Goal: Task Accomplishment & Management: Use online tool/utility

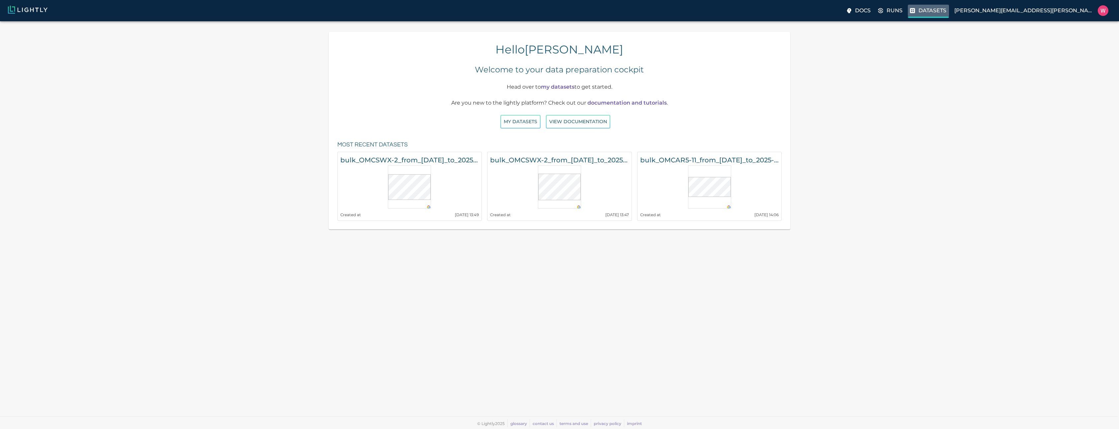
click at [946, 14] on p "Datasets" at bounding box center [932, 11] width 28 height 8
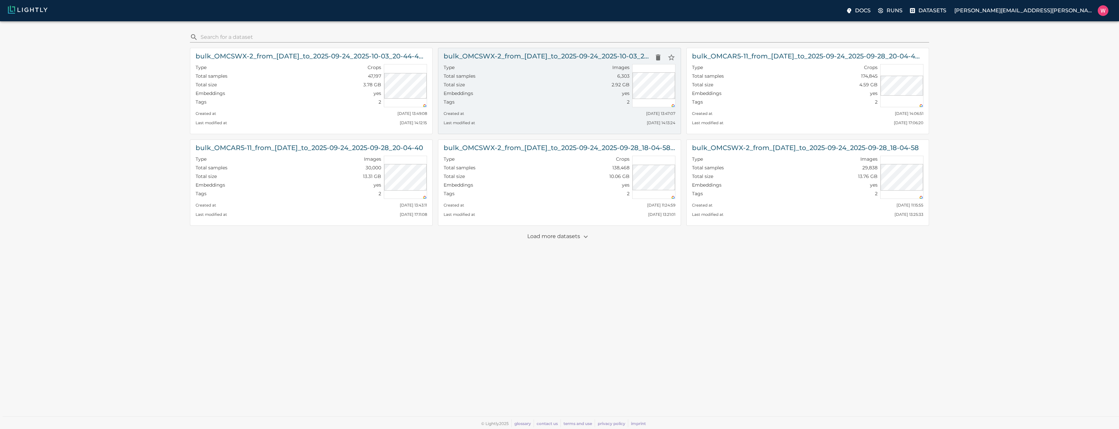
click at [511, 93] on div "Embeddings yes" at bounding box center [536, 94] width 186 height 9
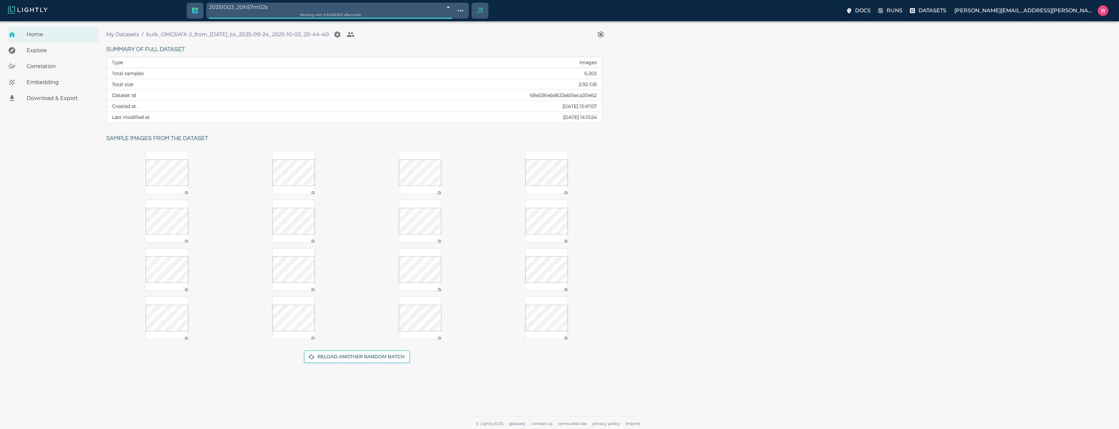
click at [61, 89] on div "Embedding" at bounding box center [53, 82] width 91 height 16
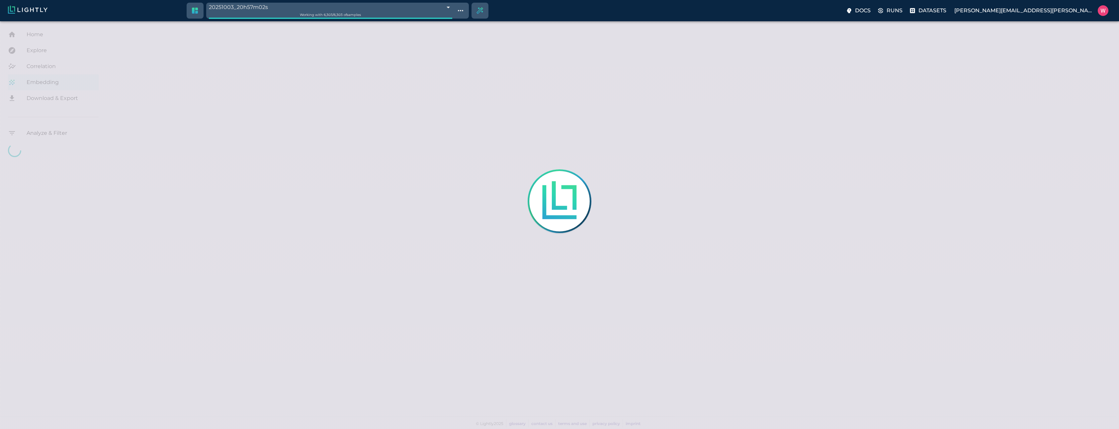
click at [60, 82] on div at bounding box center [559, 214] width 1119 height 429
type input "1758665701.56137"
type input "1758754995.58337"
type input "0.999"
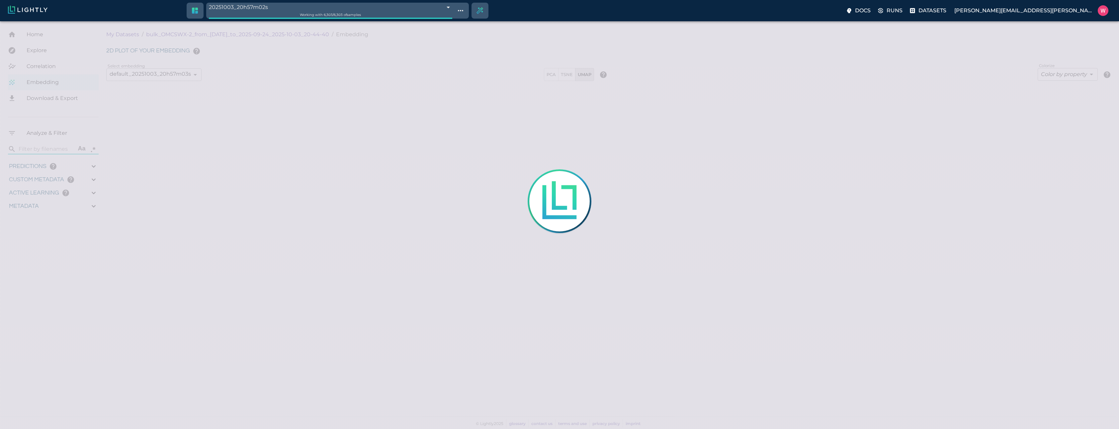
type input "0.993"
type input "0.99"
type input "0.687832593917847"
type input "12.1248325939178"
type input "0.609569072723389"
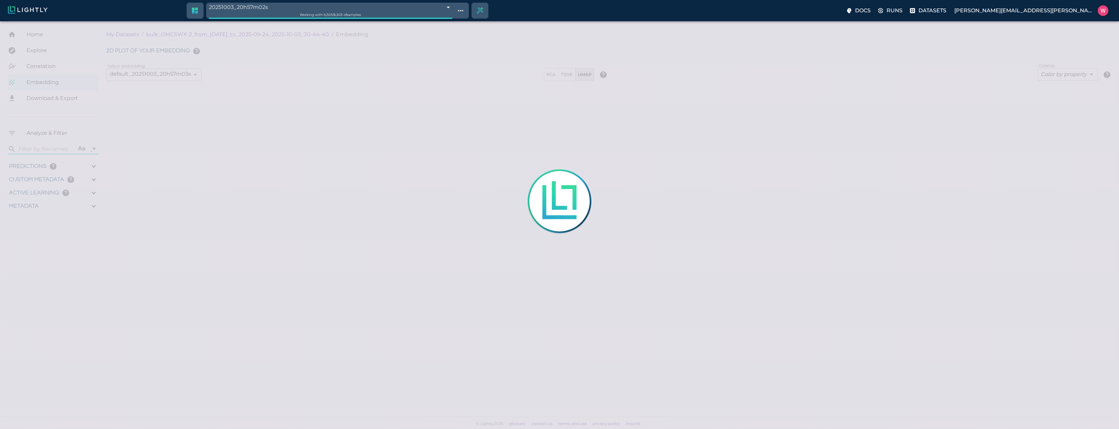
type input "19.7825690727234"
type input "1758665701.56137"
type input "1758754995.58337"
type input "0.999"
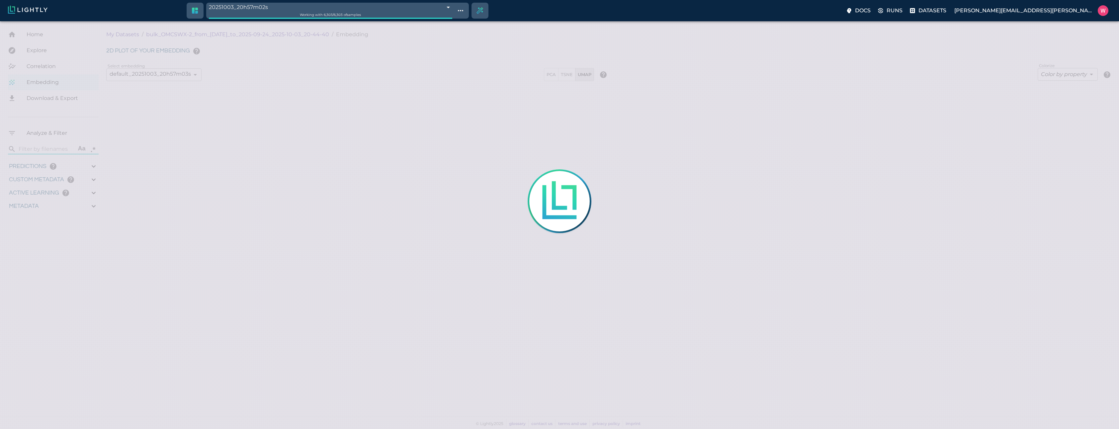
type input "0.993"
type input "0.99"
type input "0.687832593917847"
type input "12.1248325939178"
type input "0.609569072723389"
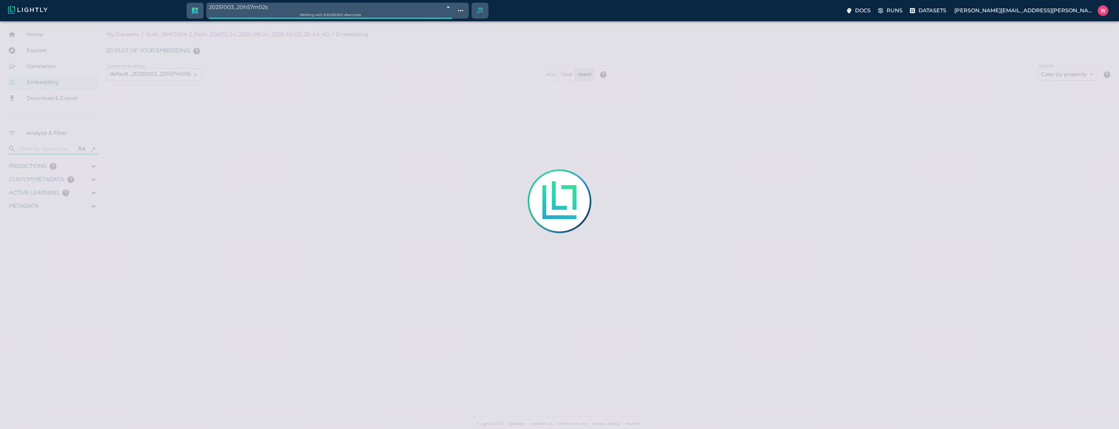
type input "19.7825690727234"
type input "9007199254740991"
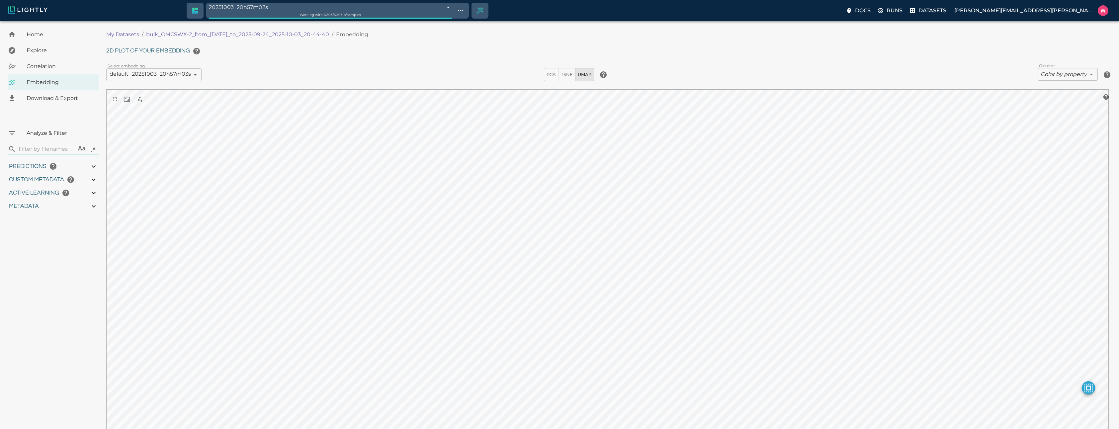
type input "1758665701.56137"
type input "1758754995.58337"
type input "0.999"
type input "0.993"
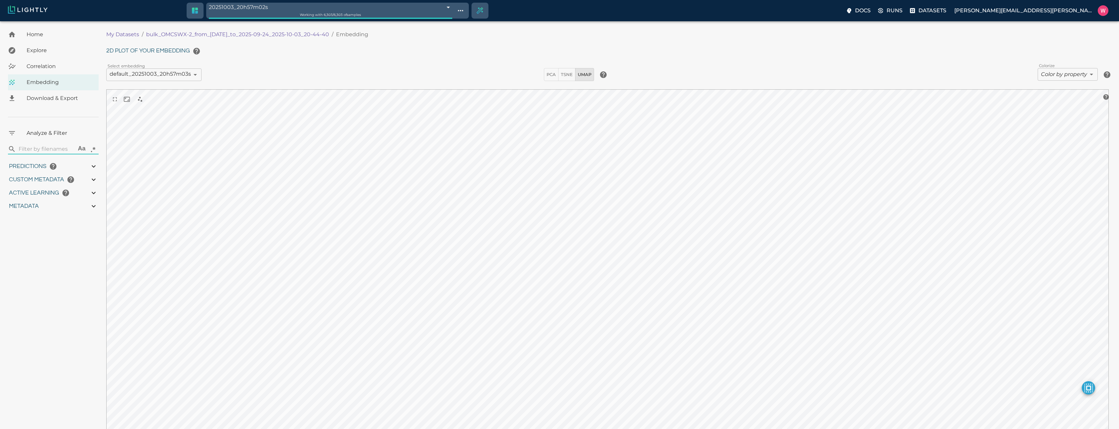
type input "0.99"
type input "0.687832593917847"
type input "12.1248325939178"
type input "0.609569072723389"
type input "19.7825690727234"
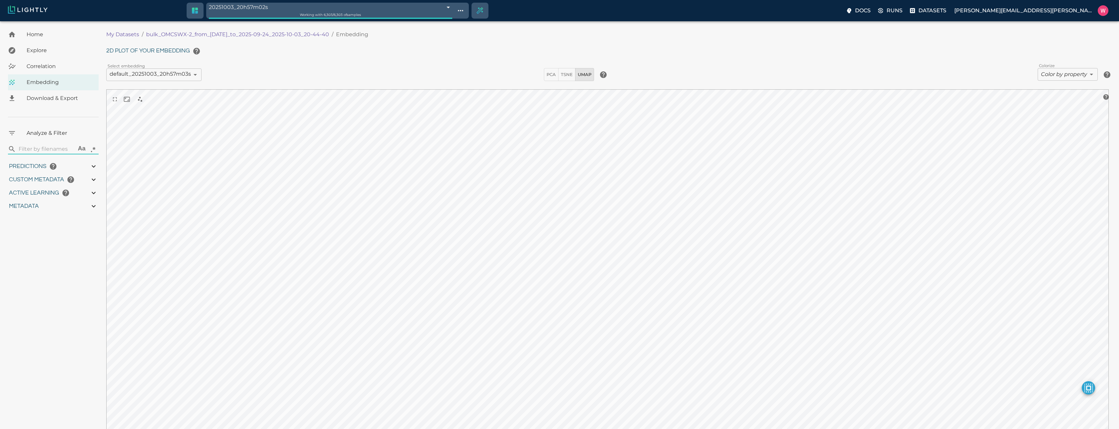
type input "9007199254740991"
type input "1758665701.56137"
type input "1758754995.58337"
type input "0.999"
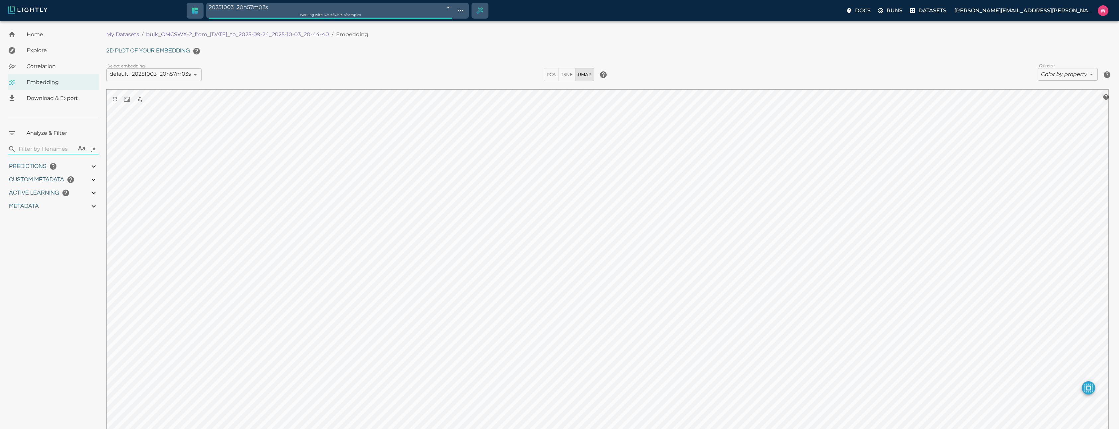
type input "0.999"
type input "0.993"
type input "0.99"
type input "0.687832593917847"
type input "12.1248325939178"
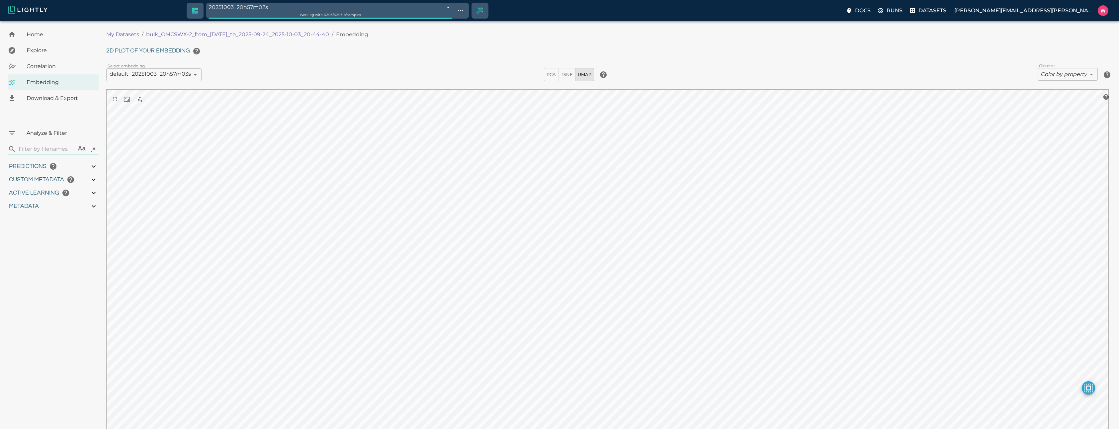
type input "0.609569072723389"
type input "19.7825690727234"
type input "1758665701.56137"
type input "1758754995.58337"
type input "0.999"
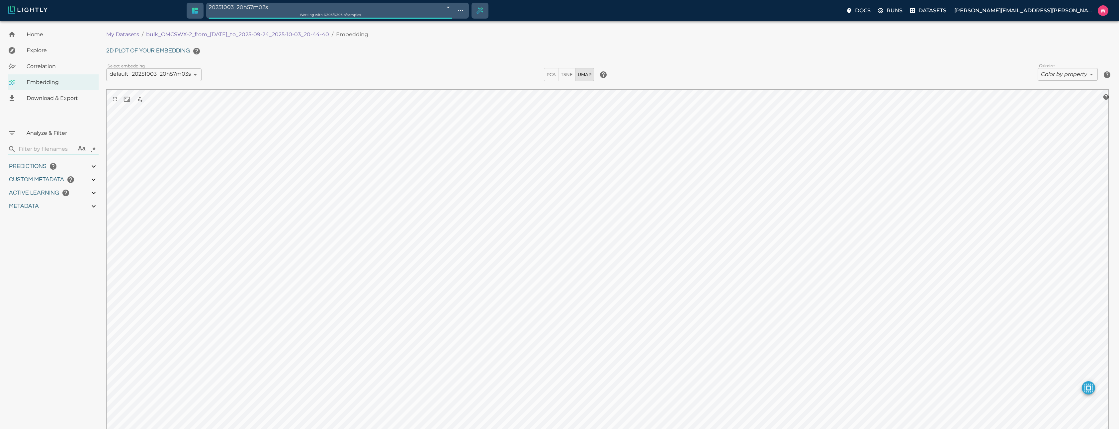
type input "0.999"
type input "0.993"
type input "0.99"
type input "0.687832593917847"
type input "12.1248325939178"
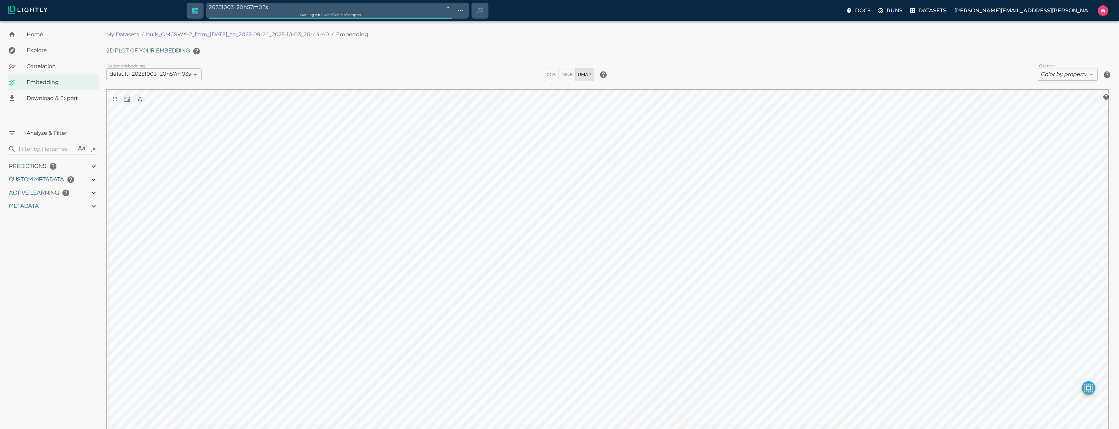
type input "0.609569072723389"
type input "19.7825690727234"
click at [62, 83] on span "Embedding" at bounding box center [60, 82] width 67 height 8
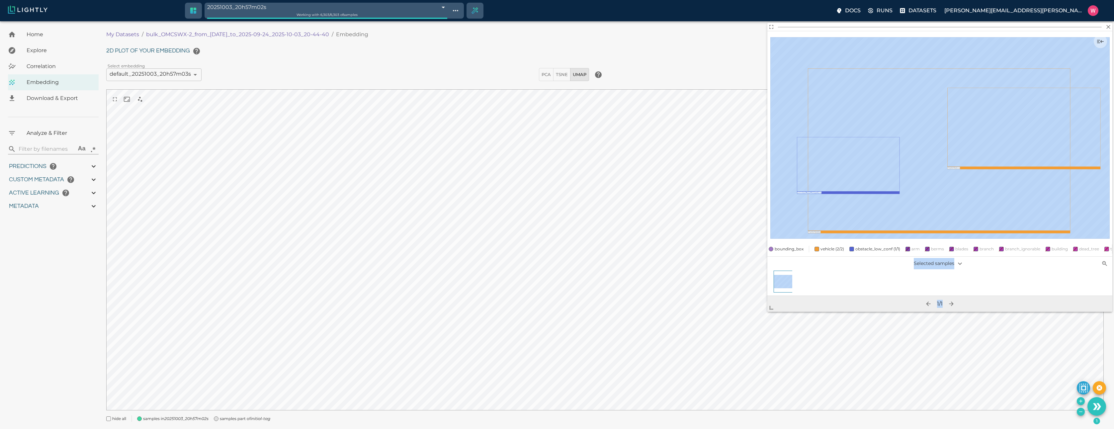
drag, startPoint x: 852, startPoint y: 216, endPoint x: 767, endPoint y: 310, distance: 127.2
click at [767, 310] on span at bounding box center [773, 304] width 13 height 13
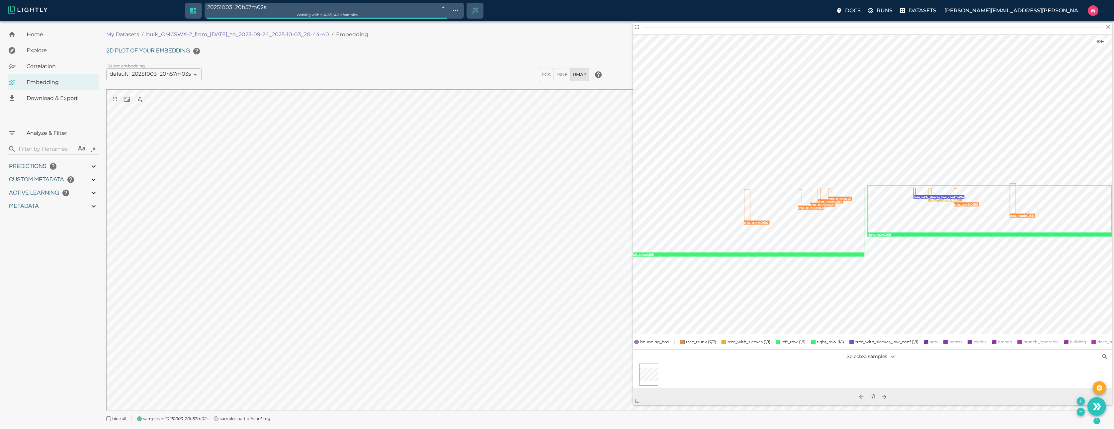
drag, startPoint x: 771, startPoint y: 308, endPoint x: 635, endPoint y: 403, distance: 165.7
click at [635, 403] on span at bounding box center [639, 397] width 13 height 13
click at [94, 166] on icon at bounding box center [94, 166] width 4 height 2
type input "1758665701.56137"
type input "1758754995.58337"
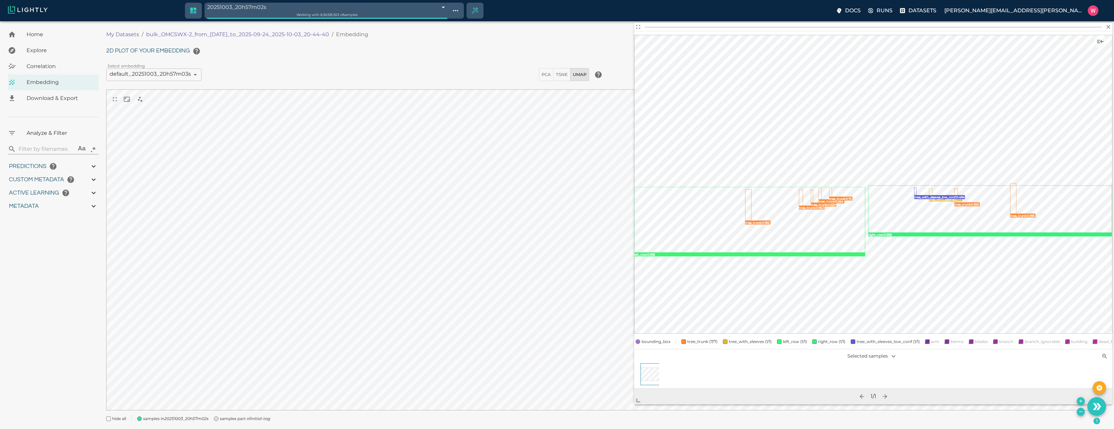
type input "0.999"
type input "0.993"
type input "0.99"
type input "0.687832593917847"
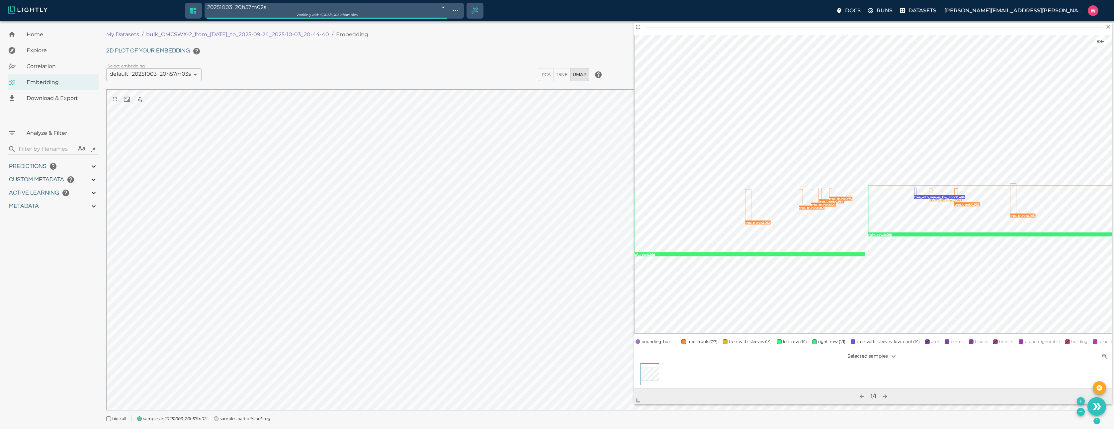
type input "12.1248325939178"
type input "0.609569072723389"
type input "19.7825690727234"
type input "9007199254740991"
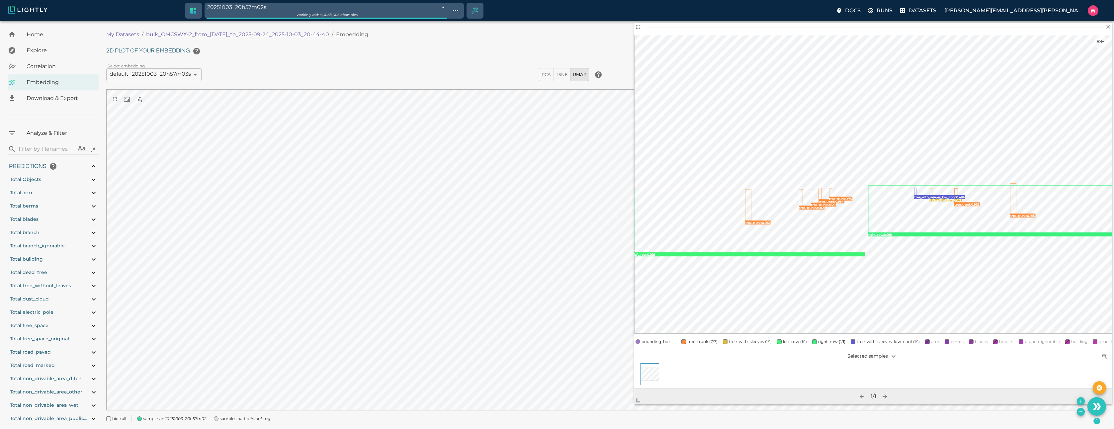
scroll to position [80, 0]
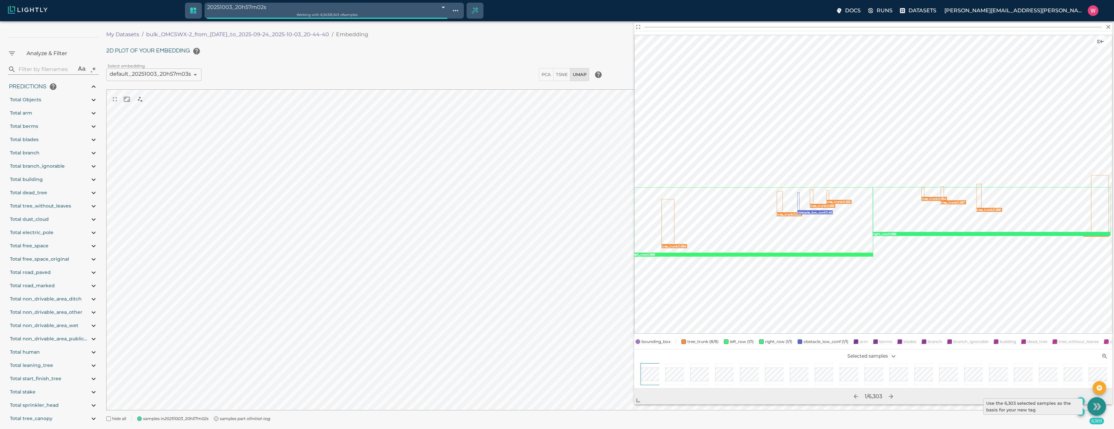
click at [1098, 407] on icon "Use the 6,303 selected samples as the basis for your new tag" at bounding box center [1098, 406] width 5 height 7
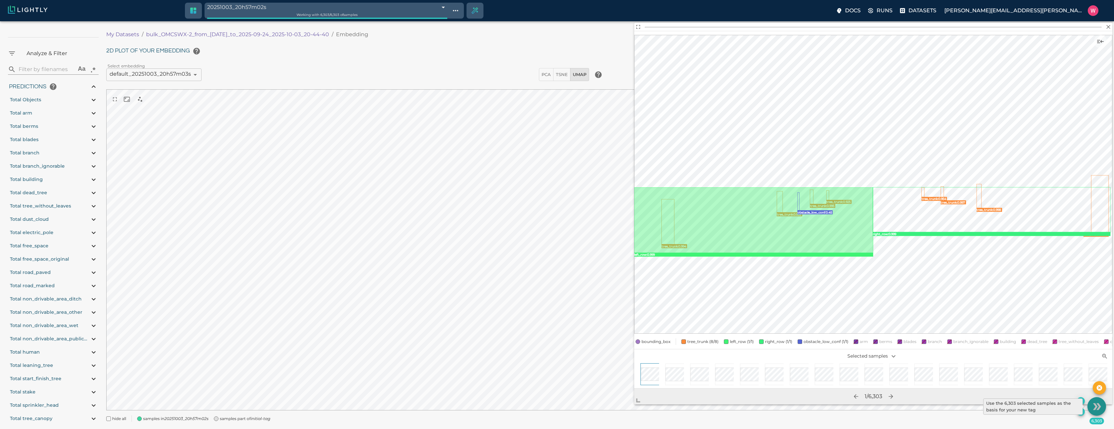
type input "1758665701.56137"
type input "1758754995.58337"
type input "0.999"
type input "0.993"
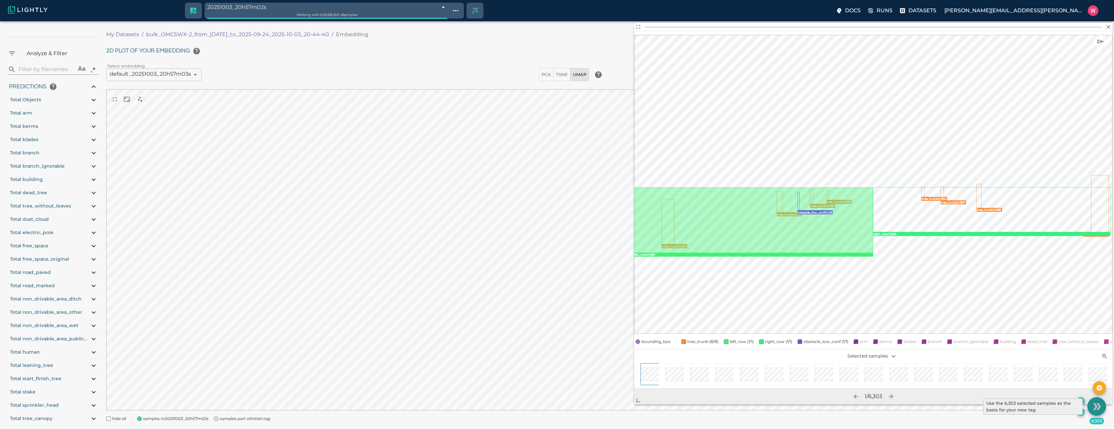
type input "0.99"
type input "0.687832593917847"
type input "12.1248325939178"
type input "0.609569072723389"
type input "19.7825690727234"
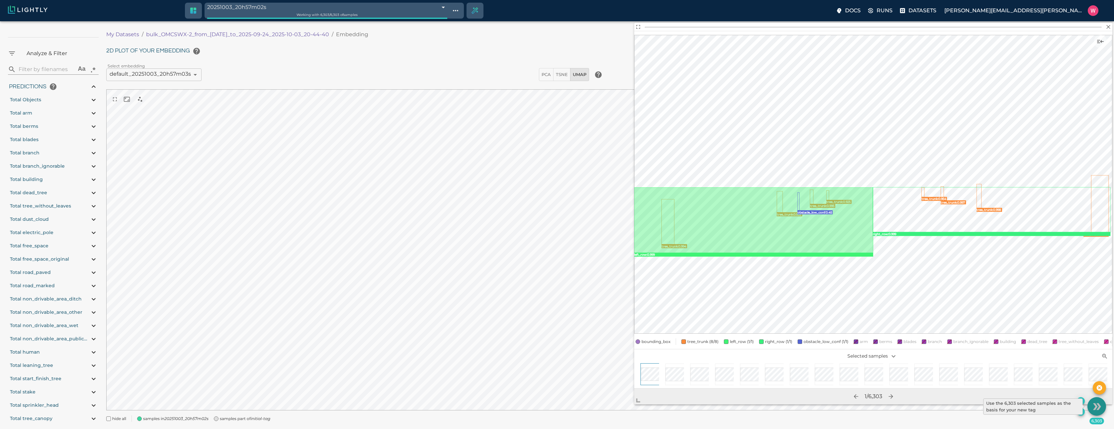
type input "9007199254740991"
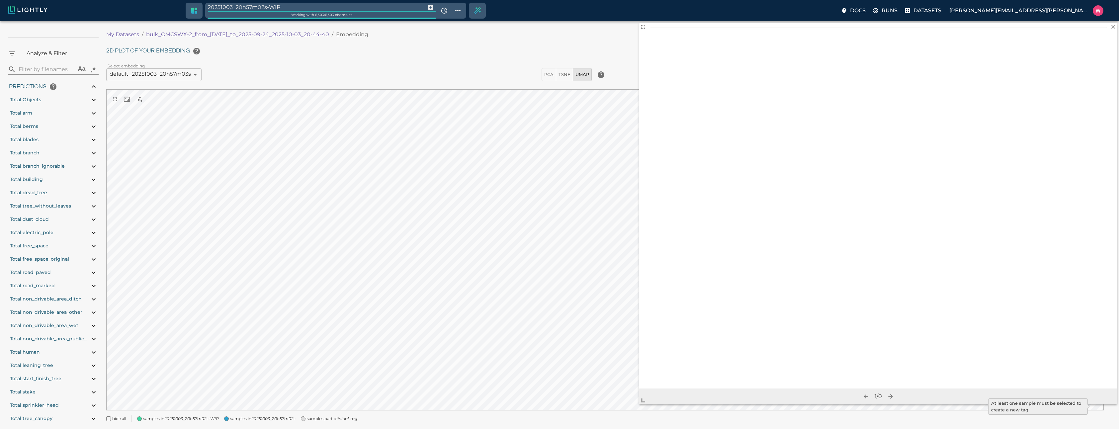
type input "1758665701.56137"
type input "1758754995.58337"
type input "0.999"
type input "0.993"
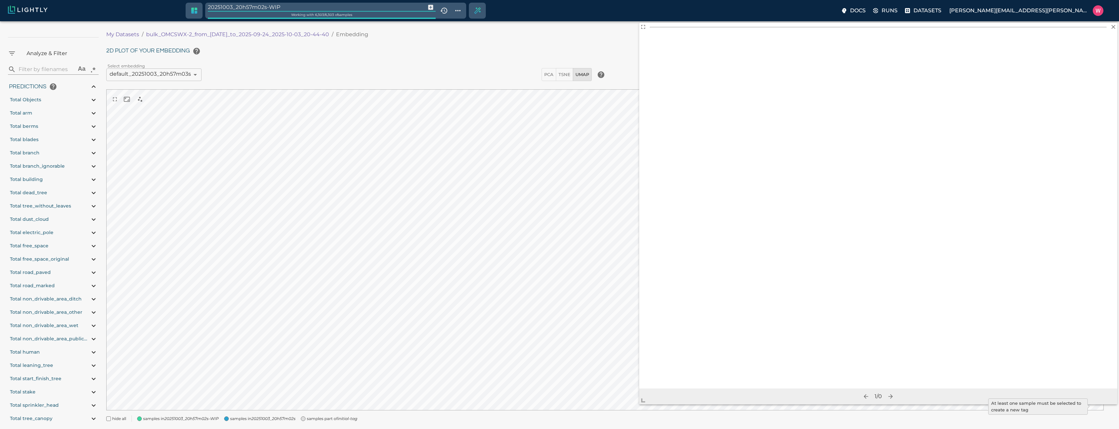
type input "0.99"
type input "0.687832593917847"
type input "12.1248325939178"
type input "0.609569072723389"
type input "19.7825690727234"
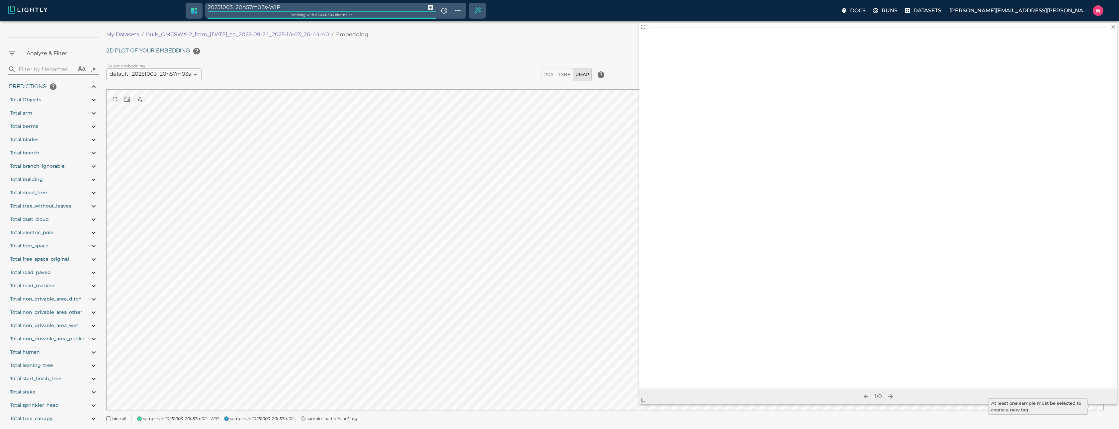
type input "9007199254740991"
type input "1758665701.56137"
type input "1758754995.58337"
type input "0.999"
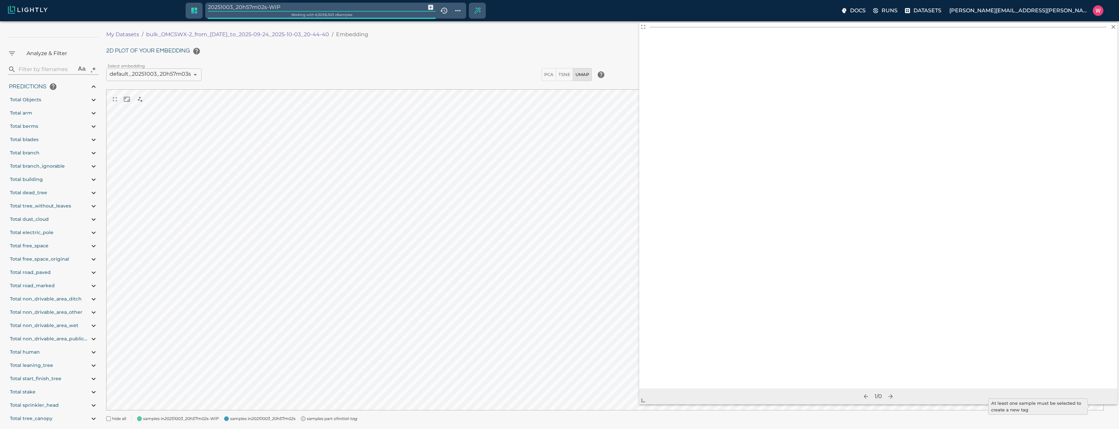
type input "0.999"
type input "0.993"
type input "0.99"
type input "0.687832593917847"
type input "12.1248325939178"
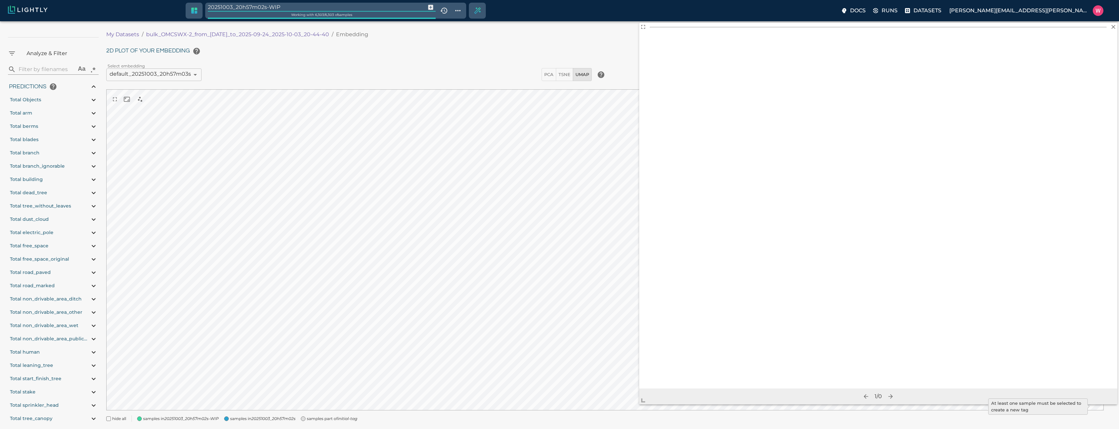
type input "0.609569072723389"
type input "19.7825690727234"
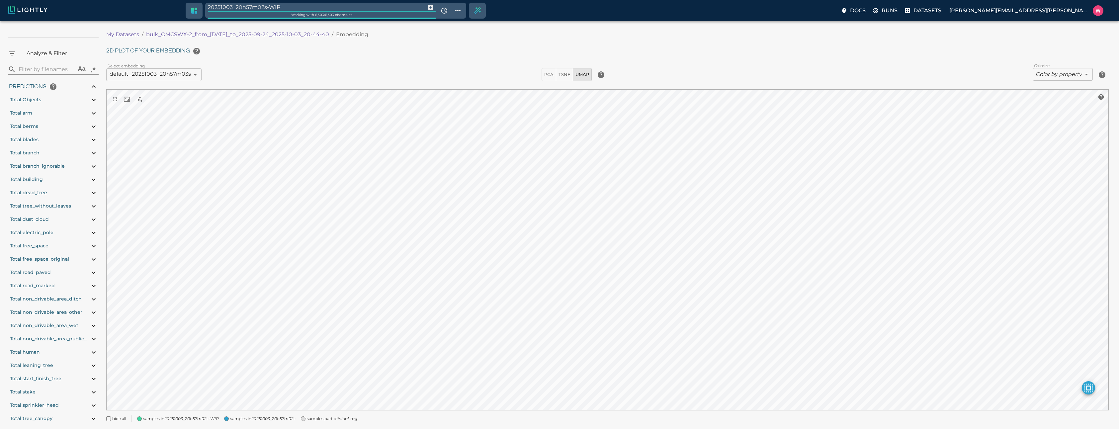
type input "1758665701.56137"
type input "1758754995.58337"
type input "0.999"
type input "0.993"
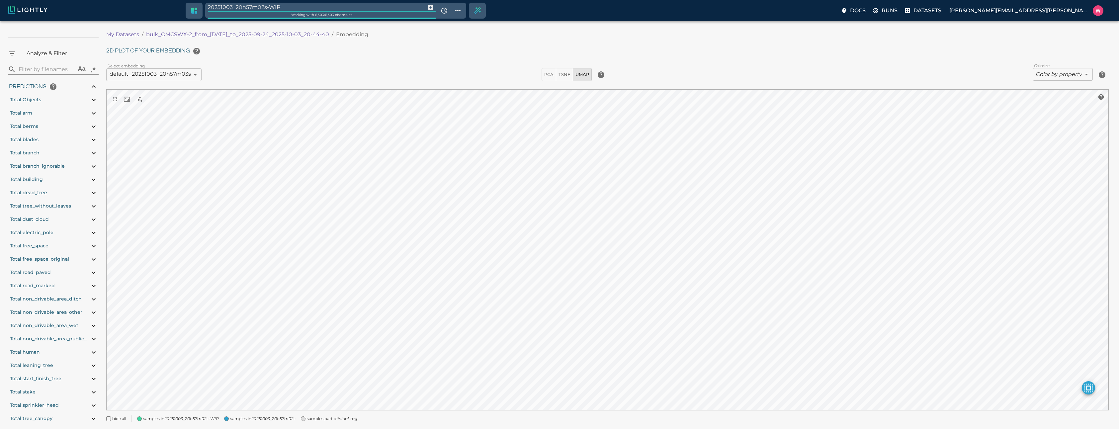
type input "0.99"
type input "0.687832593917847"
type input "12.1248325939178"
type input "0.609569072723389"
type input "19.7825690727234"
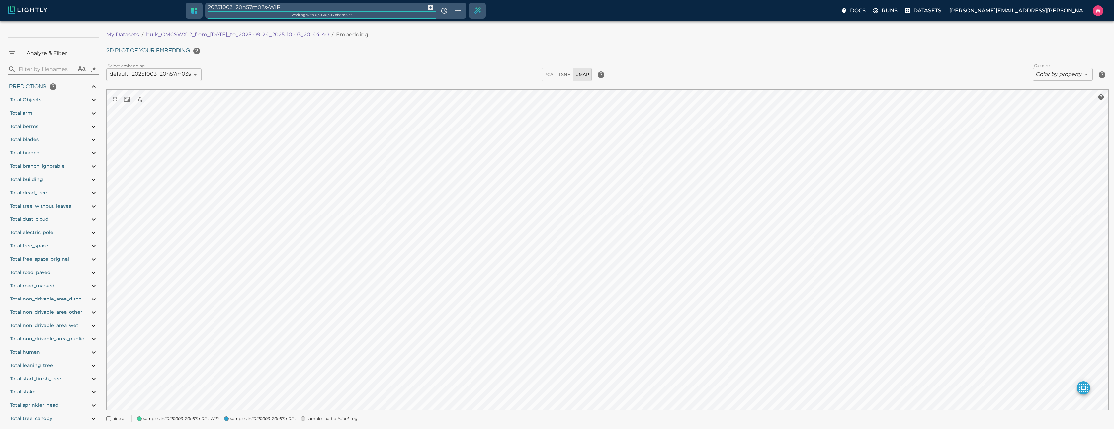
click at [294, 5] on input "20251003_20h57m02s-WIP" at bounding box center [315, 7] width 215 height 9
type input "target"
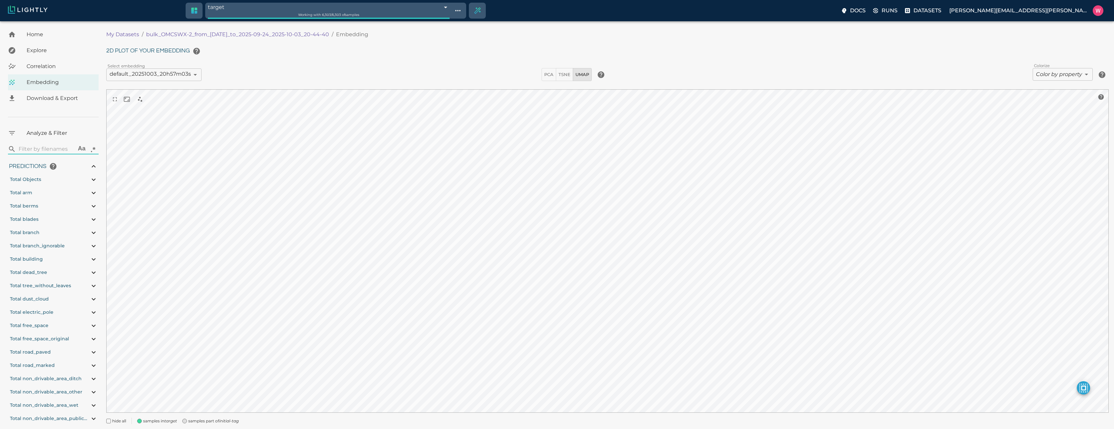
type input "1758665701.56137"
type input "1758754995.58337"
type input "0.999"
type input "0.993"
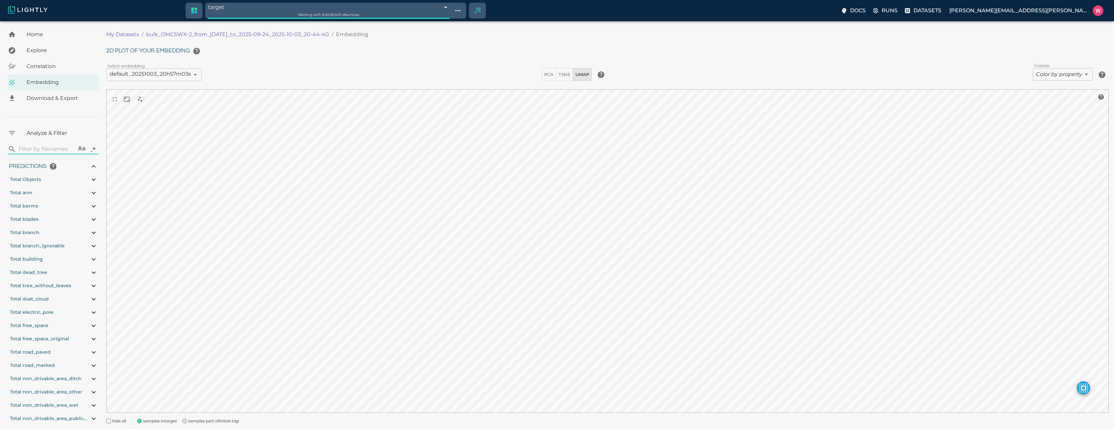
type input "0.99"
type input "0.687832593917847"
type input "12.1248325939178"
type input "0.609569072723389"
type input "19.7825690727234"
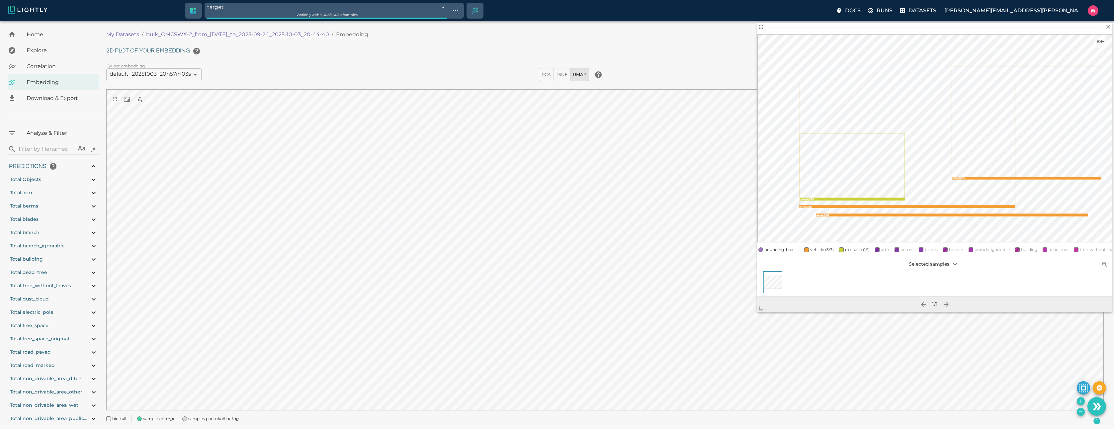
drag, startPoint x: 852, startPoint y: 216, endPoint x: 758, endPoint y: 309, distance: 131.2
click at [759, 309] on span at bounding box center [763, 305] width 13 height 13
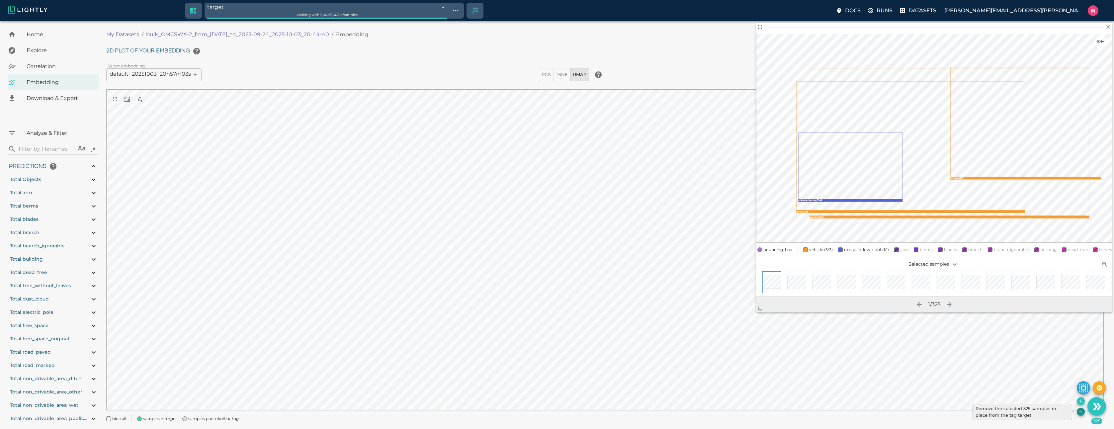
click at [1078, 412] on icon "Remove the selected 325 samples in-place from the tag target" at bounding box center [1080, 411] width 5 height 5
type input "1758665701.56137"
type input "1758754995.58337"
type input "0.999"
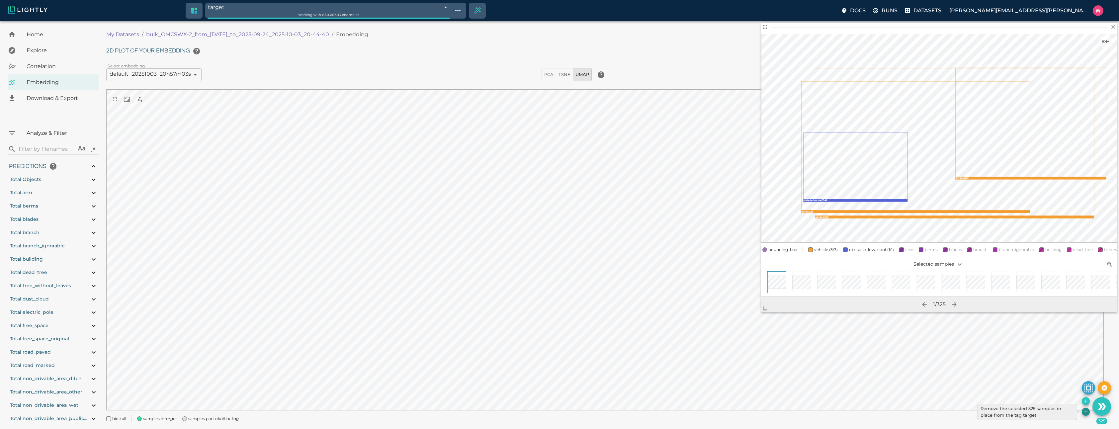
type input "0.993"
type input "0.99"
type input "9007199254740991"
type input "0.687832593917847"
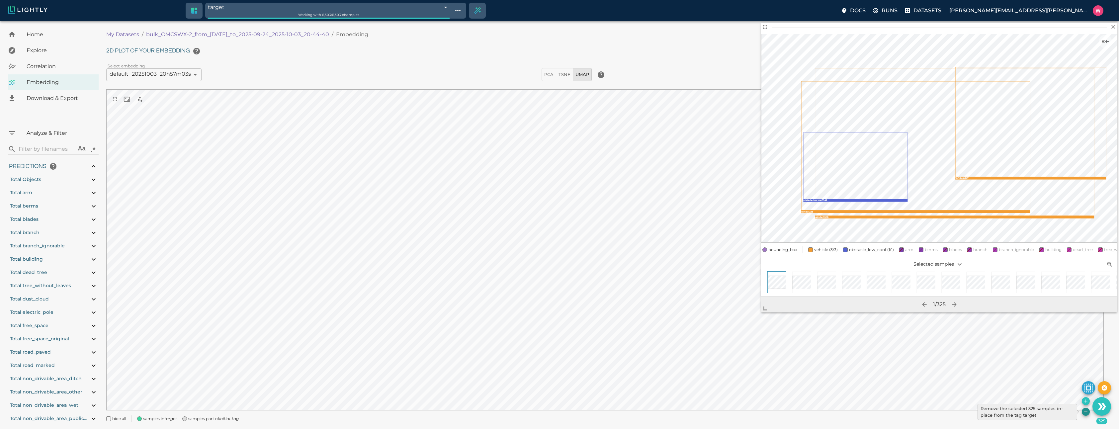
type input "12.1248325939178"
type input "0.609569072723389"
type input "19.7825690727234"
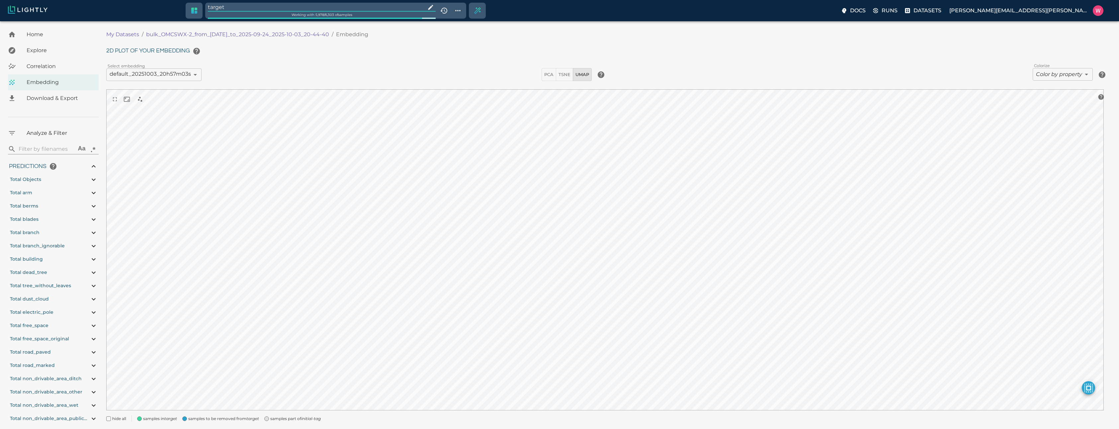
type input "1758665701.56137"
type input "1758754995.58337"
type input "0.999"
type input "0.993"
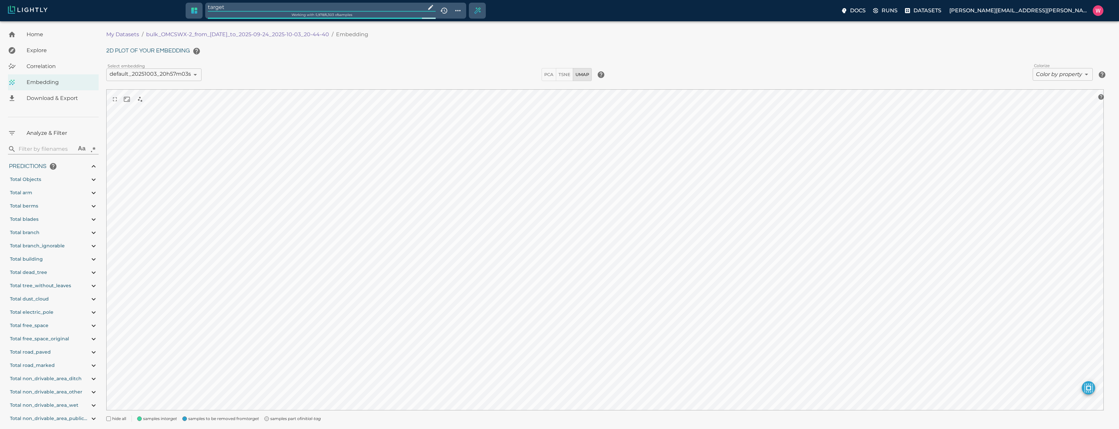
type input "0.99"
type input "9007199254740991"
type input "0.687832593917847"
type input "12.1248325939178"
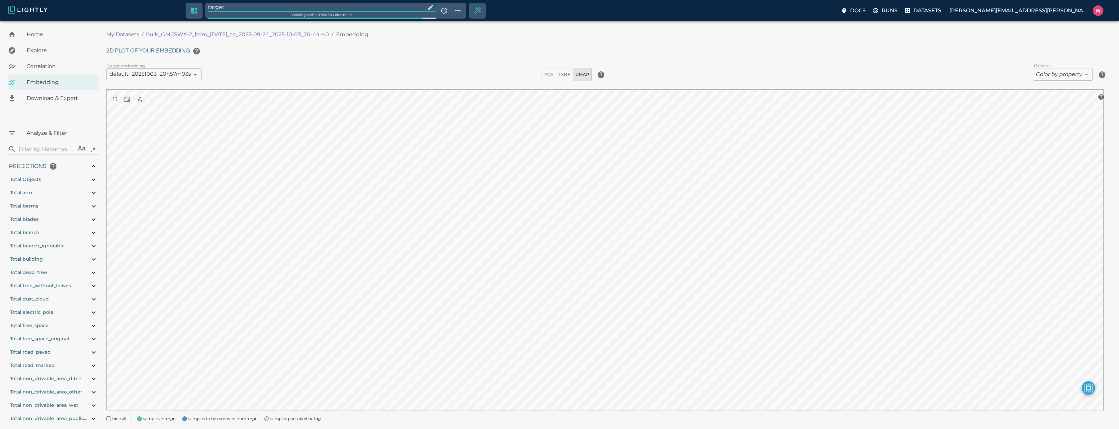
type input "0.609569072723389"
type input "19.7825690727234"
type input "1758665701.56137"
type input "1758754995.58337"
type input "0.999"
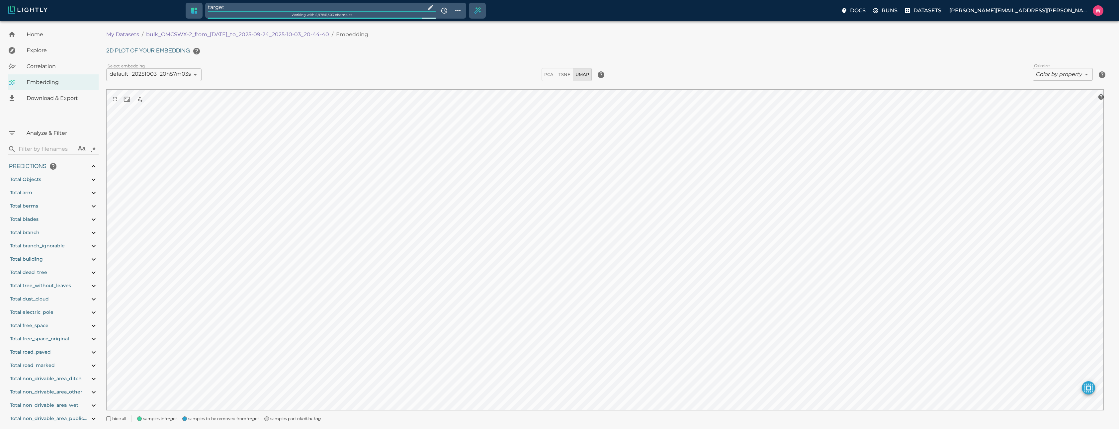
type input "0.999"
type input "0.993"
type input "0.99"
type input "0.687832593917847"
type input "12.1248325939178"
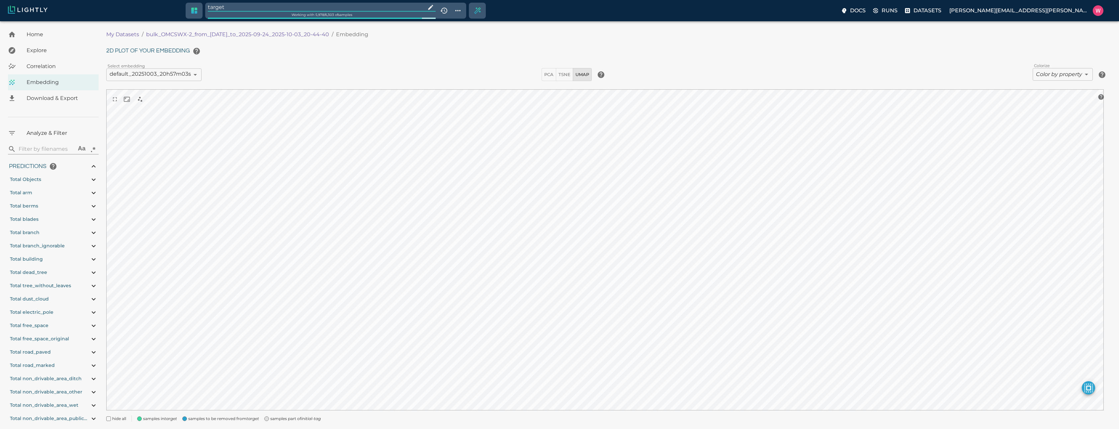
type input "0.609569072723389"
type input "19.7825690727234"
type input "1758665701.56137"
type input "1758754995.58337"
type input "0.999"
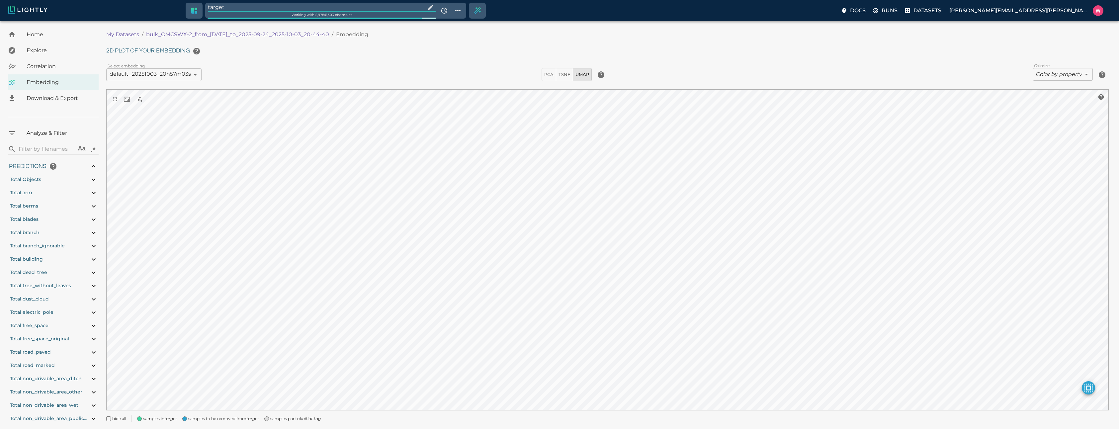
type input "0.999"
type input "0.993"
type input "0.99"
type input "0.687832593917847"
type input "12.1248325939178"
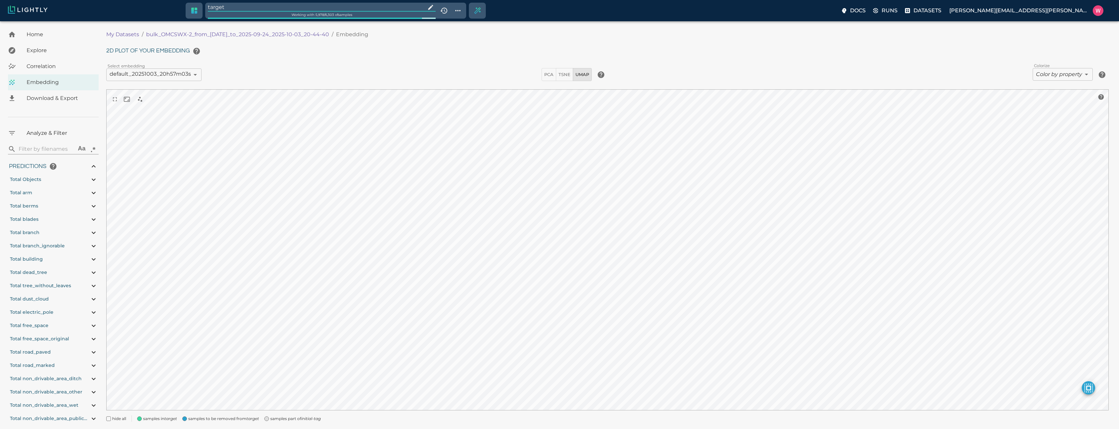
type input "0.609569072723389"
type input "19.7825690727234"
click at [232, 8] on input "target" at bounding box center [315, 7] width 215 height 9
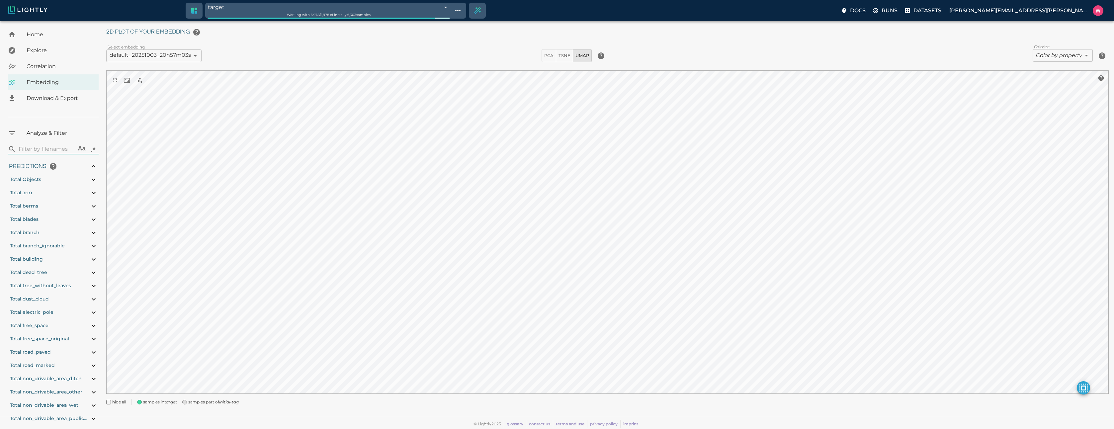
type input "1758665701.56137"
type input "1758754995.58337"
type input "0.999"
type input "0.993"
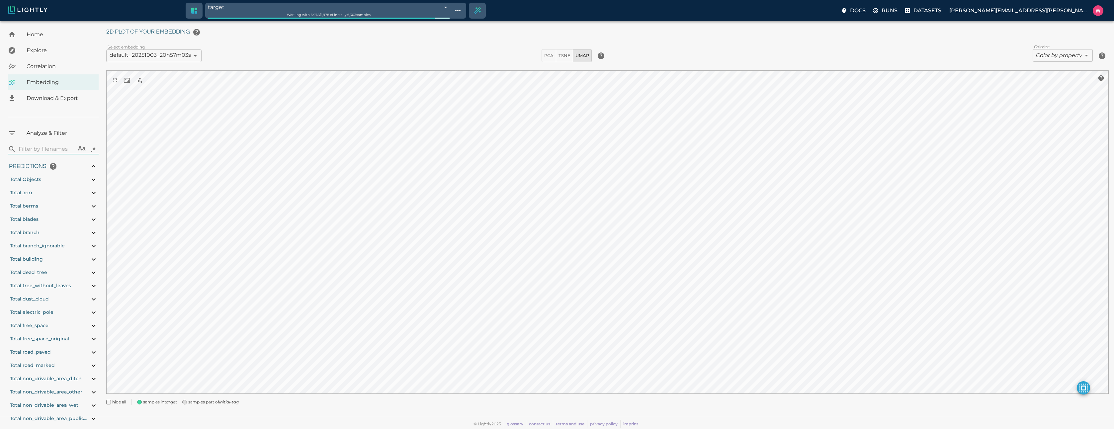
type input "0.99"
type input "0.687832593917847"
type input "12.1248325939178"
type input "0.609569072723389"
type input "19.7825690727234"
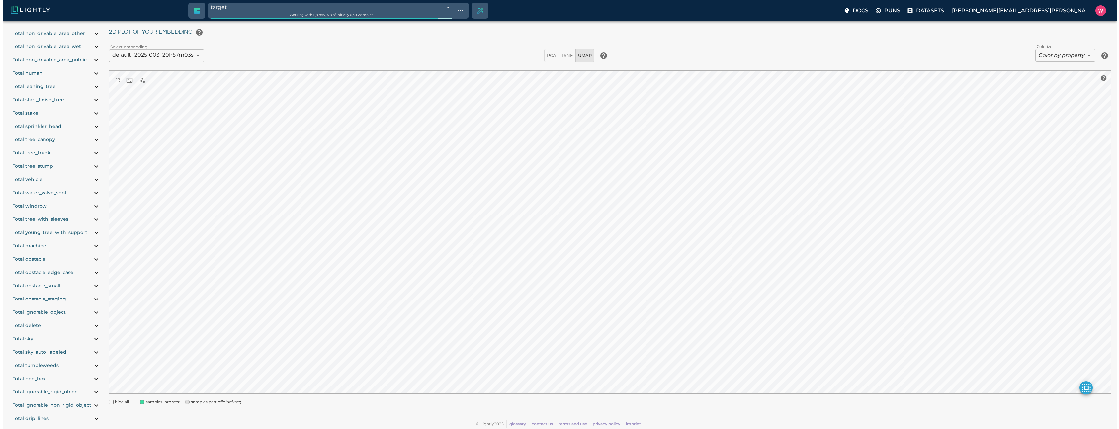
scroll to position [518, 0]
click at [1049, 57] on body "target 68e05df3476f0ec4f6f298ec Working with 5,978 / 5,978 of initially 6,303 s…" at bounding box center [557, 215] width 1114 height 426
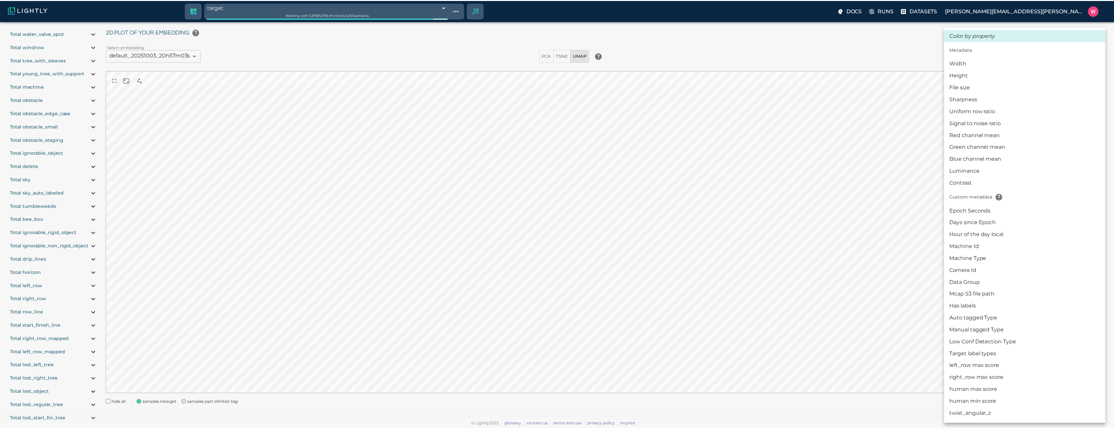
scroll to position [40, 0]
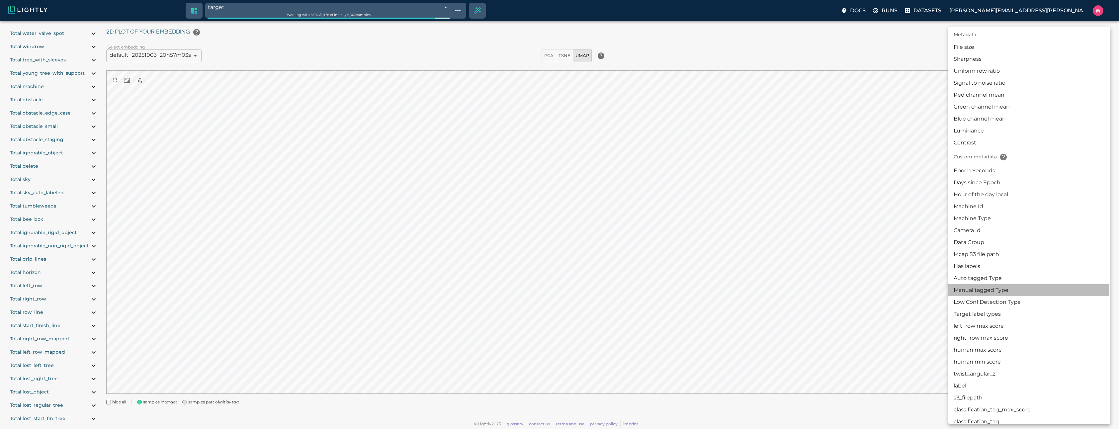
click at [966, 287] on li "Manual tagged Type" at bounding box center [1029, 290] width 162 height 12
type input "userDefined|CATEGORICAL_STRING|Manual tagged Type"
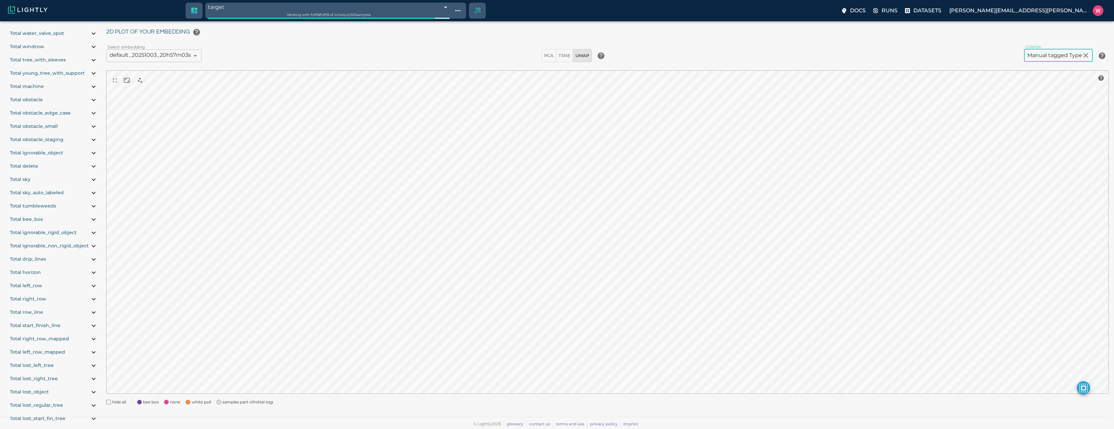
click at [174, 403] on span "none" at bounding box center [175, 402] width 10 height 7
click at [224, 402] on span "samples part of initial-tag" at bounding box center [247, 402] width 50 height 7
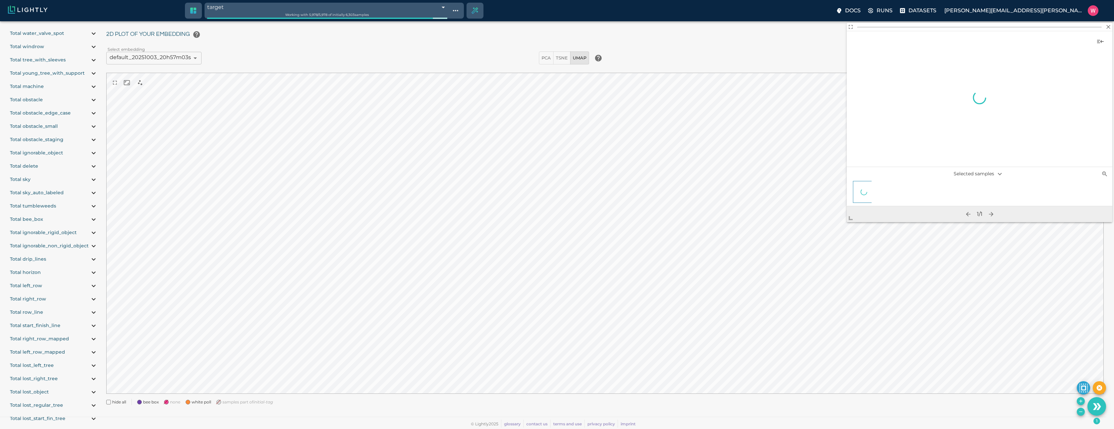
scroll to position [17, 0]
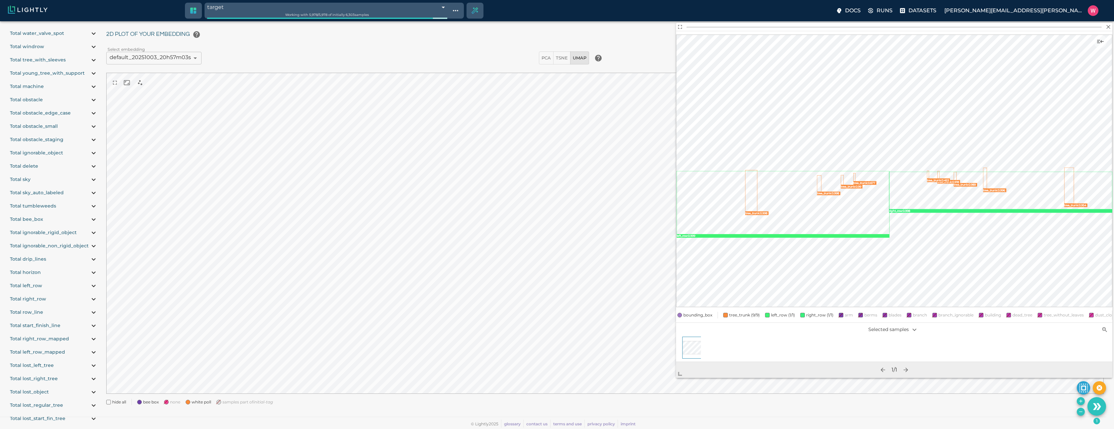
drag, startPoint x: 849, startPoint y: 220, endPoint x: 678, endPoint y: 377, distance: 232.3
click at [678, 377] on span at bounding box center [682, 370] width 13 height 13
click at [705, 312] on span "bounding_box" at bounding box center [697, 315] width 29 height 7
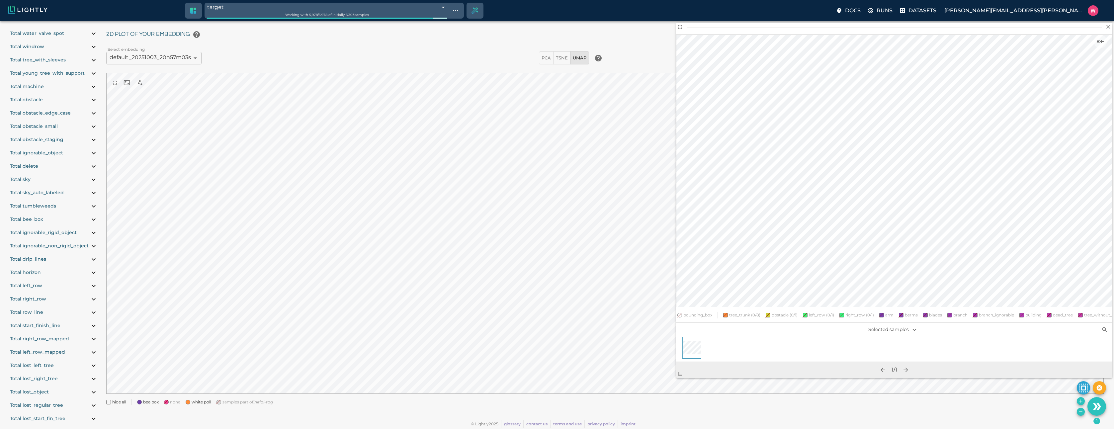
click at [194, 401] on span "white poll" at bounding box center [202, 402] width 20 height 7
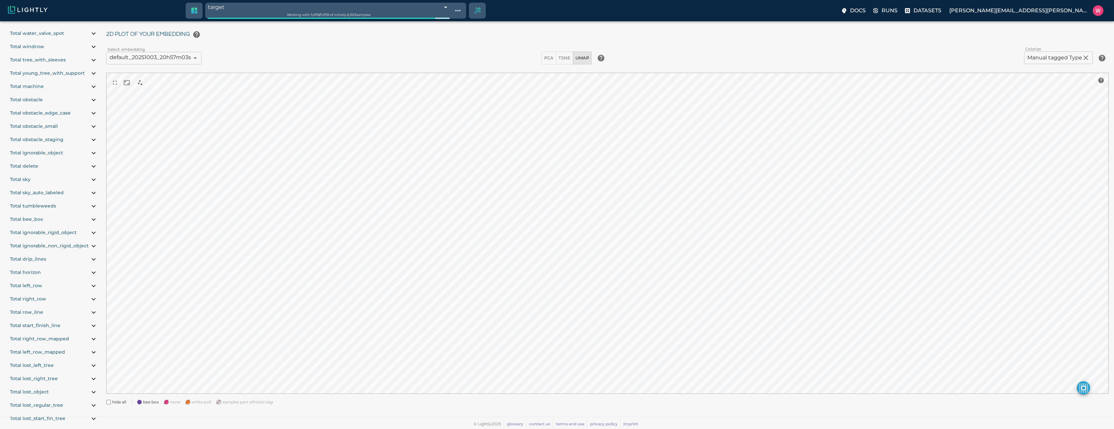
click at [144, 400] on span "bee box" at bounding box center [151, 402] width 16 height 7
click at [201, 402] on span "white poll" at bounding box center [204, 402] width 20 height 7
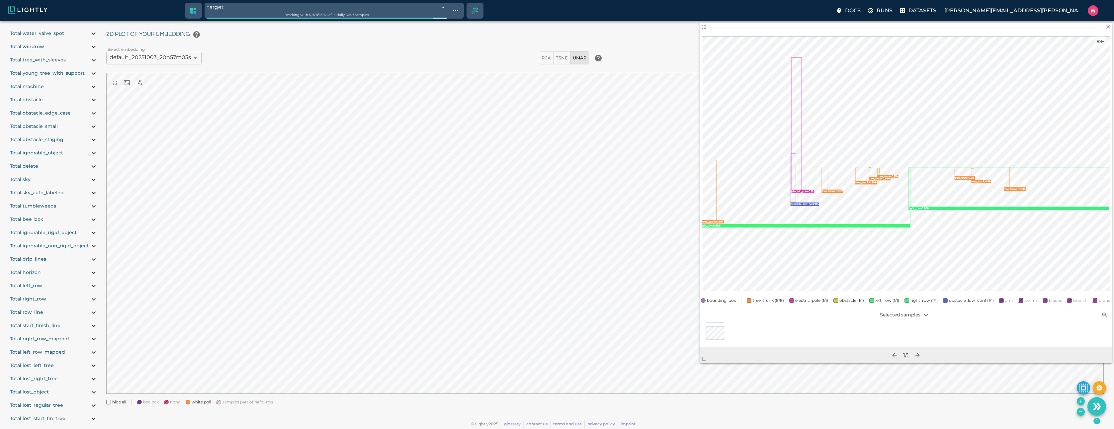
drag, startPoint x: 851, startPoint y: 218, endPoint x: 704, endPoint y: 358, distance: 203.5
click at [704, 358] on span at bounding box center [705, 356] width 13 height 13
click at [138, 403] on span at bounding box center [139, 402] width 5 height 5
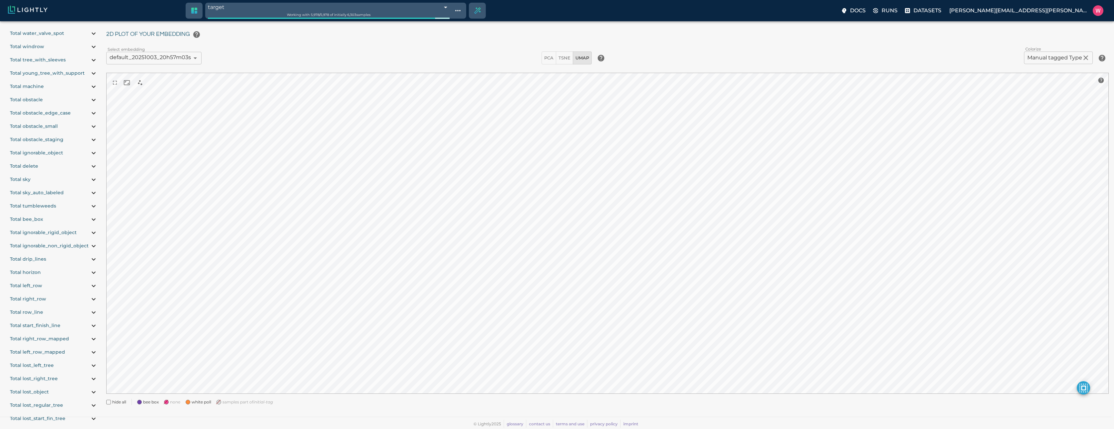
click at [170, 403] on div "none" at bounding box center [170, 399] width 22 height 12
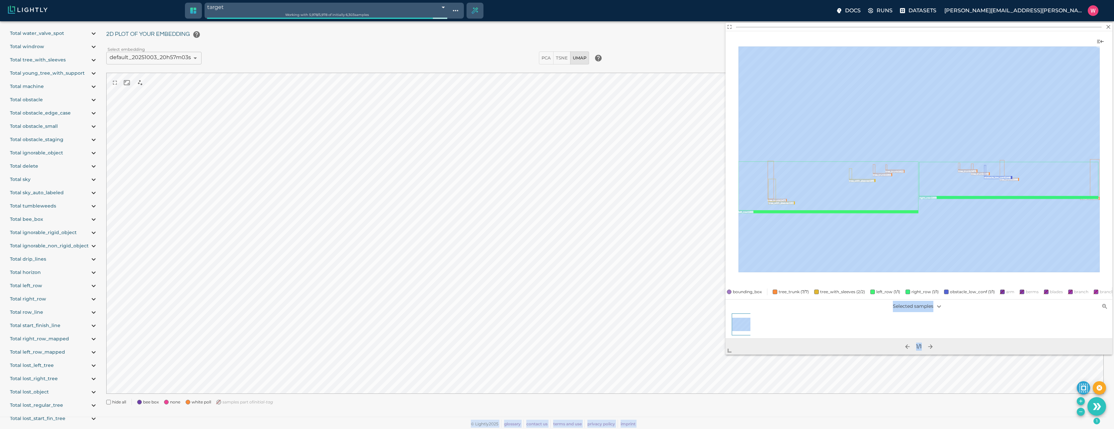
drag, startPoint x: 849, startPoint y: 219, endPoint x: 697, endPoint y: 381, distance: 221.7
click at [725, 354] on span at bounding box center [731, 347] width 13 height 13
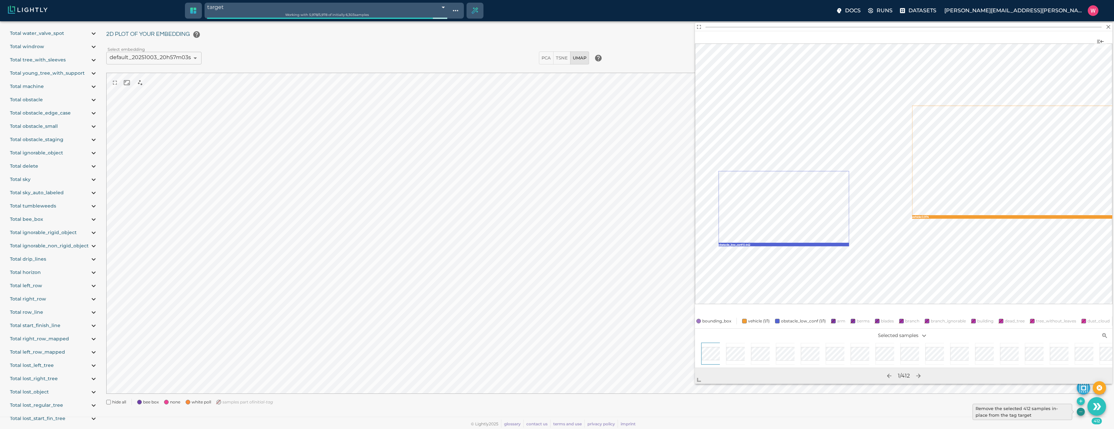
click at [1079, 410] on icon "Remove the selected 412 samples in-place from the tag target" at bounding box center [1080, 411] width 5 height 5
type input "1758665701.56137"
type input "1758754995.58337"
type input "0.999"
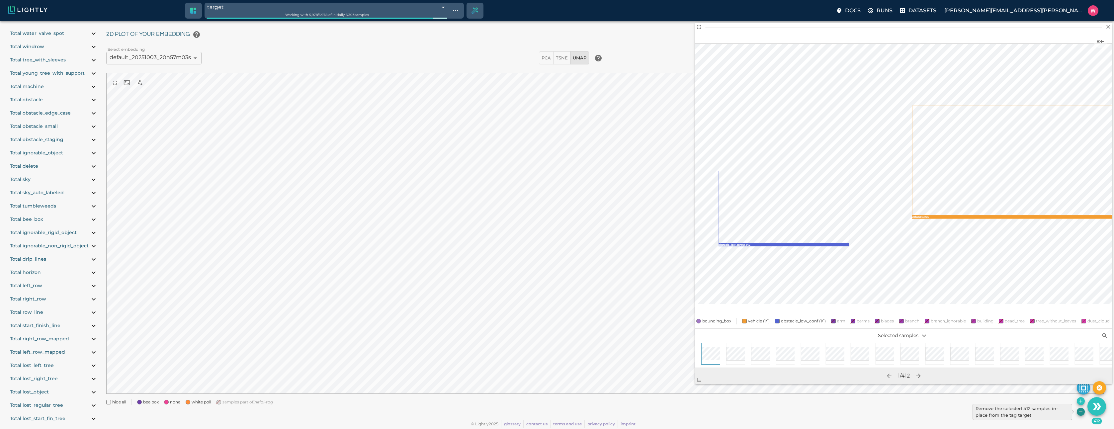
type input "0.993"
type input "0.99"
type input "9007199254740991"
type input "0.687832593917847"
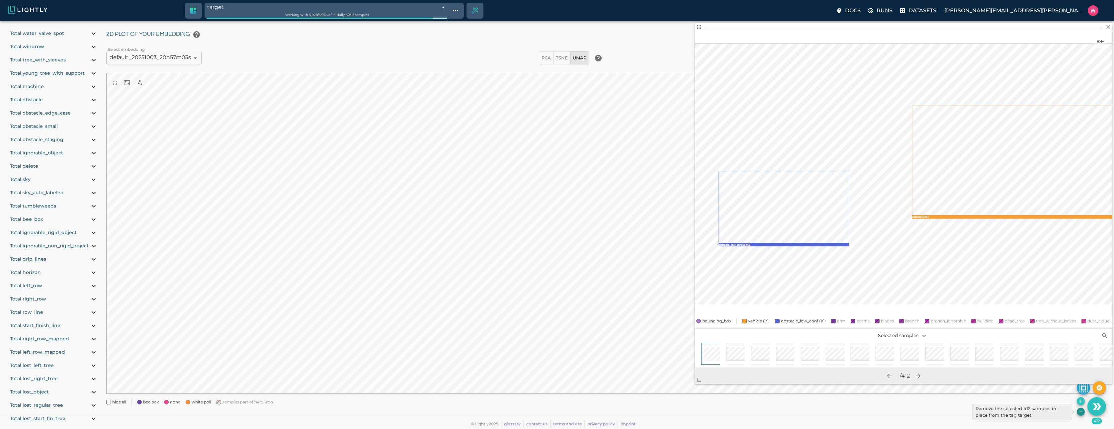
type input "12.1248325939178"
type input "0.609569072723389"
type input "19.7825690727234"
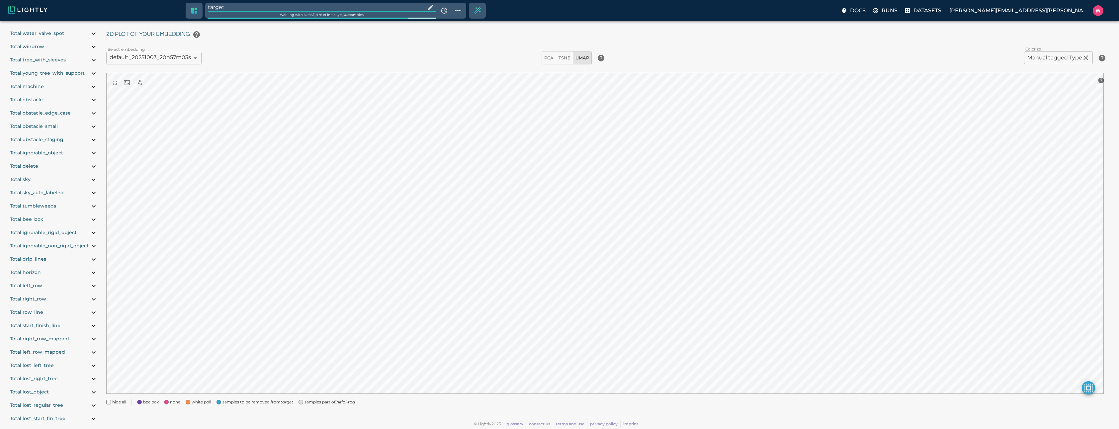
type input "1758665701.56137"
type input "1758754995.58337"
type input "0.999"
type input "0.993"
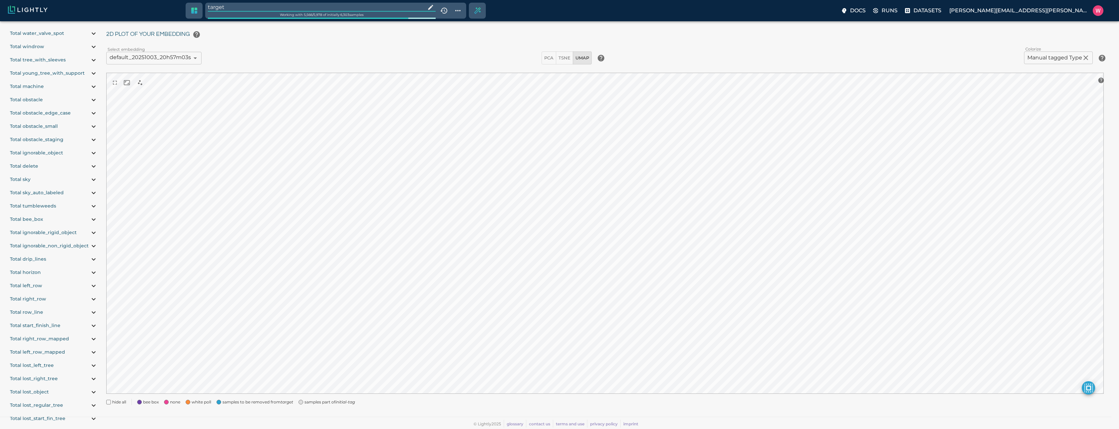
type input "0.99"
type input "9007199254740991"
type input "0.687832593917847"
type input "12.1248325939178"
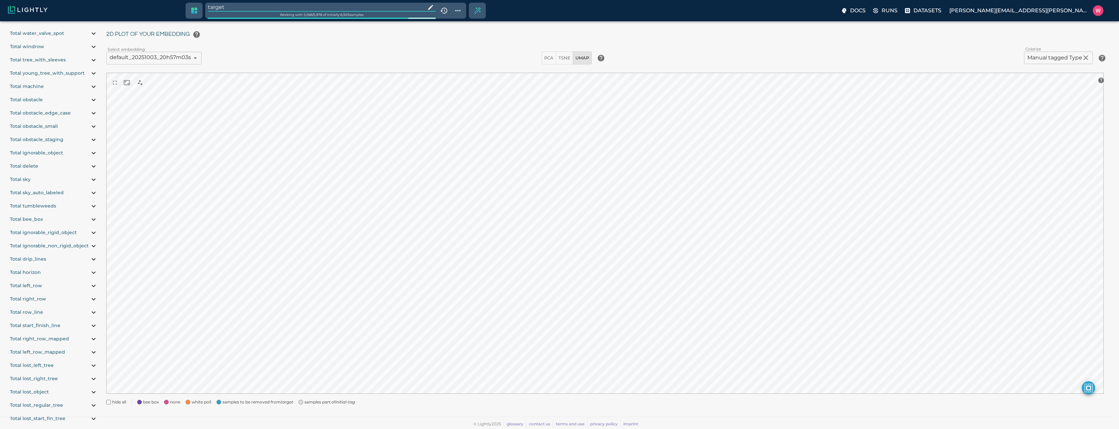
type input "0.609569072723389"
type input "19.7825690727234"
click at [320, 8] on input "target" at bounding box center [315, 7] width 215 height 9
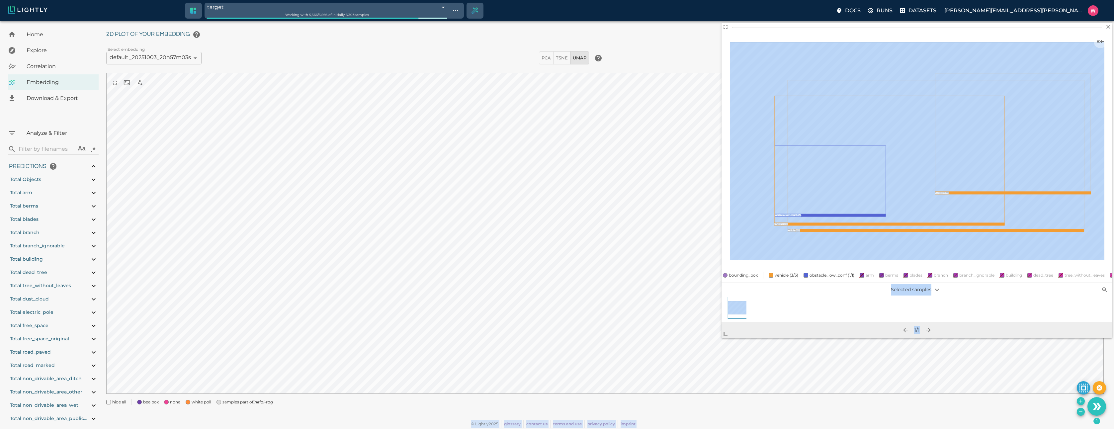
drag, startPoint x: 856, startPoint y: 216, endPoint x: 680, endPoint y: 363, distance: 228.8
click at [721, 338] on span at bounding box center [727, 331] width 13 height 13
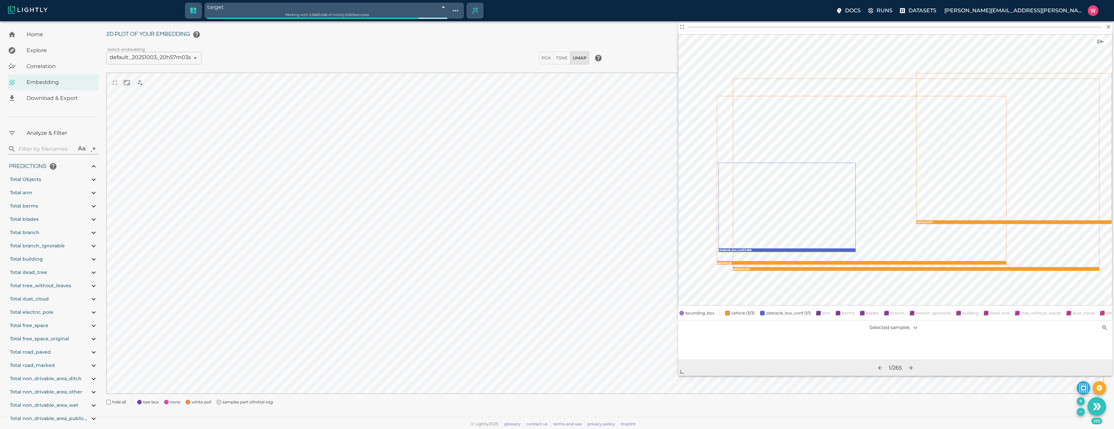
scroll to position [0, 6162]
click at [1081, 411] on icon "Remove the selected 265 samples in-place from the tag target" at bounding box center [1080, 411] width 5 height 5
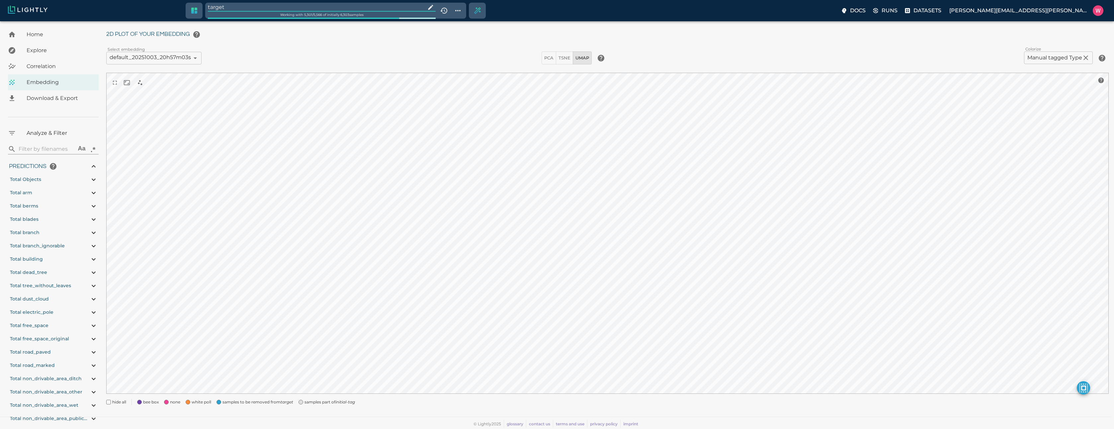
click at [396, 10] on input "target" at bounding box center [315, 7] width 215 height 9
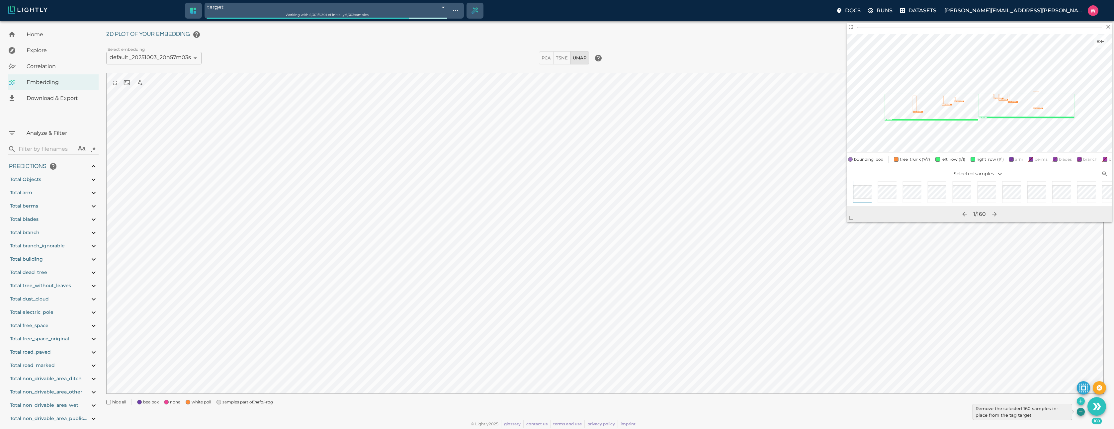
click at [1078, 413] on icon "Remove the selected 160 samples in-place from the tag target" at bounding box center [1080, 411] width 5 height 5
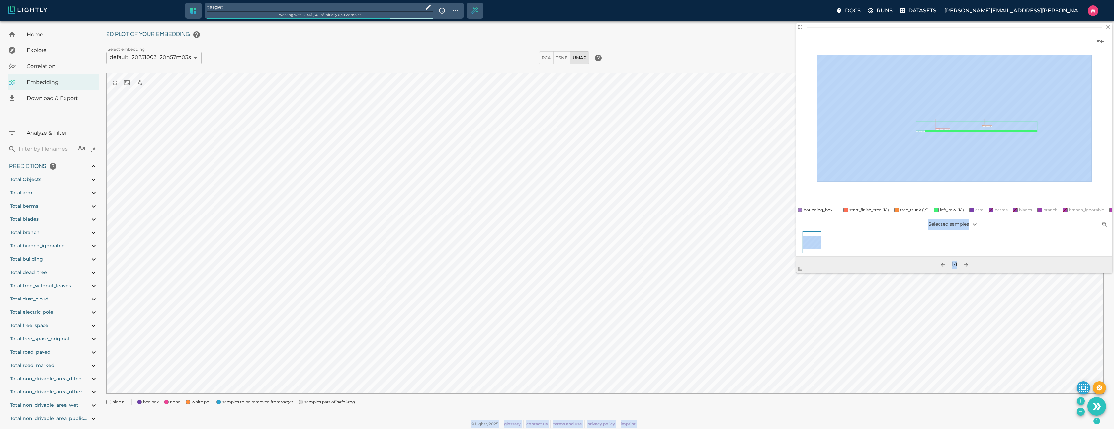
drag, startPoint x: 851, startPoint y: 217, endPoint x: 752, endPoint y: 313, distance: 137.6
click at [796, 272] on span at bounding box center [802, 265] width 13 height 13
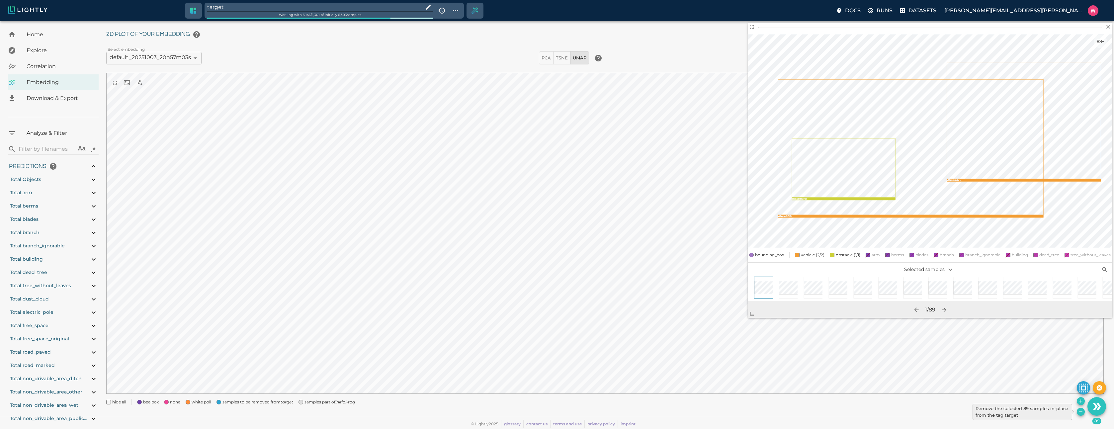
click at [1079, 413] on icon "Remove the selected 89 samples in-place from the tag target" at bounding box center [1080, 411] width 5 height 5
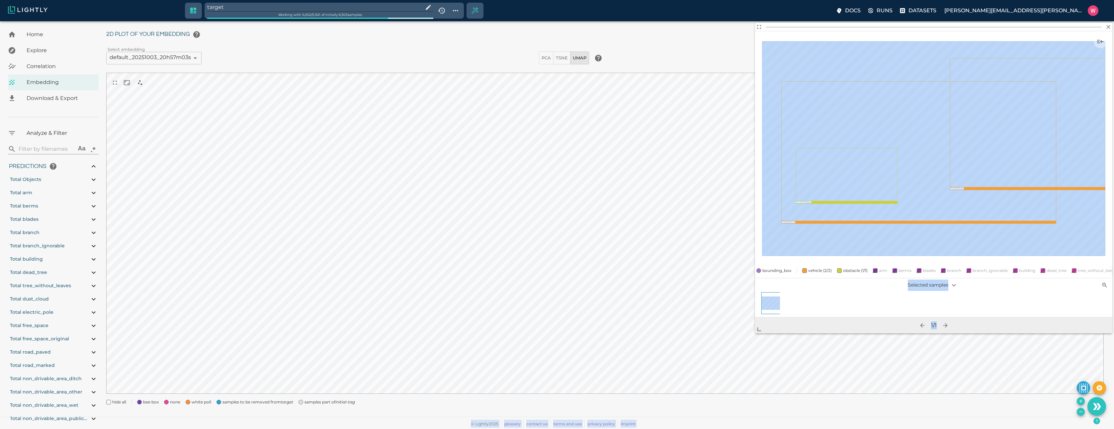
click at [746, 345] on body "target Working with 5,052 / 5,301 of initially 6,303 samples Docs Runs Datasets…" at bounding box center [557, 217] width 1114 height 424
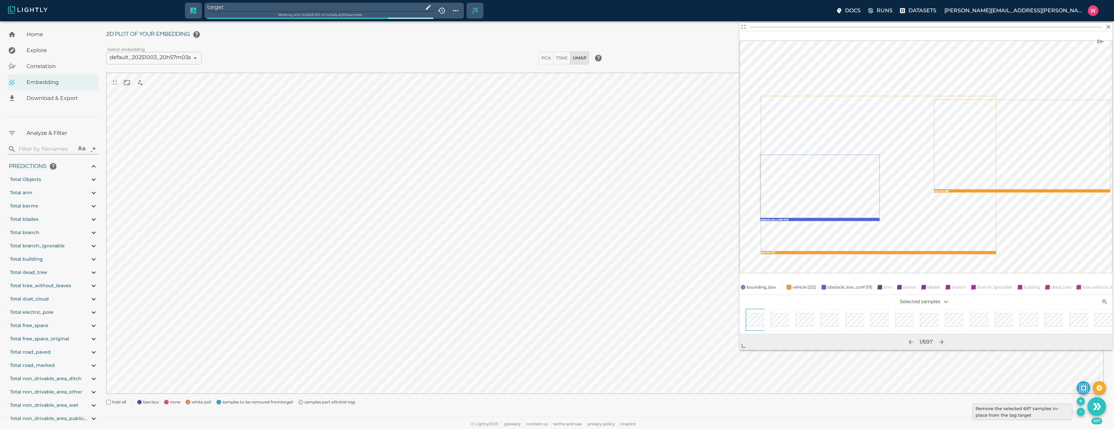
click at [1082, 410] on icon "Remove the selected 697 samples in-place from the tag target" at bounding box center [1080, 411] width 5 height 5
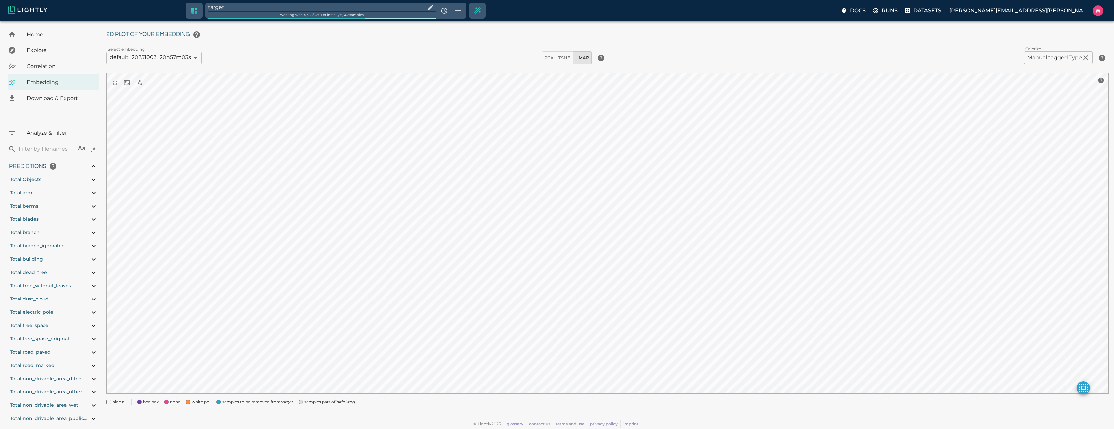
click at [303, 8] on input "target" at bounding box center [315, 7] width 215 height 9
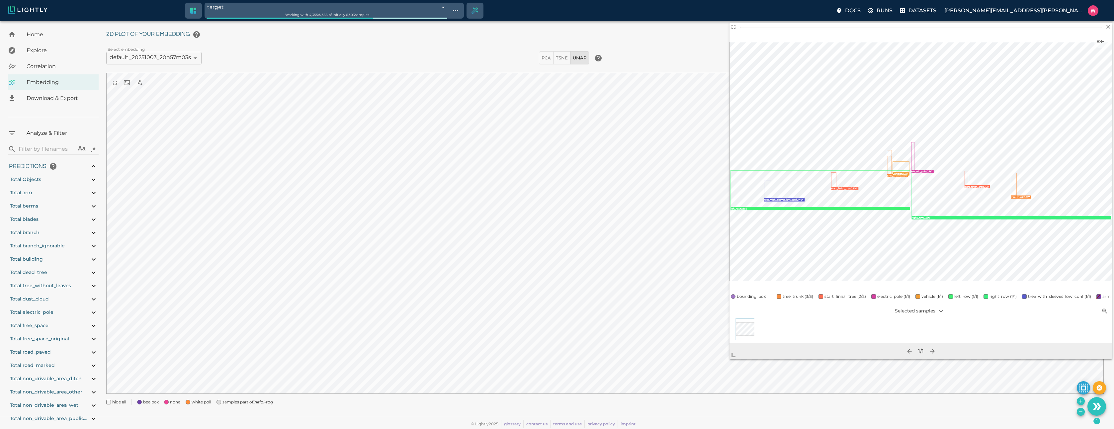
drag, startPoint x: 854, startPoint y: 217, endPoint x: 735, endPoint y: 356, distance: 182.4
click at [735, 356] on span at bounding box center [735, 352] width 13 height 13
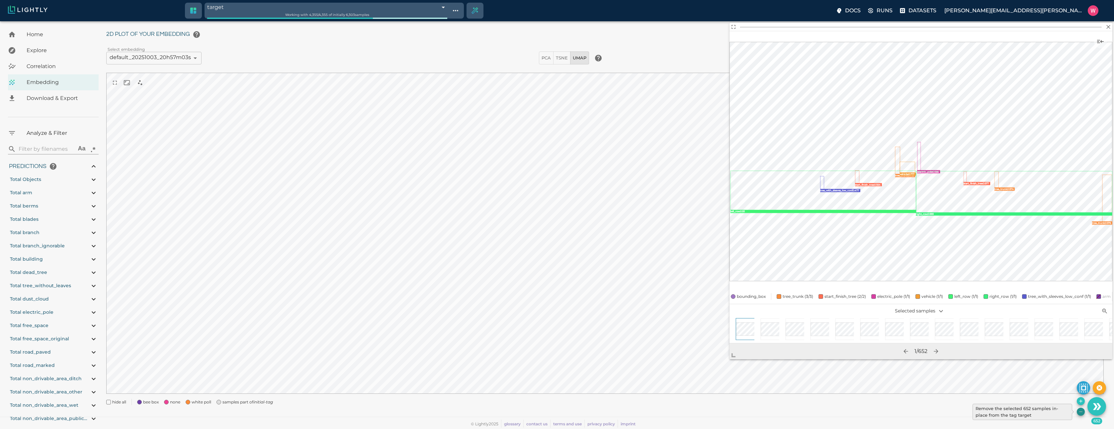
click at [1080, 411] on icon "Remove the selected 652 samples in-place from the tag target" at bounding box center [1080, 411] width 5 height 5
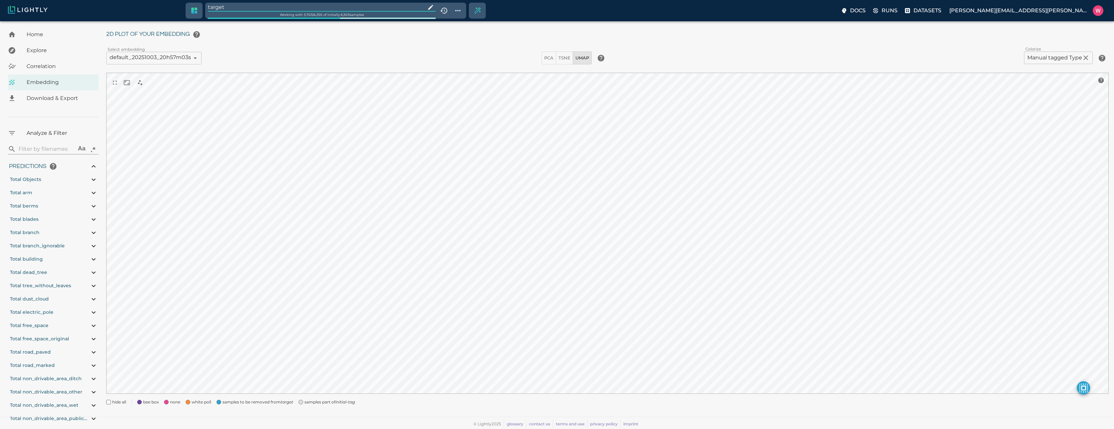
click at [254, 9] on input "target" at bounding box center [315, 7] width 215 height 9
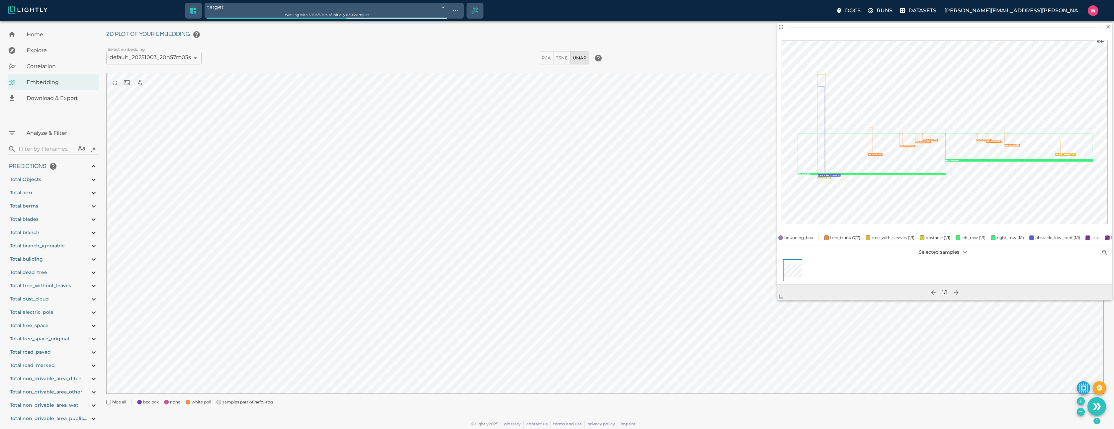
drag, startPoint x: 855, startPoint y: 215, endPoint x: 779, endPoint y: 300, distance: 114.0
click at [779, 300] on span at bounding box center [783, 293] width 13 height 13
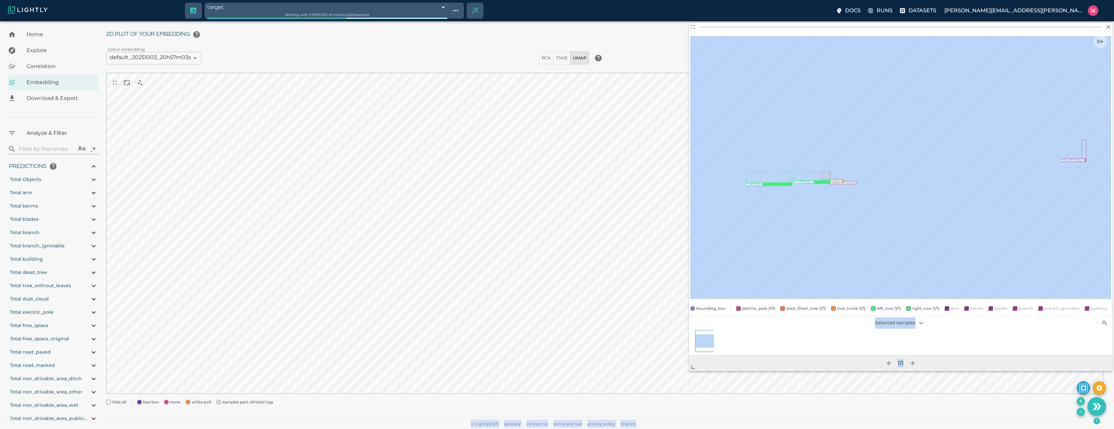
click at [684, 375] on body "target 68e05df3476f0ec4f6f298ec Working with 3,703 / 3,703 of initially 6,303 s…" at bounding box center [557, 217] width 1114 height 424
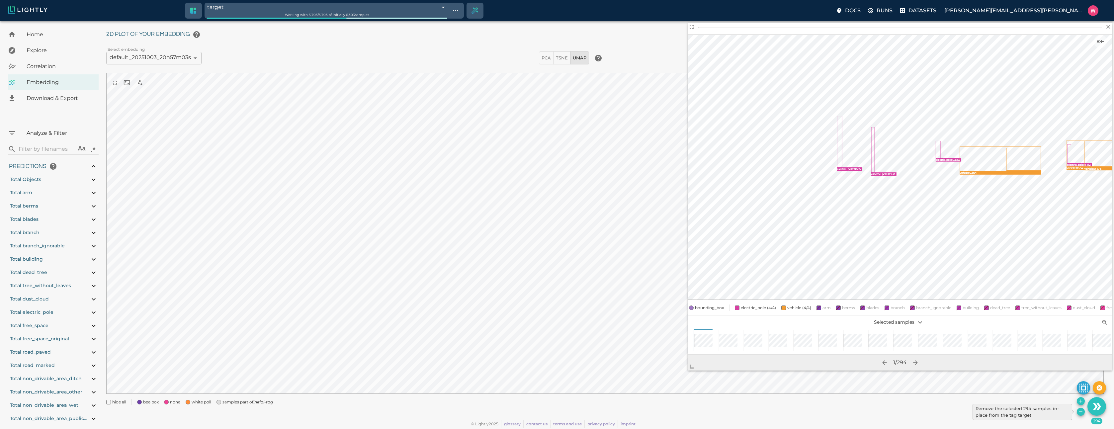
click at [1081, 412] on icon "Remove the selected 294 samples in-place from the tag target" at bounding box center [1080, 411] width 5 height 5
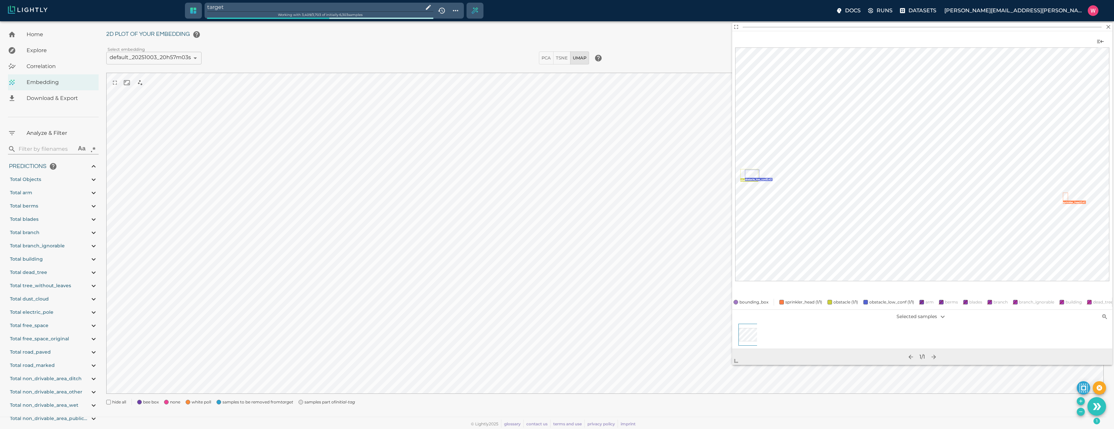
drag, startPoint x: 848, startPoint y: 218, endPoint x: 730, endPoint y: 365, distance: 188.9
click at [732, 365] on span at bounding box center [738, 357] width 13 height 13
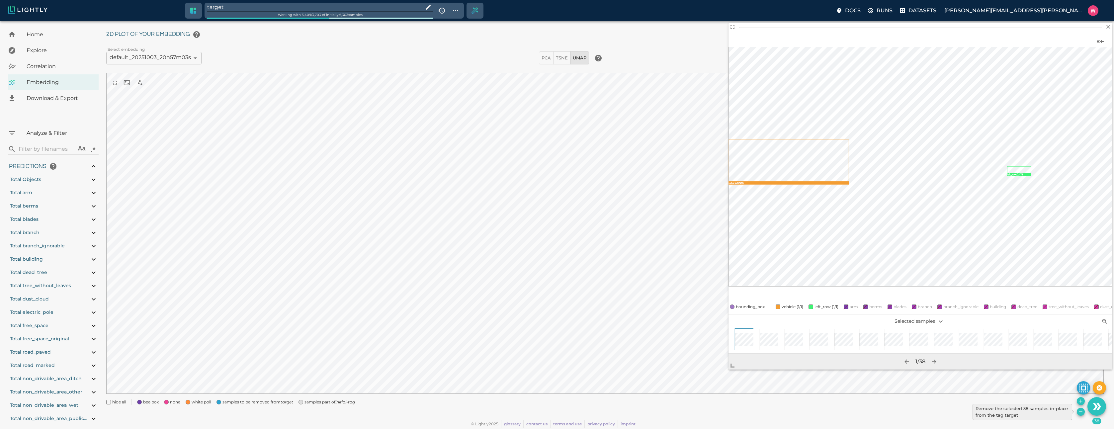
click at [1079, 411] on icon "Remove the selected 38 samples in-place from the tag target" at bounding box center [1080, 411] width 5 height 5
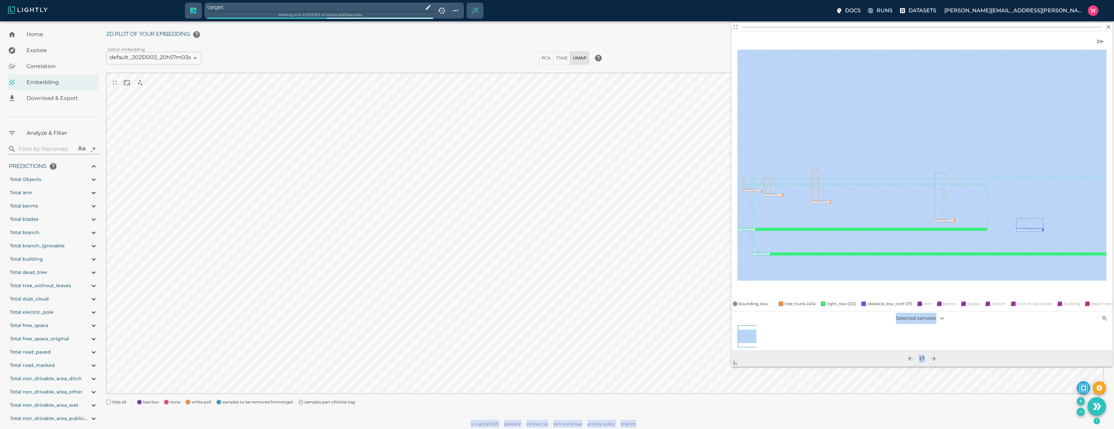
drag, startPoint x: 848, startPoint y: 218, endPoint x: 731, endPoint y: 365, distance: 188.0
click at [731, 365] on span at bounding box center [737, 359] width 13 height 13
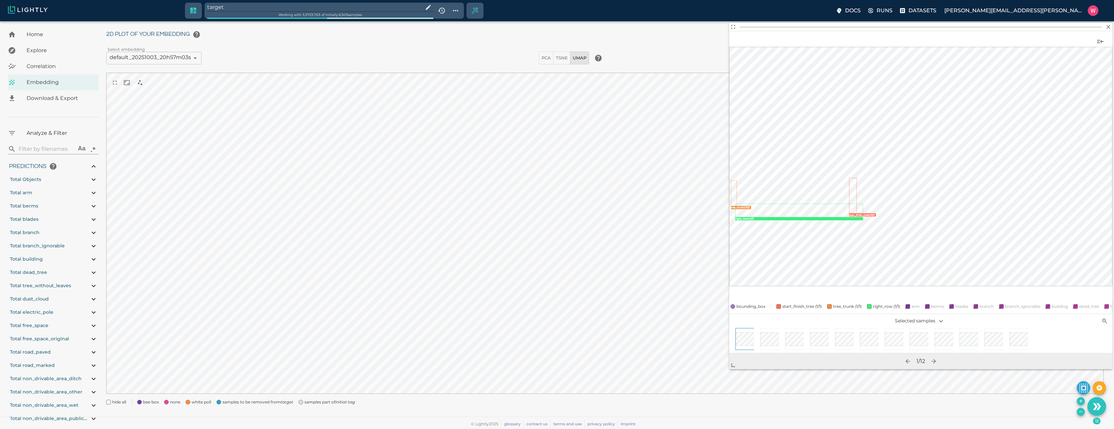
click at [1080, 413] on icon "Remove the selected 12 samples in-place from the tag target" at bounding box center [1080, 411] width 5 height 5
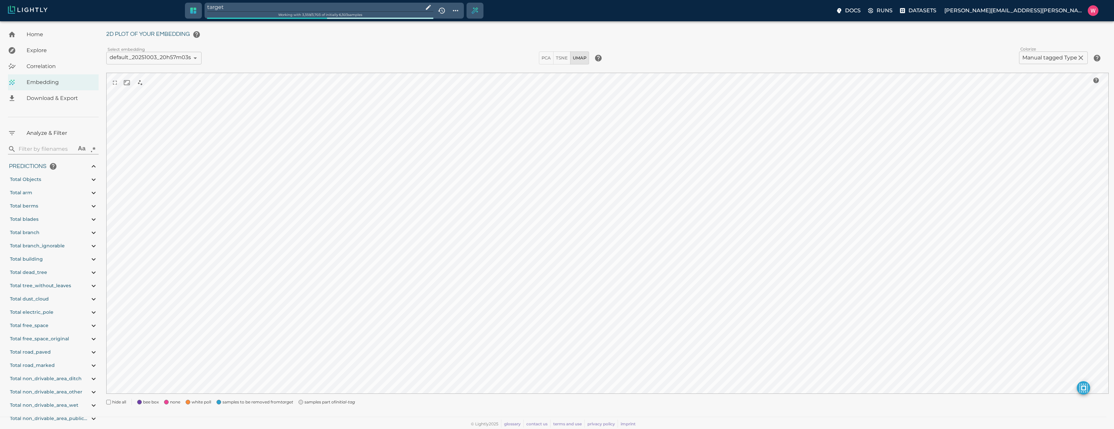
click at [311, 7] on input "target" at bounding box center [313, 7] width 213 height 9
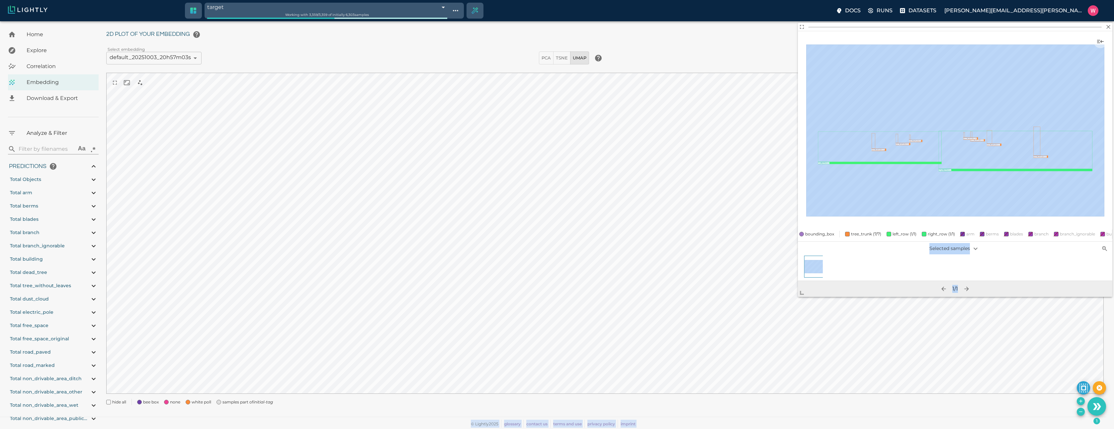
drag, startPoint x: 853, startPoint y: 218, endPoint x: 783, endPoint y: 328, distance: 130.7
click at [798, 297] on span at bounding box center [804, 289] width 13 height 13
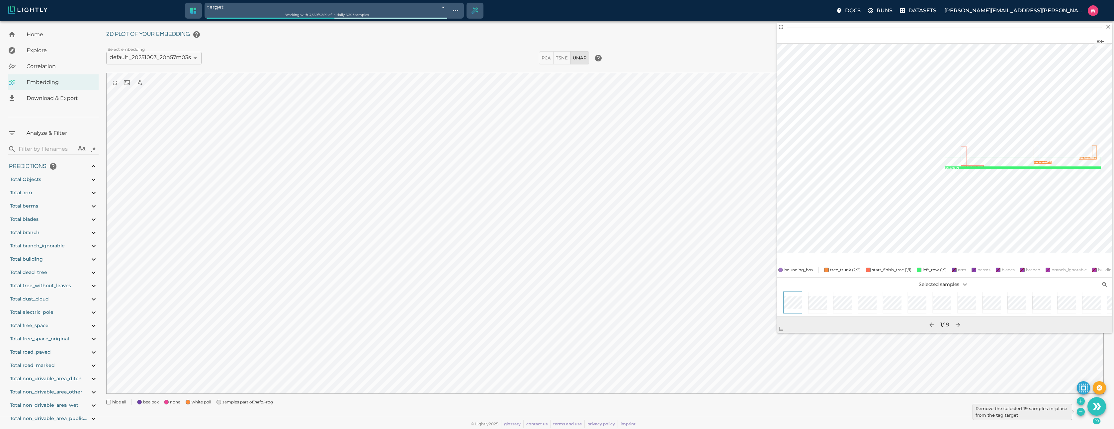
click at [1082, 414] on button "Remove the selected 19 samples in-place from the tag target" at bounding box center [1080, 412] width 8 height 8
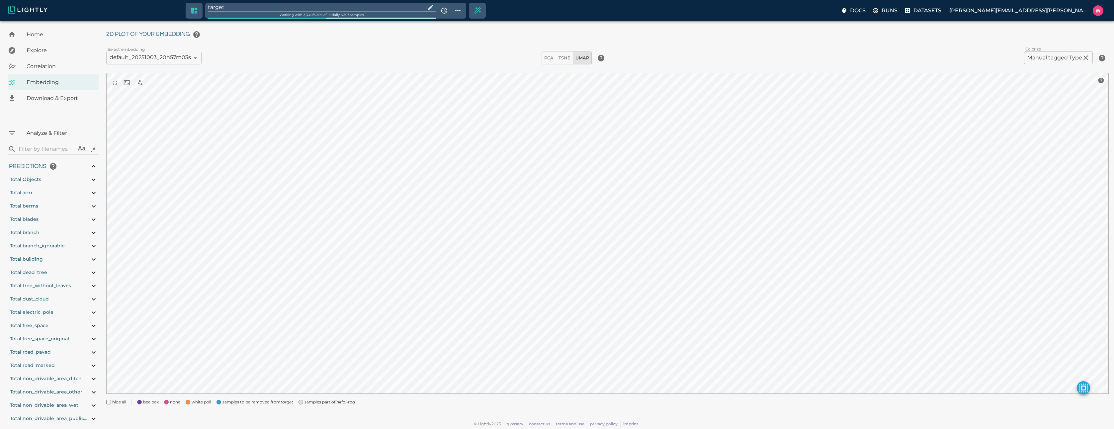
click at [277, 11] on input "target" at bounding box center [315, 7] width 215 height 9
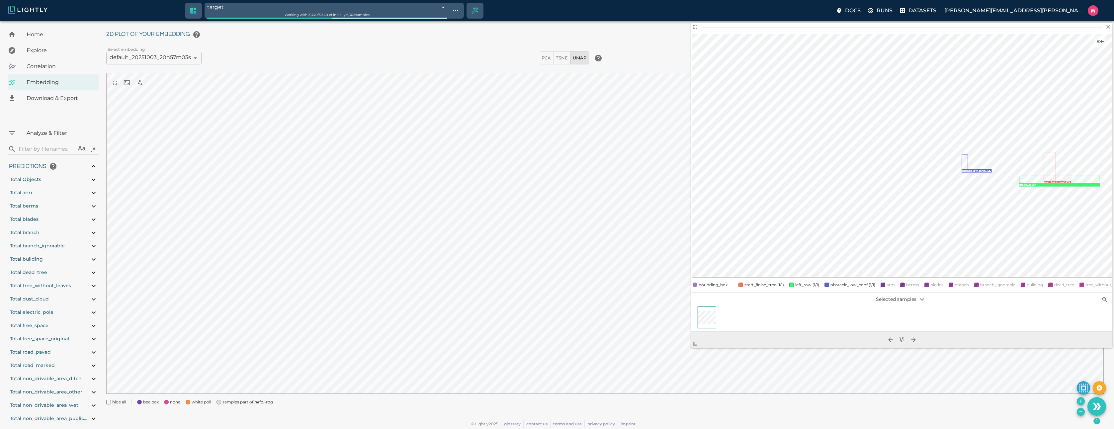
drag, startPoint x: 855, startPoint y: 219, endPoint x: 694, endPoint y: 343, distance: 203.1
click at [699, 345] on span at bounding box center [697, 340] width 13 height 13
click at [1079, 412] on icon "Remove the selected 137 samples in-place from the tag target" at bounding box center [1080, 411] width 5 height 5
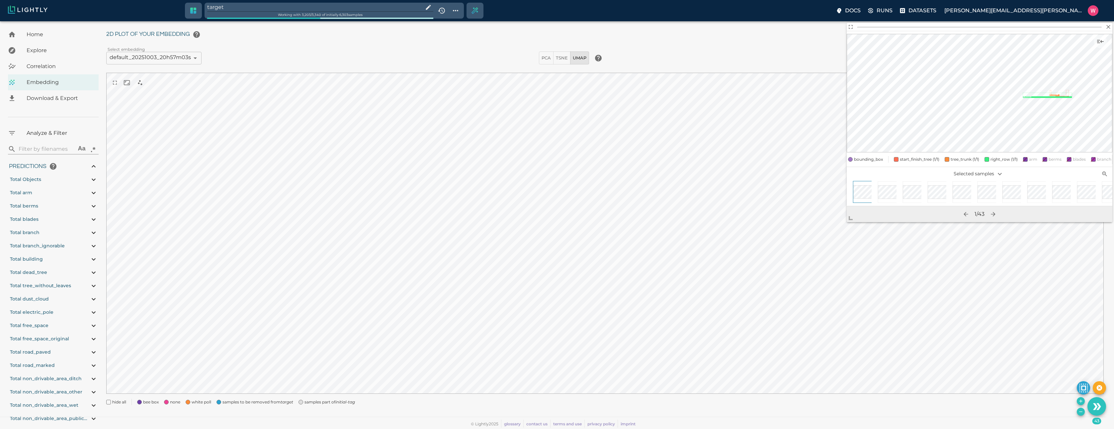
click at [1079, 414] on icon "Remove the selected 43 samples in-place from the tag target" at bounding box center [1080, 411] width 5 height 5
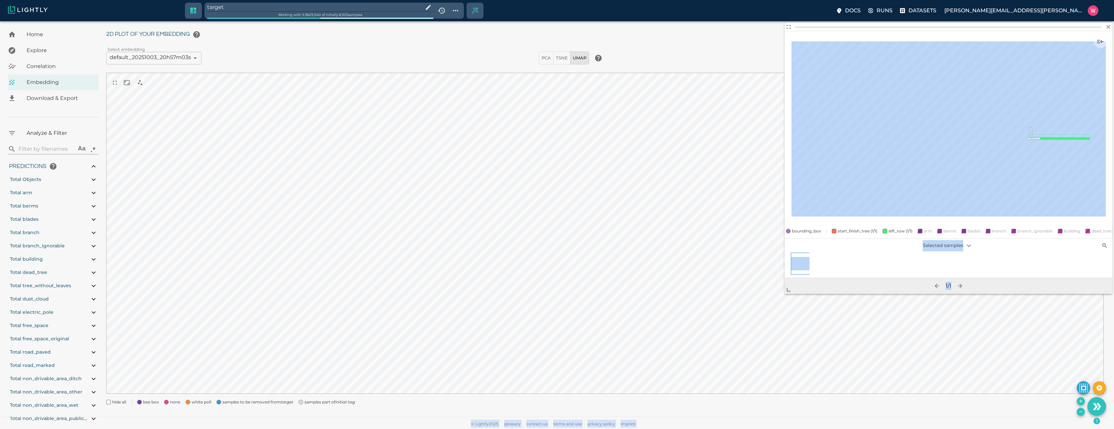
drag, startPoint x: 852, startPoint y: 220, endPoint x: 758, endPoint y: 331, distance: 145.6
click at [784, 294] on span at bounding box center [790, 286] width 13 height 13
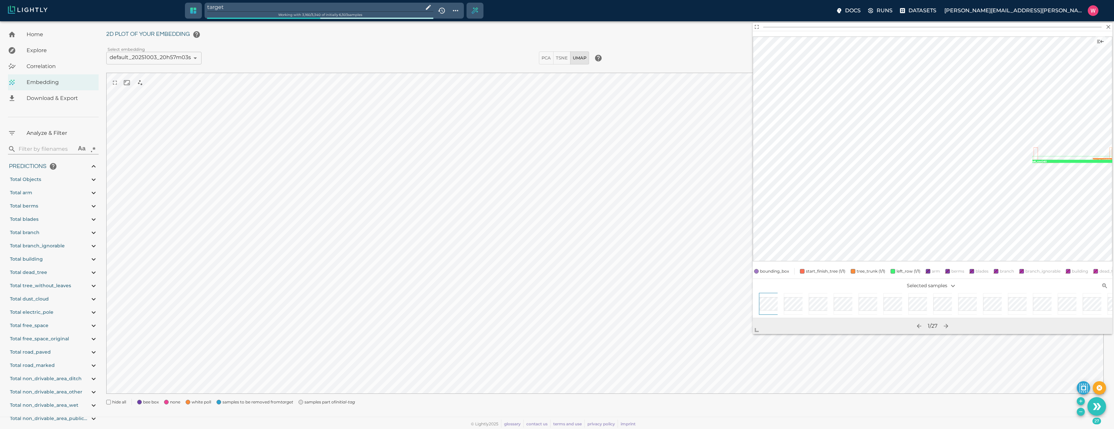
click at [1083, 412] on button "Remove the selected 27 samples in-place from the tag target" at bounding box center [1080, 412] width 8 height 8
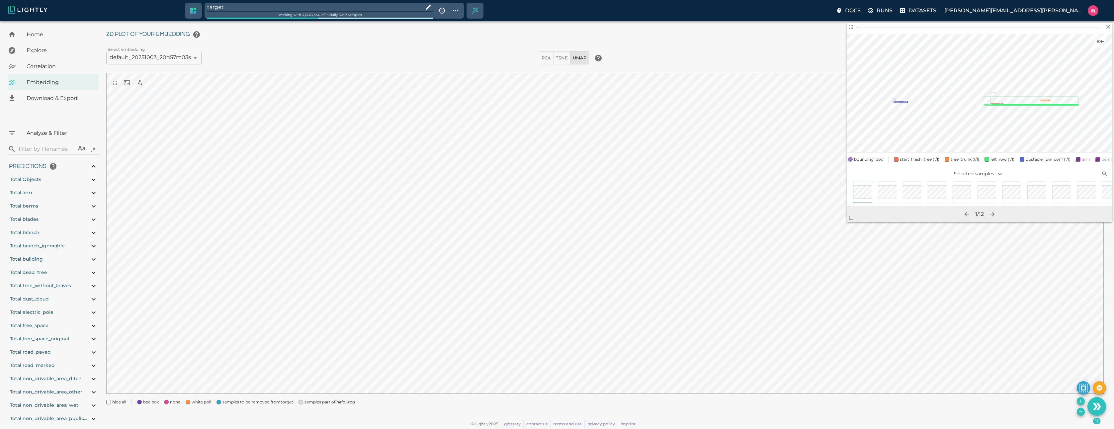
click at [1080, 411] on icon "Remove the selected 12 samples in-place from the tag target" at bounding box center [1080, 411] width 5 height 5
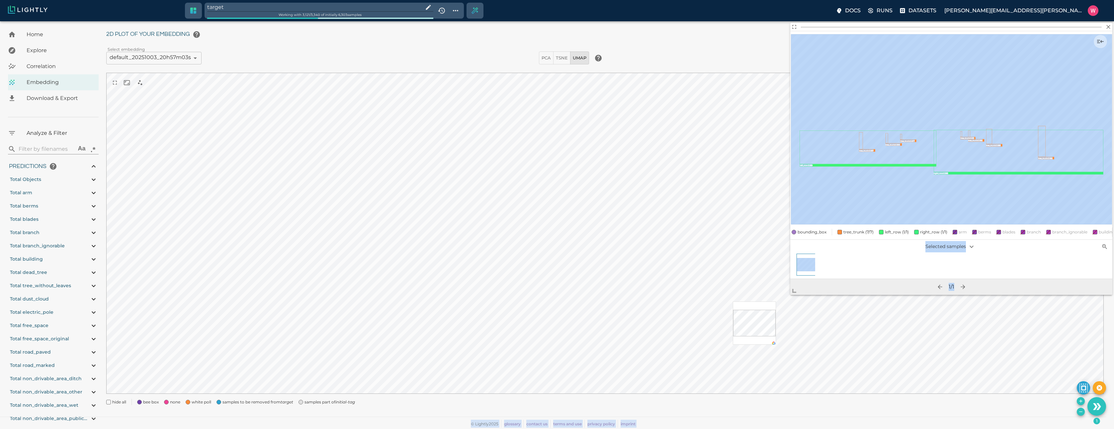
click at [756, 346] on body "target Working with 3,121 / 3,340 of initially 6,303 samples Docs Runs Datasets…" at bounding box center [557, 217] width 1114 height 424
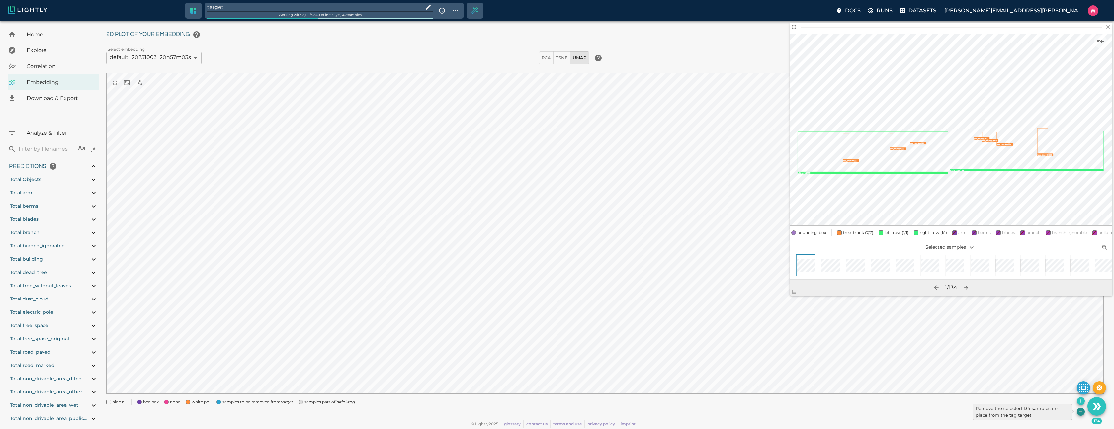
click at [1080, 413] on icon "Remove the selected 134 samples in-place from the tag target" at bounding box center [1080, 411] width 5 height 5
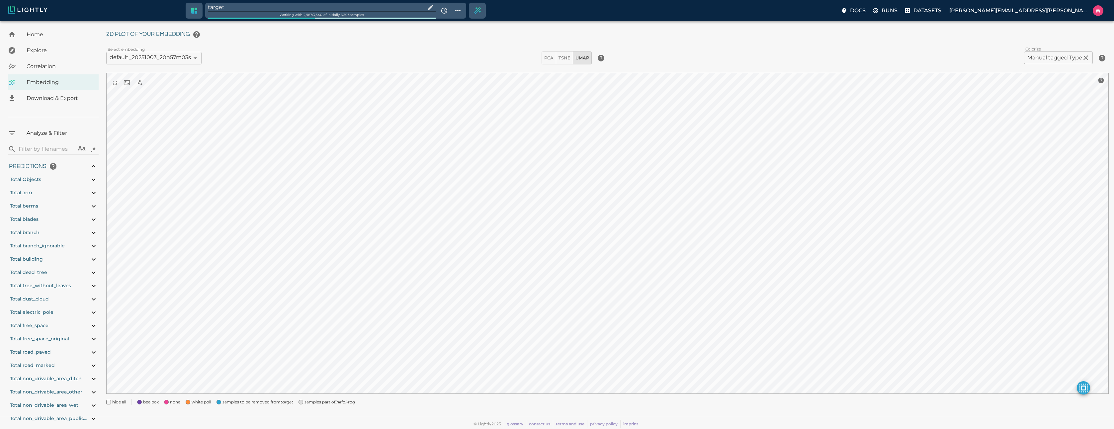
click at [260, 4] on input "target" at bounding box center [315, 7] width 215 height 9
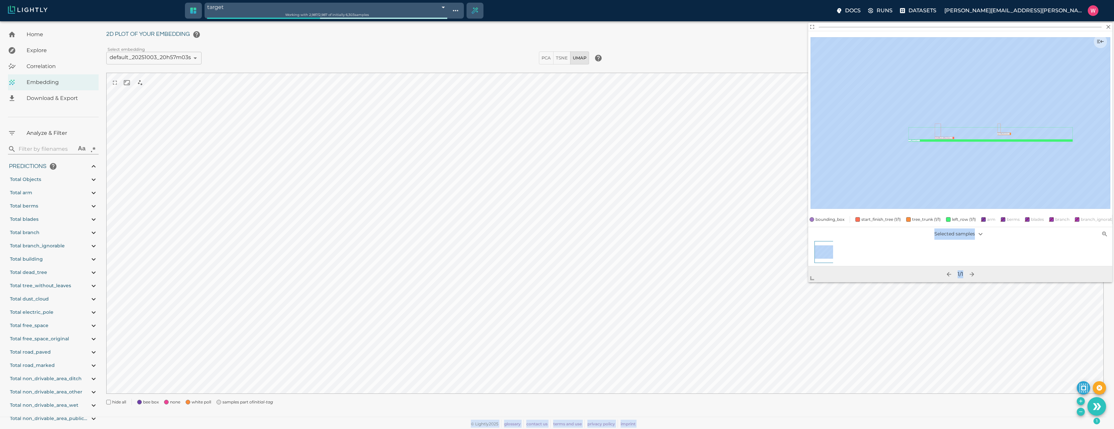
click at [772, 323] on body "target 68e05df3476f0ec4f6f298ec Working with 2,987 / 2,987 of initially 6,303 s…" at bounding box center [557, 217] width 1114 height 424
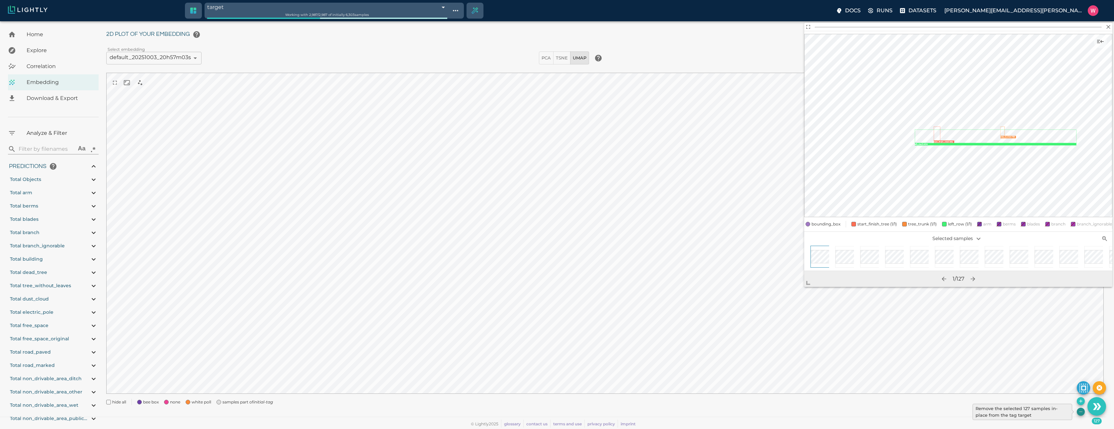
click at [1080, 411] on icon "Remove the selected 127 samples in-place from the tag target" at bounding box center [1080, 411] width 5 height 5
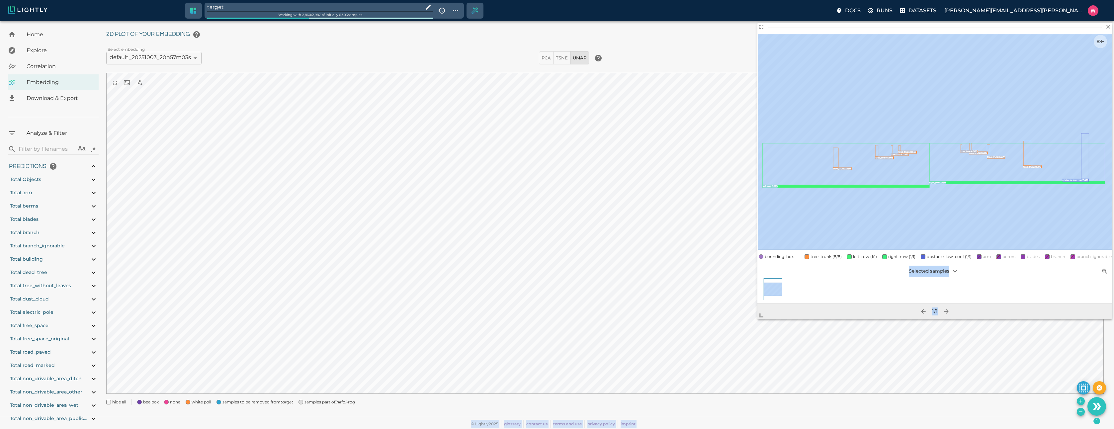
drag, startPoint x: 851, startPoint y: 217, endPoint x: 684, endPoint y: 394, distance: 243.2
click at [684, 394] on body "target Working with 2,860 / 2,987 of initially 6,303 samples Docs Runs Datasets…" at bounding box center [557, 217] width 1114 height 424
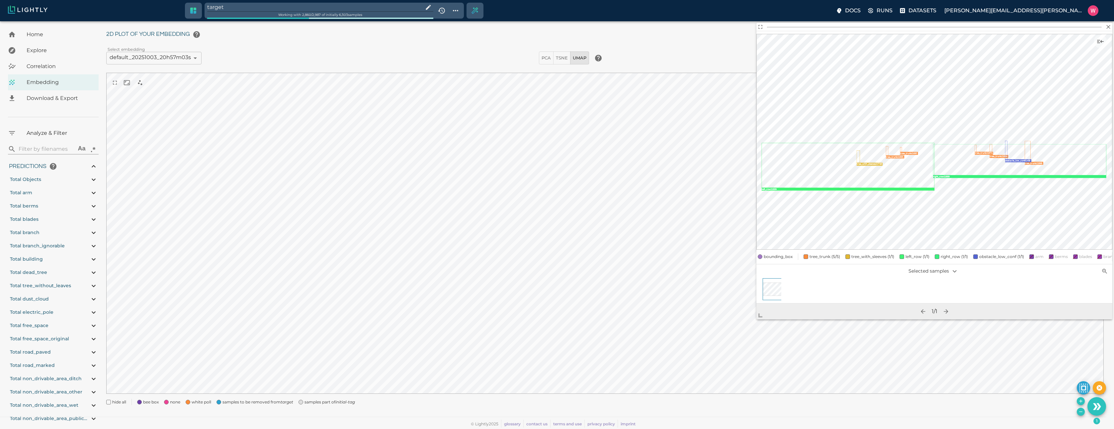
click at [247, 7] on input "target" at bounding box center [313, 7] width 213 height 9
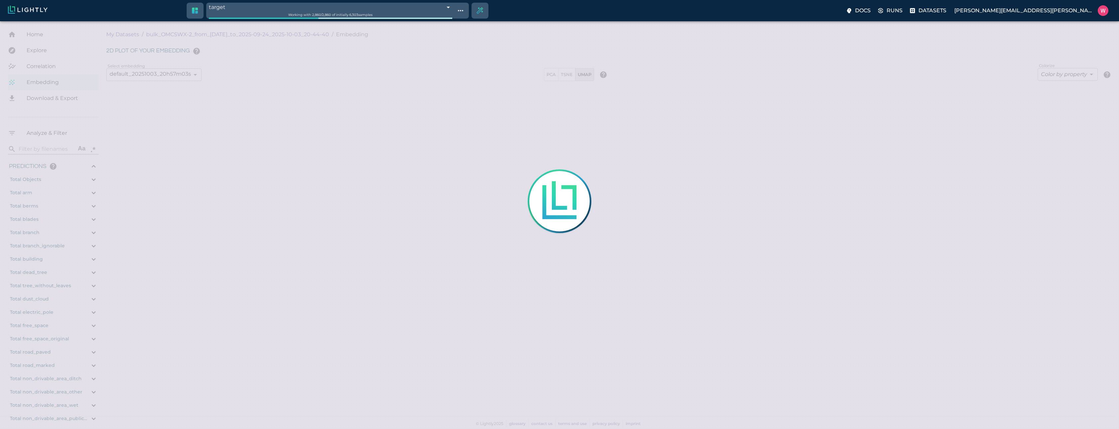
type input "1758665701.56137"
type input "1758754995.58337"
type input "0.999"
type input "0.993"
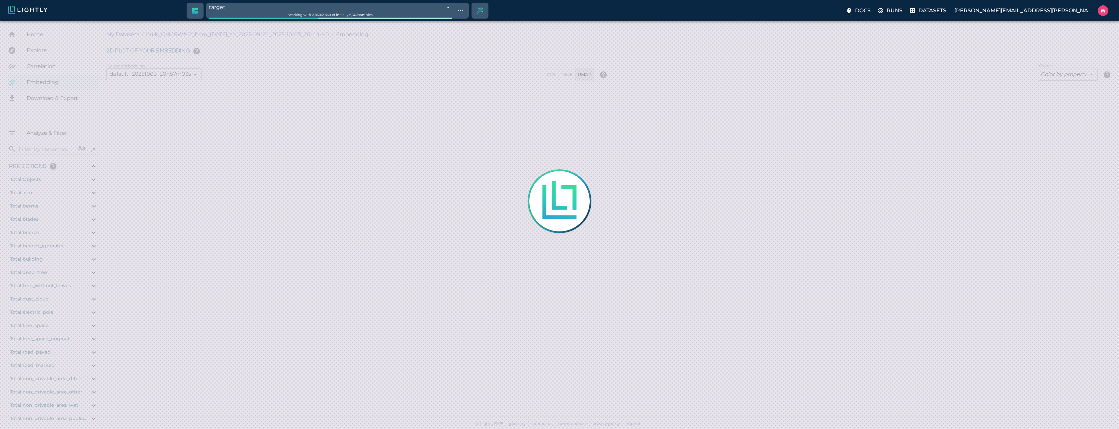
type input "0.99"
type input "0.687832593917847"
type input "12.1248325939178"
type input "0.609569072723389"
type input "19.7825690727234"
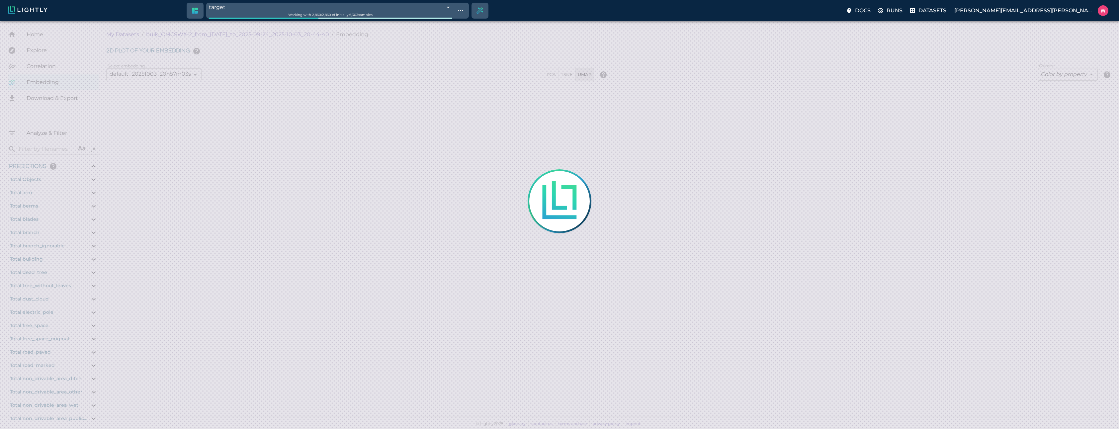
type input "1758665701.56137"
type input "1758754995.58337"
type input "0.999"
type input "0.993"
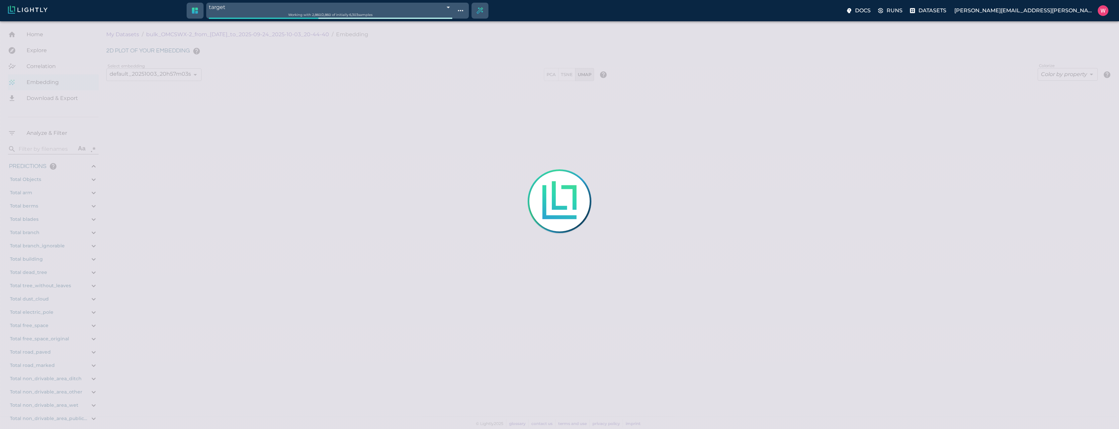
type input "0.99"
type input "0.687832593917847"
type input "12.1248325939178"
type input "0.609569072723389"
type input "19.7825690727234"
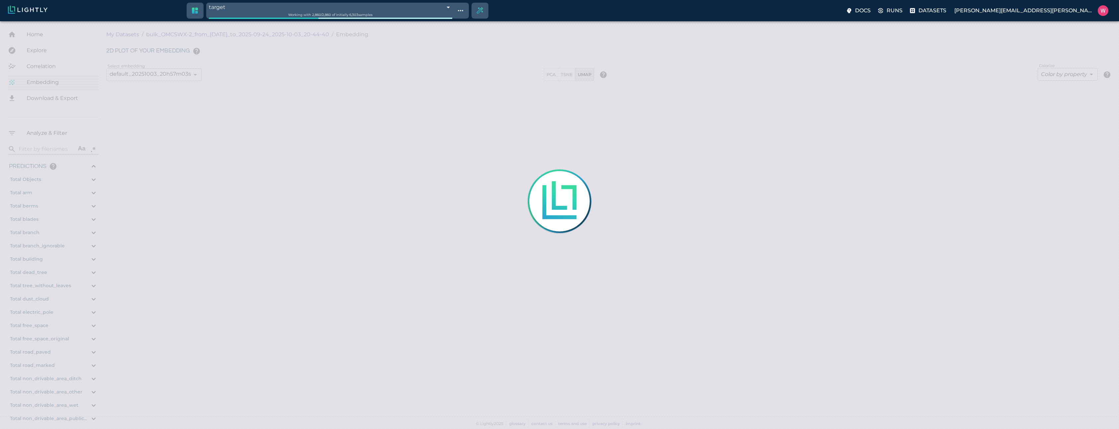
type input "1758665701.56137"
type input "1758754995.58337"
type input "0.999"
type input "0.993"
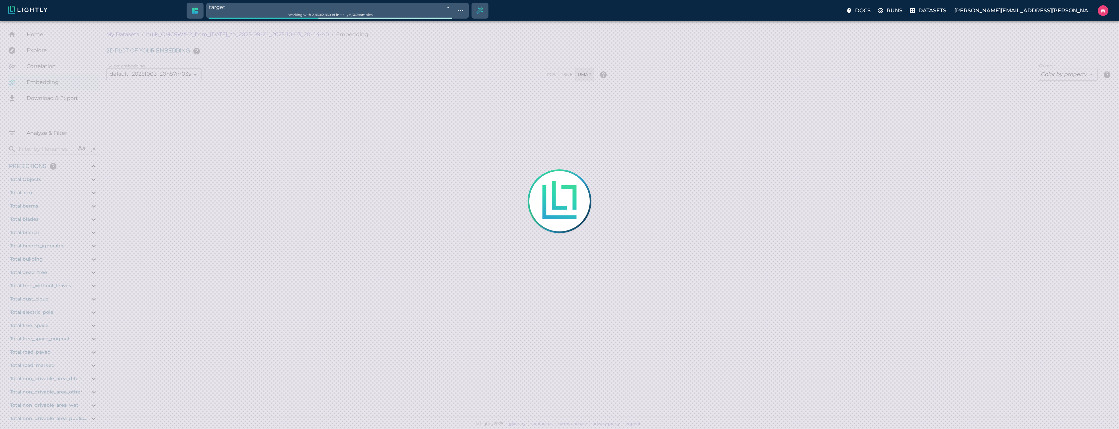
type input "0.99"
type input "0.687832593917847"
type input "12.1248325939178"
type input "0.609569072723389"
type input "19.7825690727234"
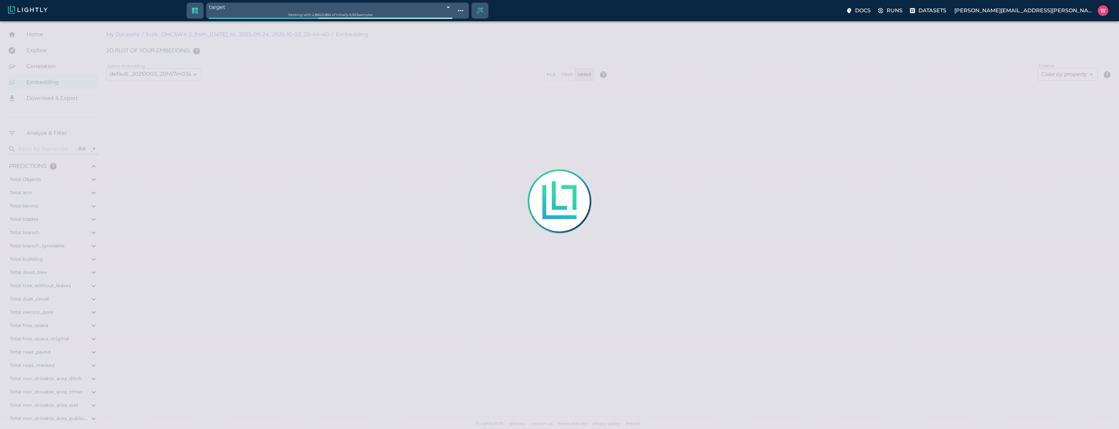
type input "9007199254740991"
type input "1758665701.56137"
type input "1758754995.58337"
type input "0.999"
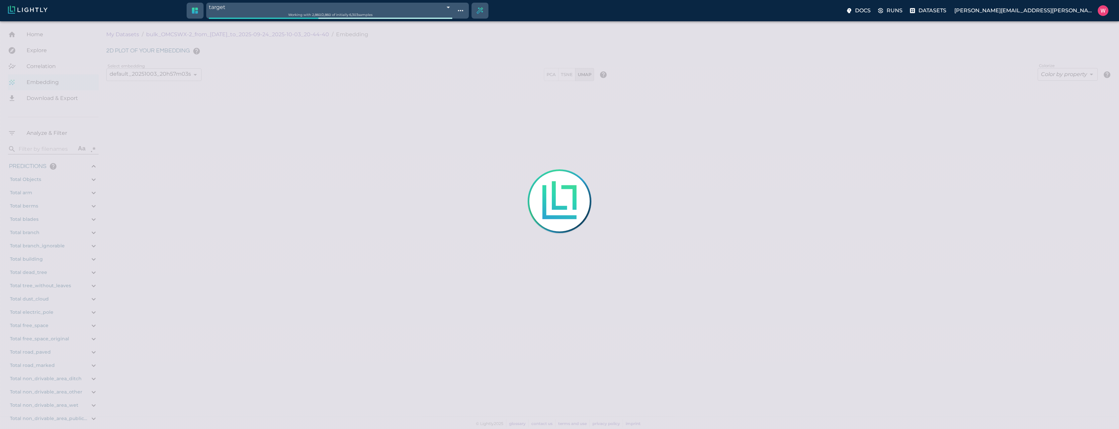
type input "0.999"
type input "0.993"
type input "0.99"
type input "0.687832593917847"
type input "12.1248325939178"
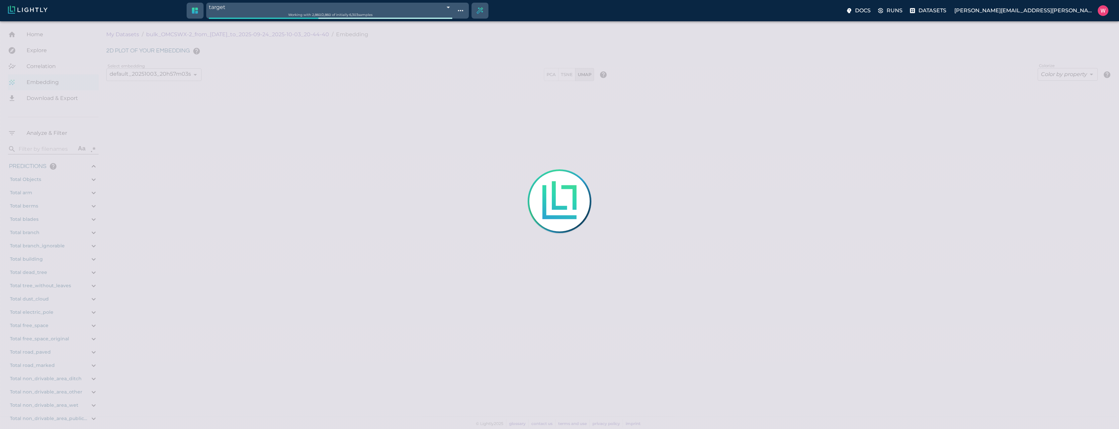
type input "0.609569072723389"
type input "19.7825690727234"
type input "1758665701.56137"
type input "1758754995.58337"
type input "0.999"
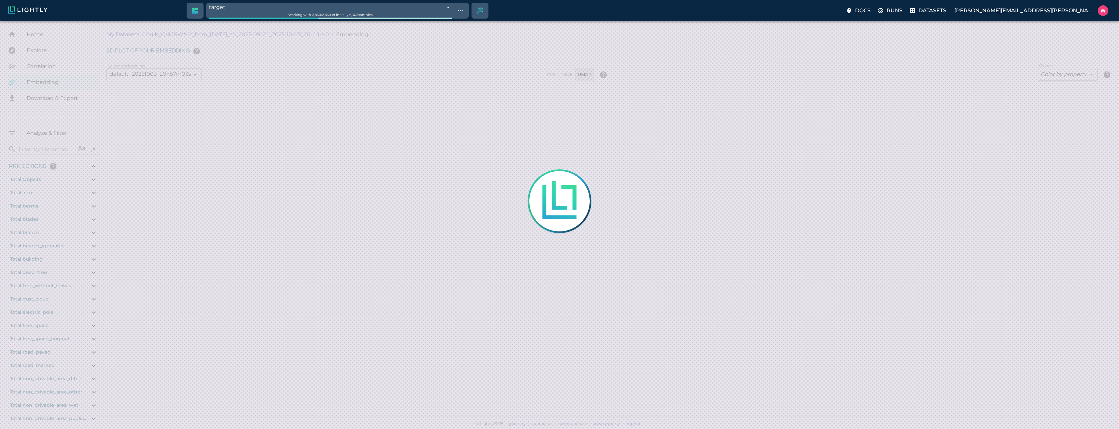
type input "0.999"
type input "0.993"
type input "0.99"
type input "0.687832593917847"
type input "12.1248325939178"
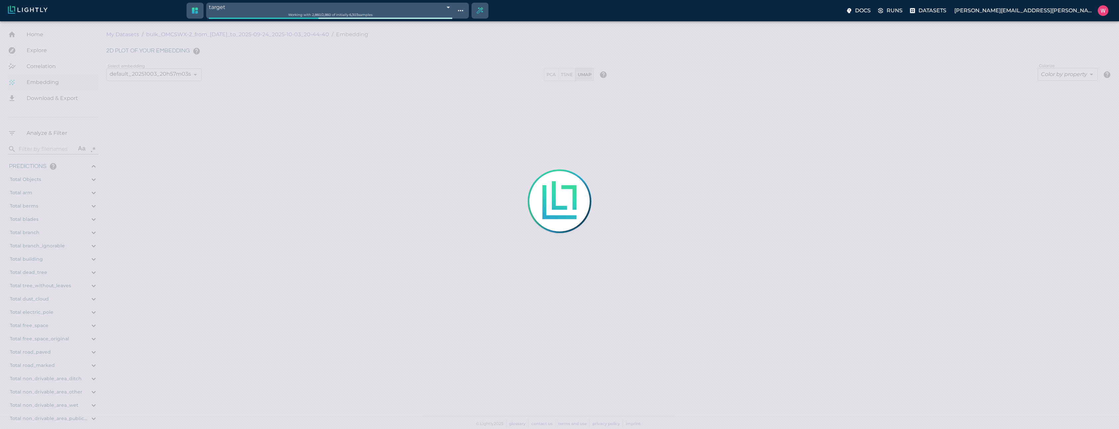
type input "0.609569072723389"
type input "19.7825690727234"
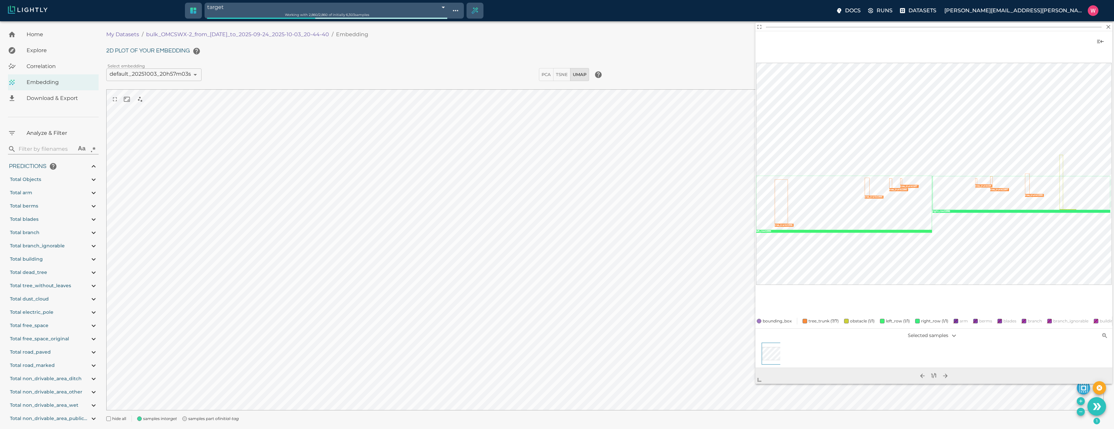
drag, startPoint x: 851, startPoint y: 219, endPoint x: 755, endPoint y: 382, distance: 189.4
click at [755, 382] on span at bounding box center [761, 376] width 13 height 13
click at [784, 318] on span "bounding_box" at bounding box center [772, 321] width 29 height 7
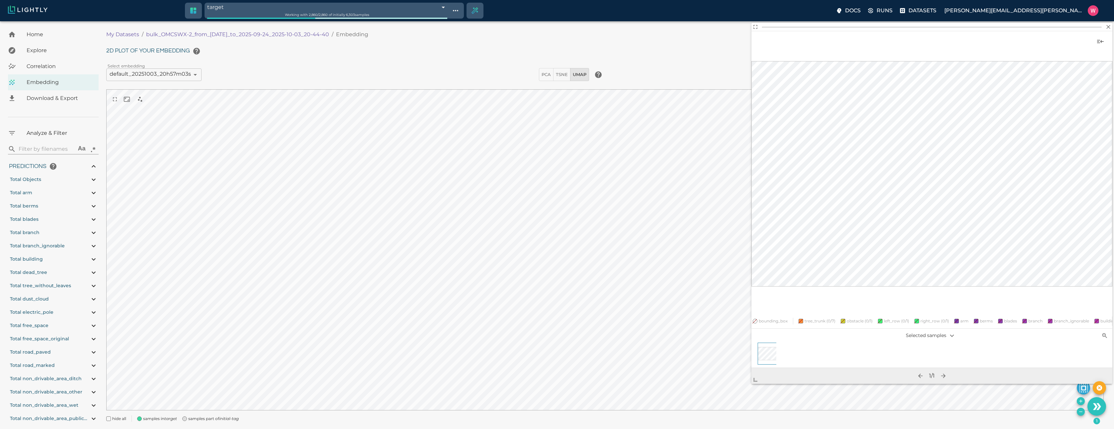
click at [784, 318] on span "bounding_box" at bounding box center [772, 321] width 29 height 7
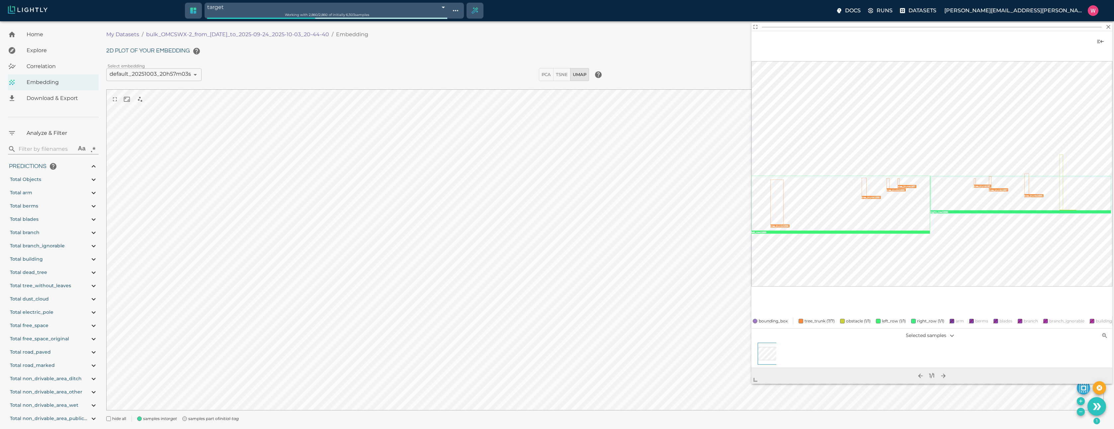
click at [784, 318] on span "bounding_box" at bounding box center [772, 321] width 29 height 7
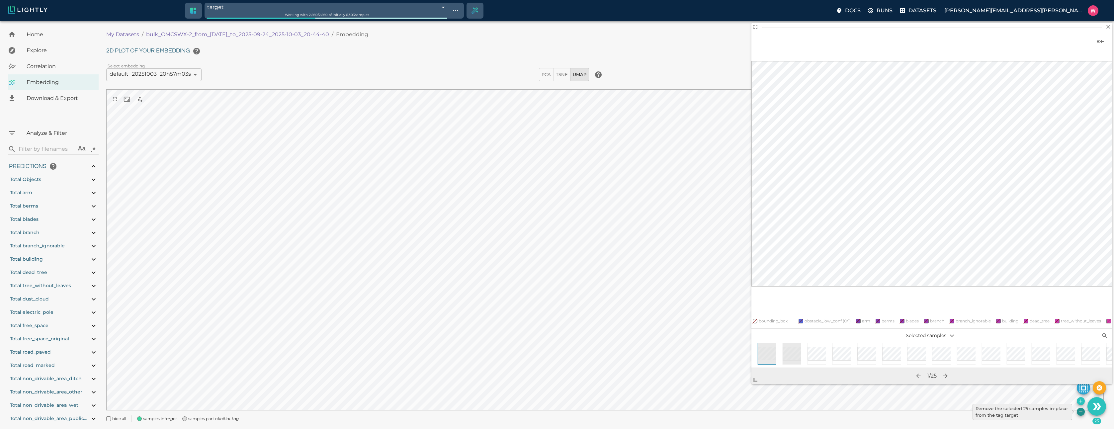
click at [1078, 411] on icon "Remove the selected 25 samples in-place from the tag target" at bounding box center [1080, 411] width 5 height 5
type input "1758665701.56137"
type input "1758754995.58337"
type input "0.999"
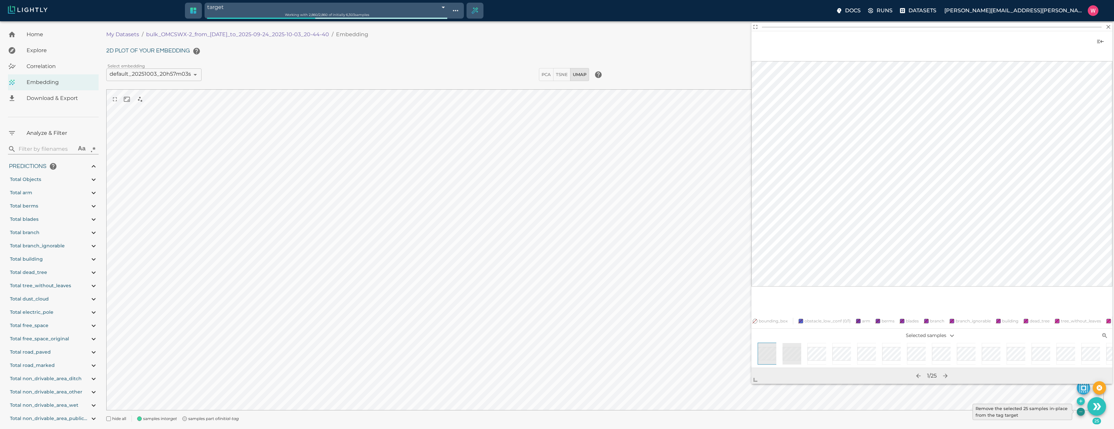
type input "0.993"
type input "0.99"
type input "0.687832593917847"
type input "12.1248325939178"
type input "0.609569072723389"
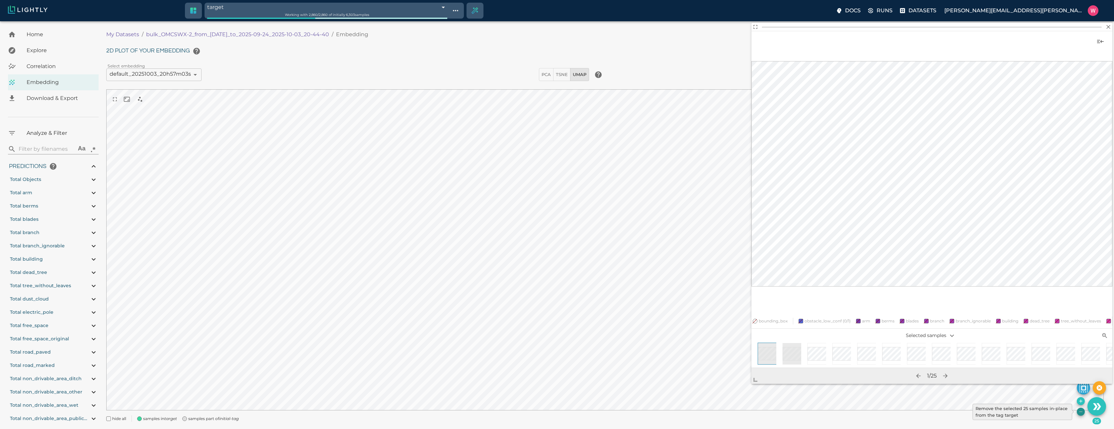
type input "19.7825690727234"
type input "9007199254740991"
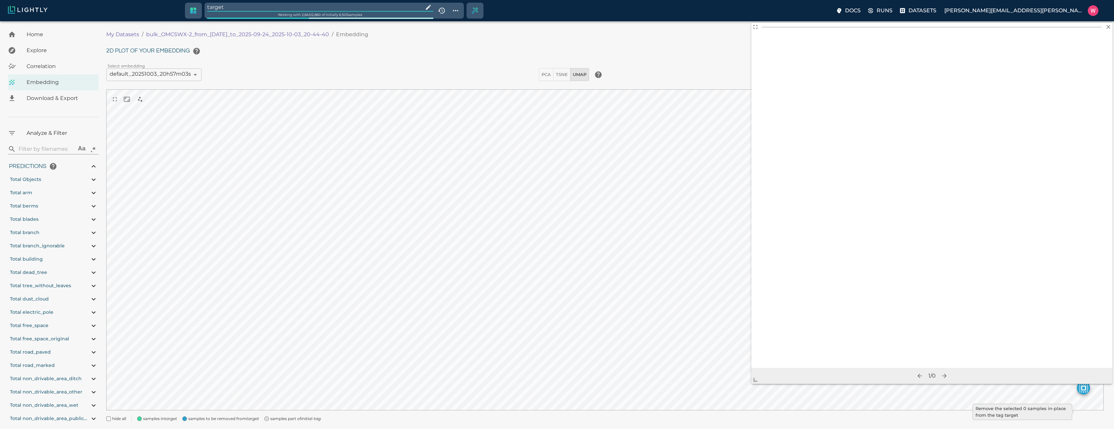
type input "1758665701.56137"
type input "1758754995.58337"
type input "0.999"
type input "0.993"
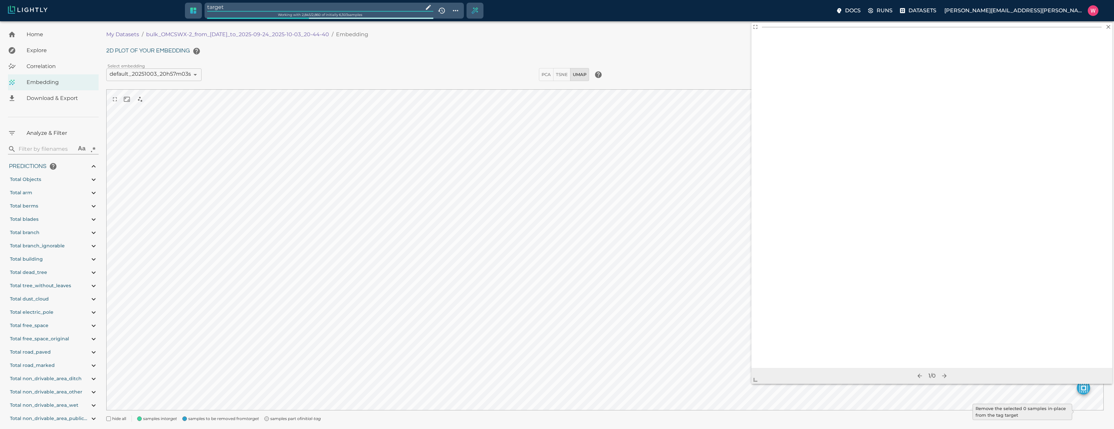
type input "0.99"
type input "0.687832593917847"
type input "12.1248325939178"
type input "0.609569072723389"
type input "19.7825690727234"
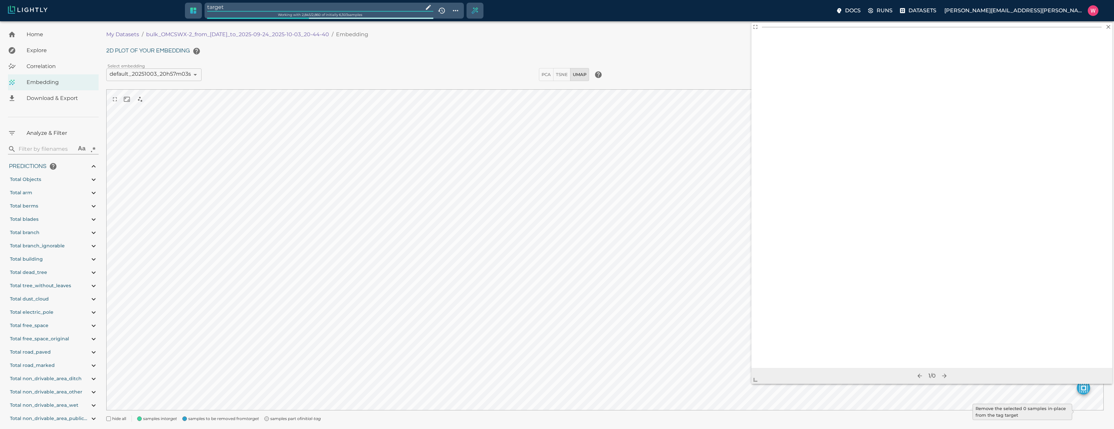
type input "9007199254740991"
type input "1758665701.56137"
type input "1758754995.58337"
type input "0.999"
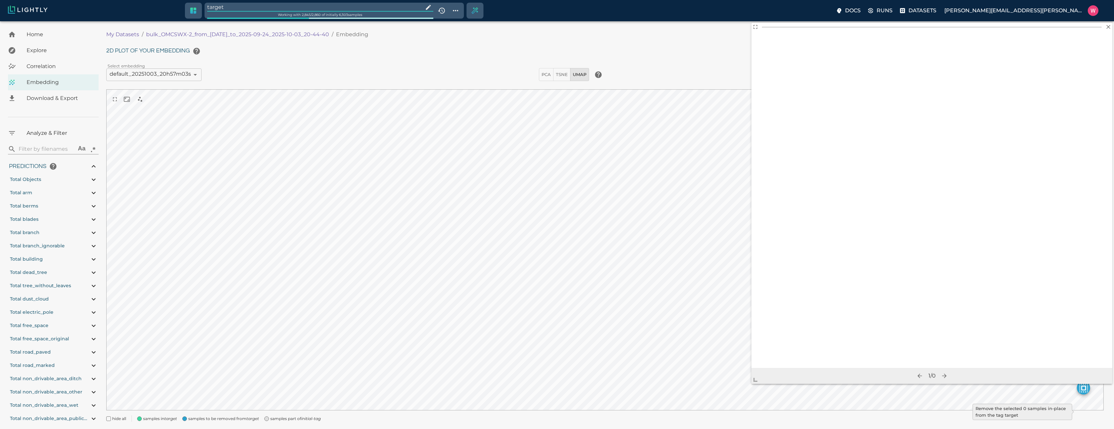
type input "0.999"
type input "0.993"
type input "0.99"
type input "0.687832593917847"
type input "12.1248325939178"
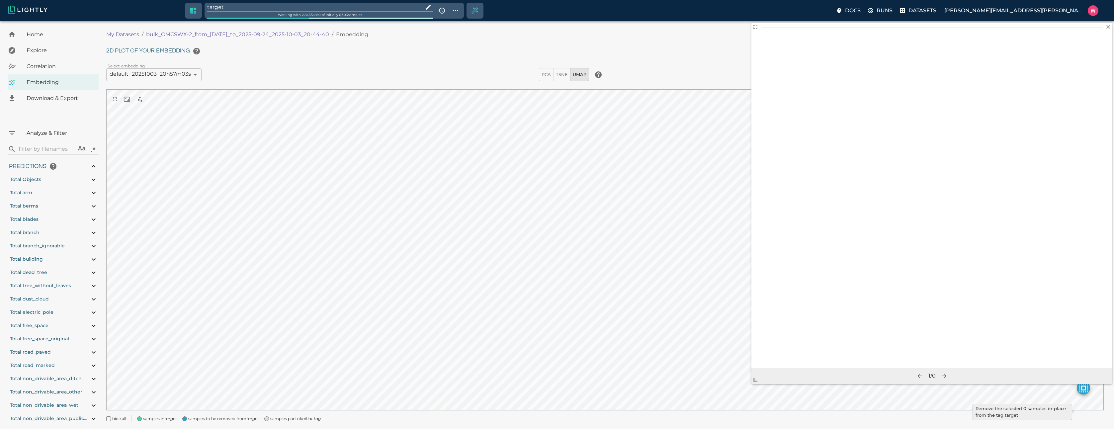
type input "0.609569072723389"
type input "19.7825690727234"
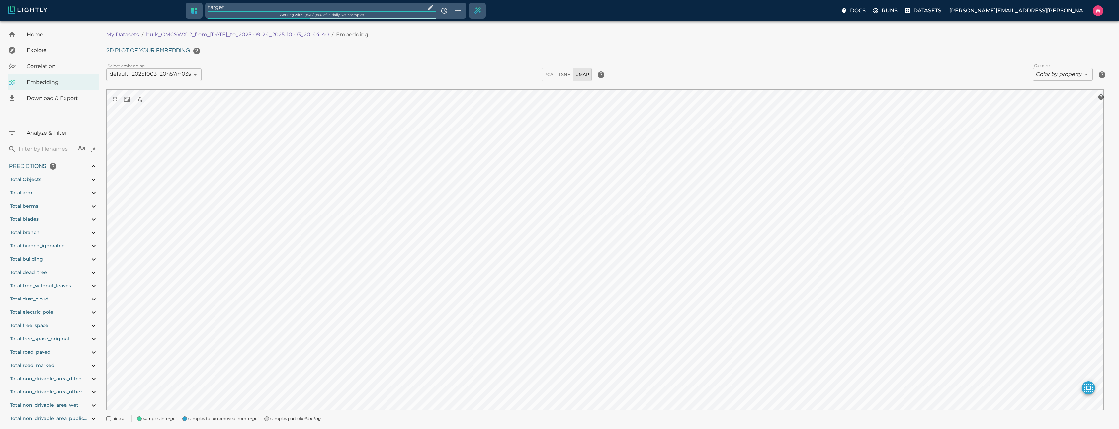
type input "1758665701.56137"
type input "1758754995.58337"
type input "0.999"
type input "0.993"
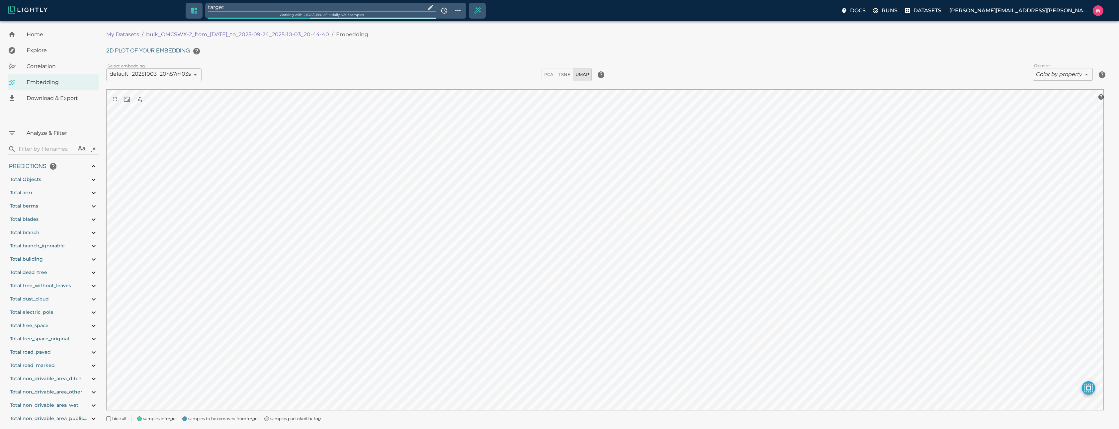
type input "0.99"
type input "0.687832593917847"
type input "12.1248325939178"
type input "0.609569072723389"
type input "19.7825690727234"
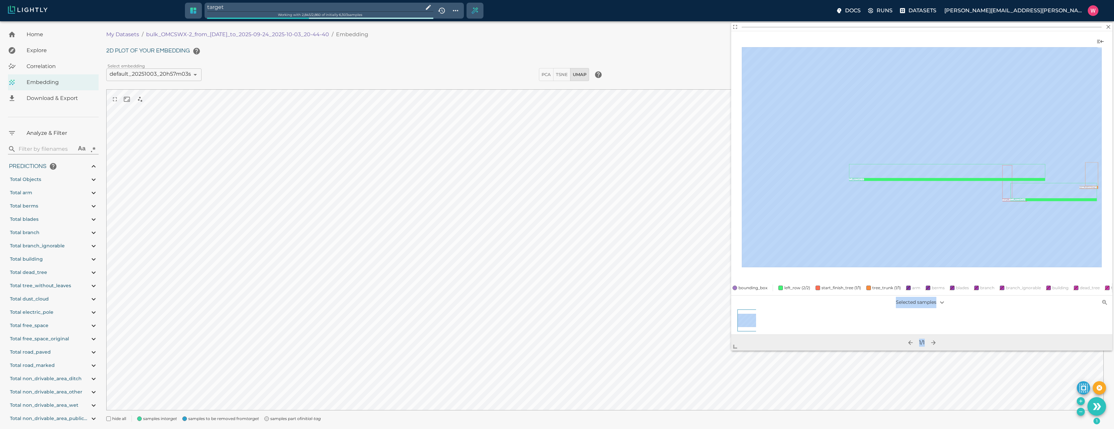
drag, startPoint x: 857, startPoint y: 218, endPoint x: 724, endPoint y: 366, distance: 199.5
click at [731, 350] on span at bounding box center [737, 343] width 13 height 13
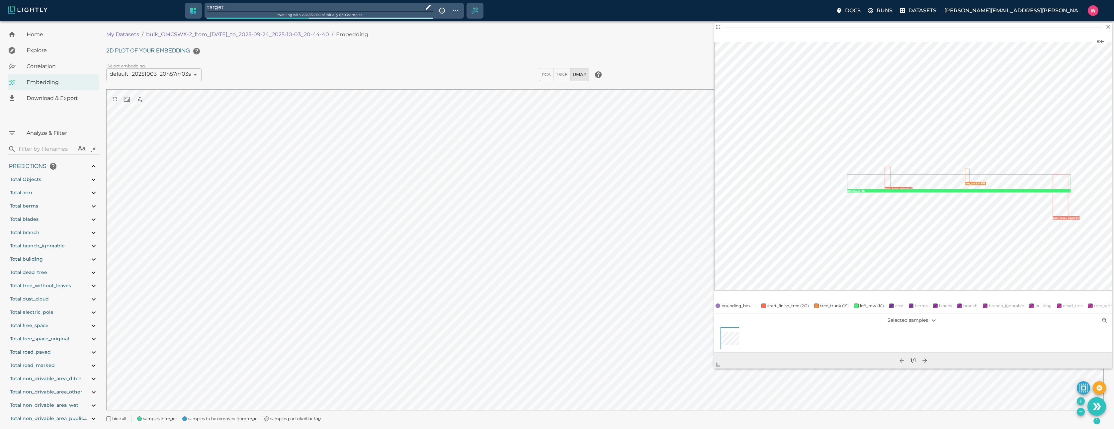
click at [261, 6] on input "target" at bounding box center [313, 7] width 213 height 9
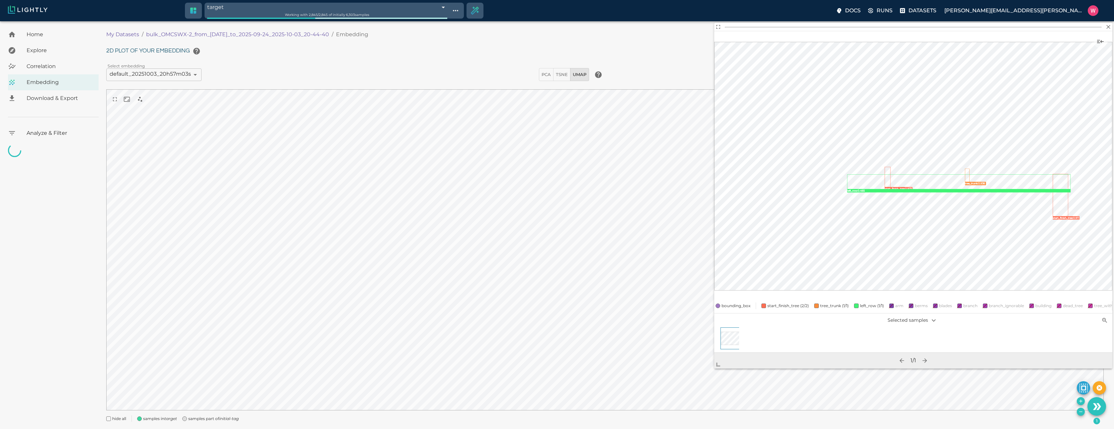
click at [480, 11] on icon "Create selection" at bounding box center [475, 11] width 10 height 10
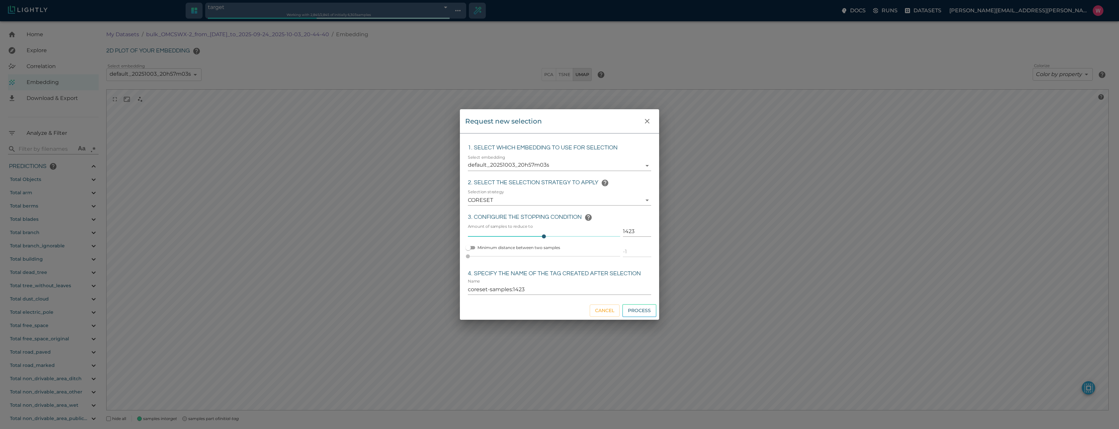
type input "1758665701.56137"
type input "1758754995.58337"
type input "0.999"
type input "0.993"
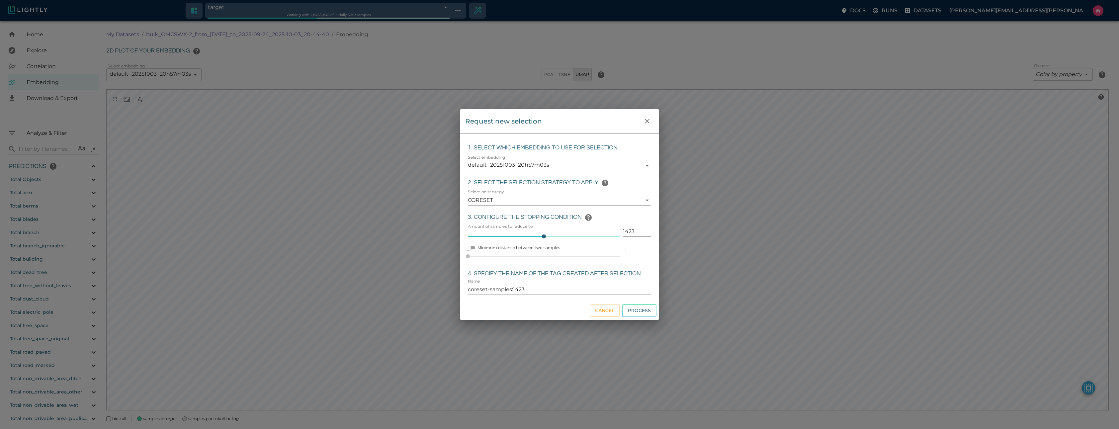
type input "0.99"
type input "0.687832593917847"
type input "12.1248325939178"
type input "0.609569072723389"
type input "19.7825690727234"
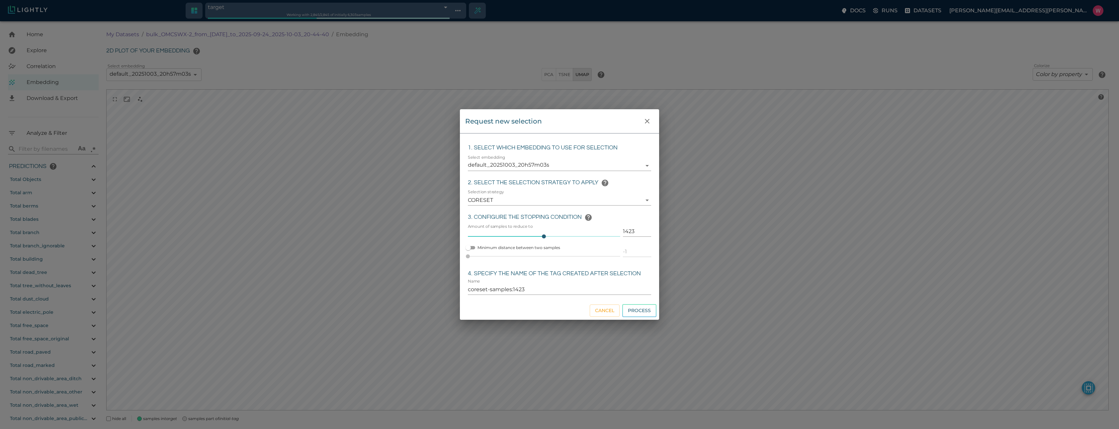
click at [627, 231] on input "1423" at bounding box center [637, 231] width 28 height 11
type input "4"
type input "coreset-samples:4"
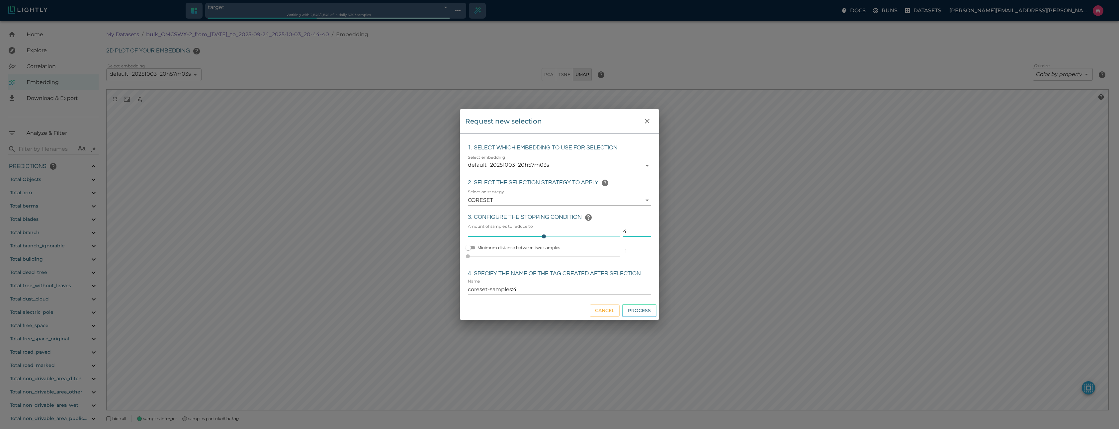
type input "40"
type input "coreset-samples:40"
type input "400"
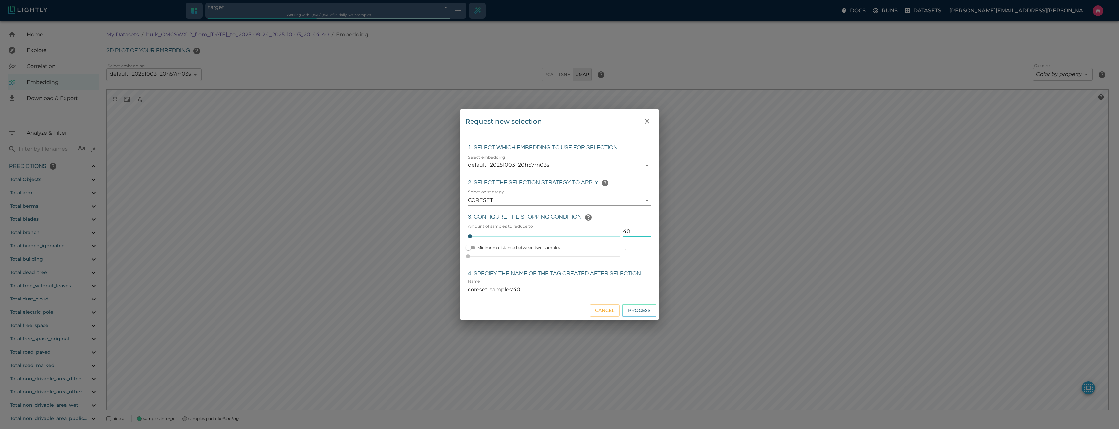
type input "coreset-samples:400"
type input "2"
type input "coreset-samples:2"
type input "25"
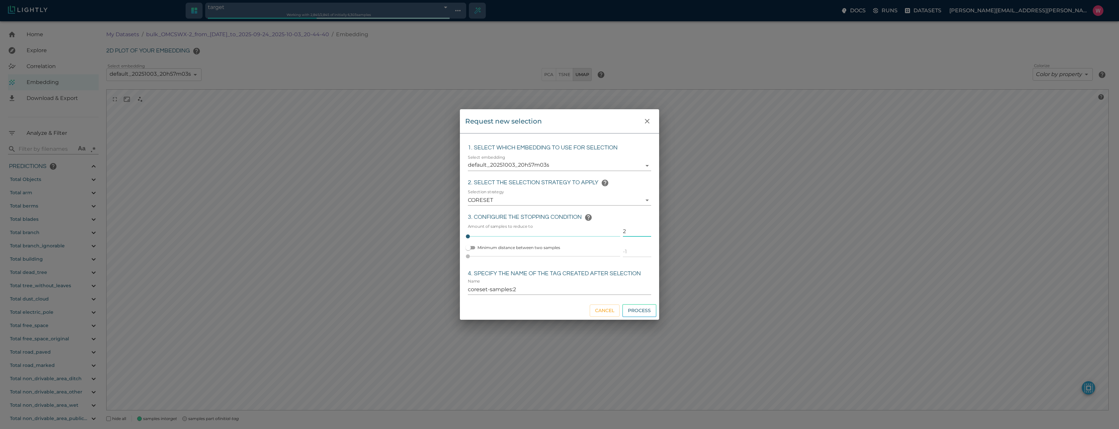
type input "25"
type input "coreset-samples:25"
type input "250"
type input "coreset-samples:250"
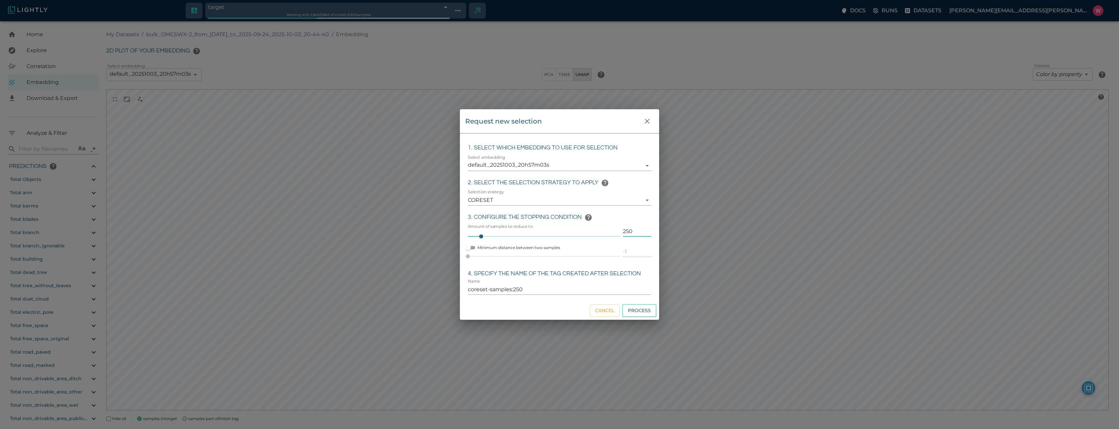
type input "250"
click at [551, 287] on input "coreset-samples:250" at bounding box center [559, 289] width 183 height 11
type input "sampled_250"
click button "Process" at bounding box center [639, 310] width 34 height 13
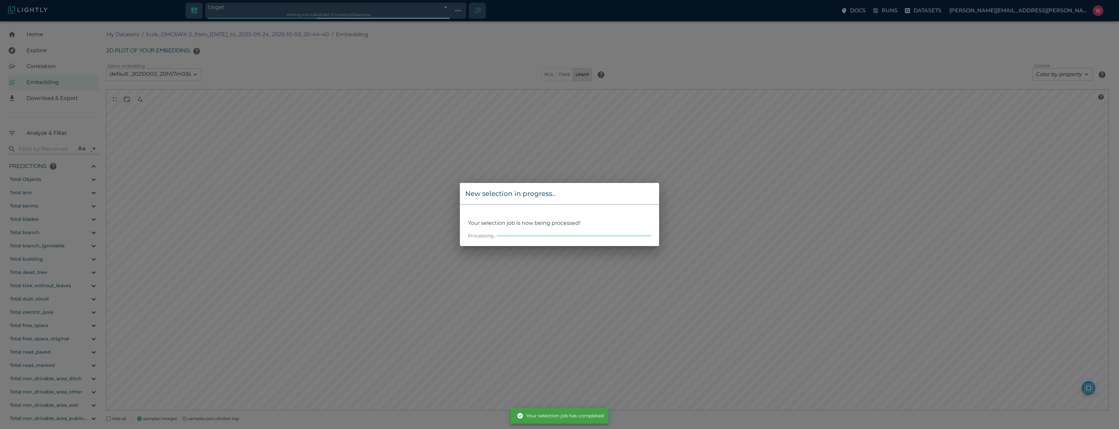
type input "68e06081476f0ec4f6f2e77e"
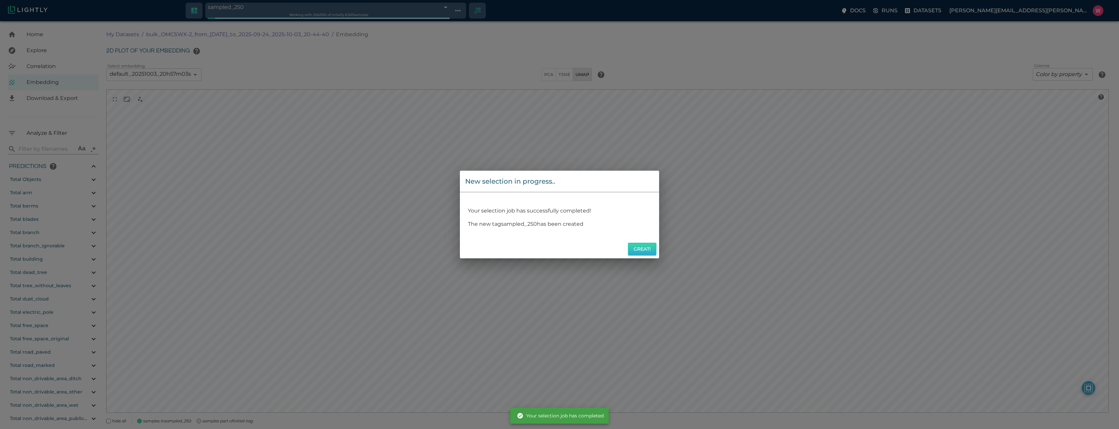
click at [642, 248] on button "Great!" at bounding box center [642, 249] width 29 height 13
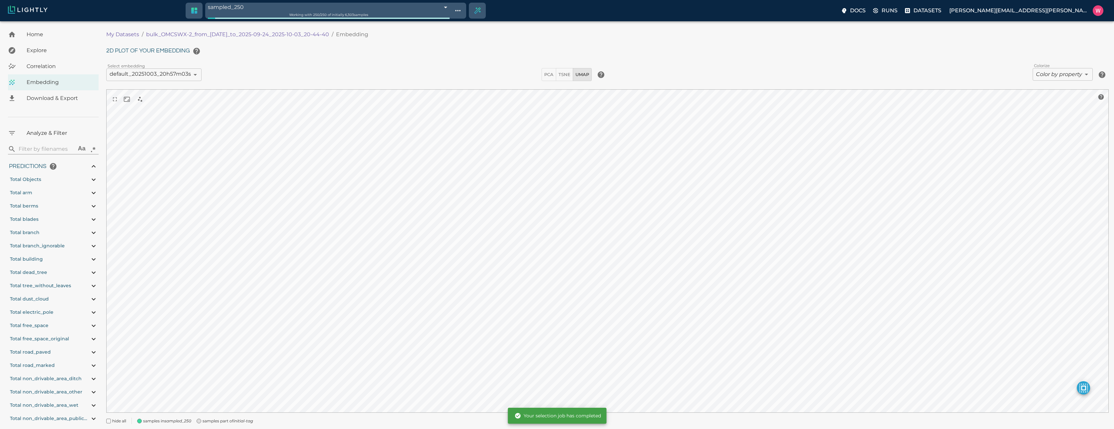
click at [245, 422] on icon "initial-tag" at bounding box center [243, 420] width 20 height 5
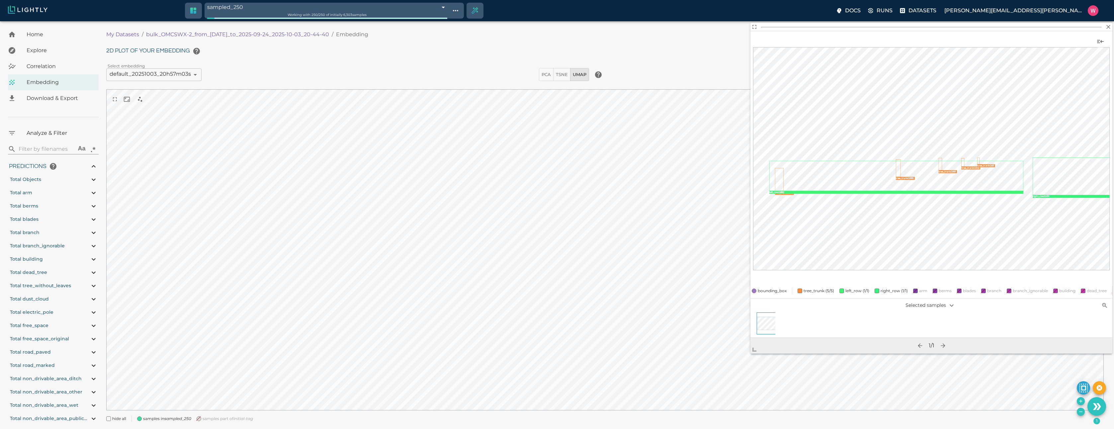
drag, startPoint x: 852, startPoint y: 219, endPoint x: 754, endPoint y: 352, distance: 165.2
click at [754, 352] on span at bounding box center [756, 346] width 13 height 13
click at [1108, 26] on icon "button" at bounding box center [1108, 27] width 4 height 4
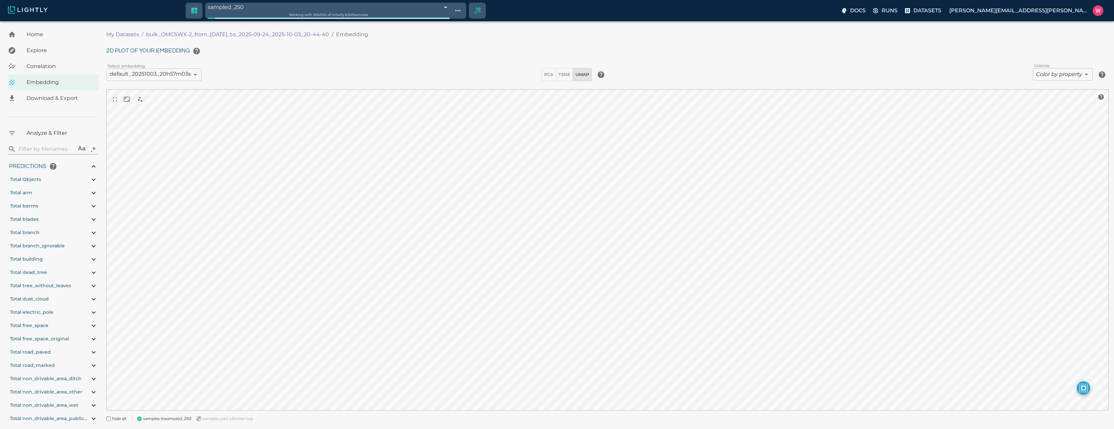
click at [1054, 70] on body "sampled_250 68e06081476f0ec4f6f2e77e Working with 250 / 250 of initially 6,303 …" at bounding box center [557, 233] width 1114 height 424
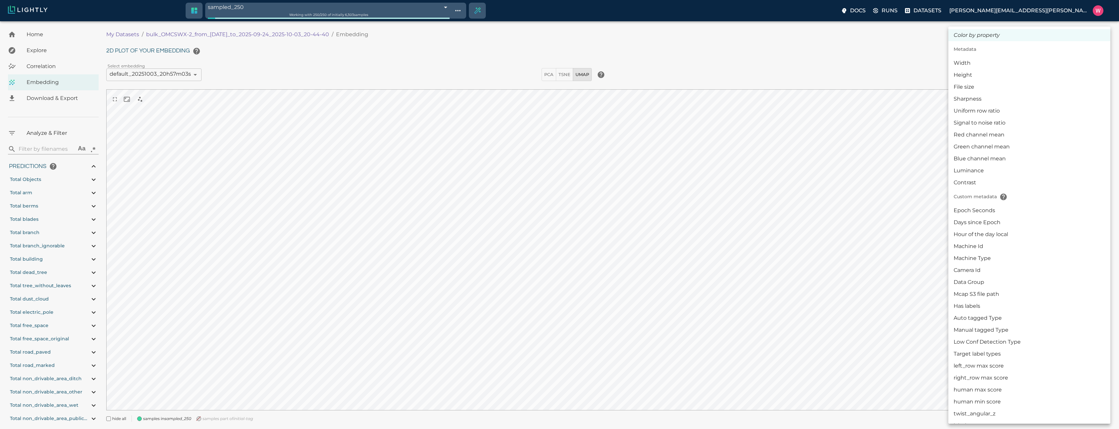
scroll to position [159, 0]
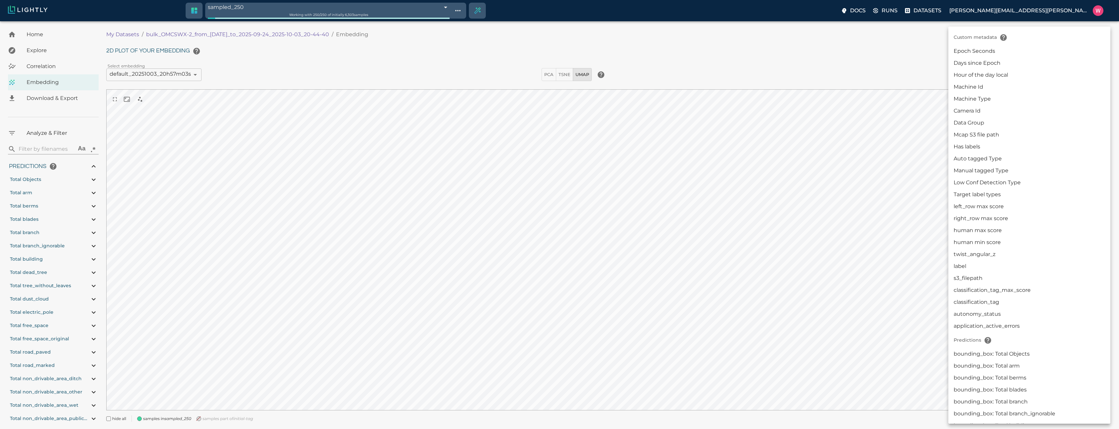
click at [1003, 168] on li "Manual tagged Type" at bounding box center [1029, 171] width 162 height 12
type input "userDefined|CATEGORICAL_STRING|Manual tagged Type"
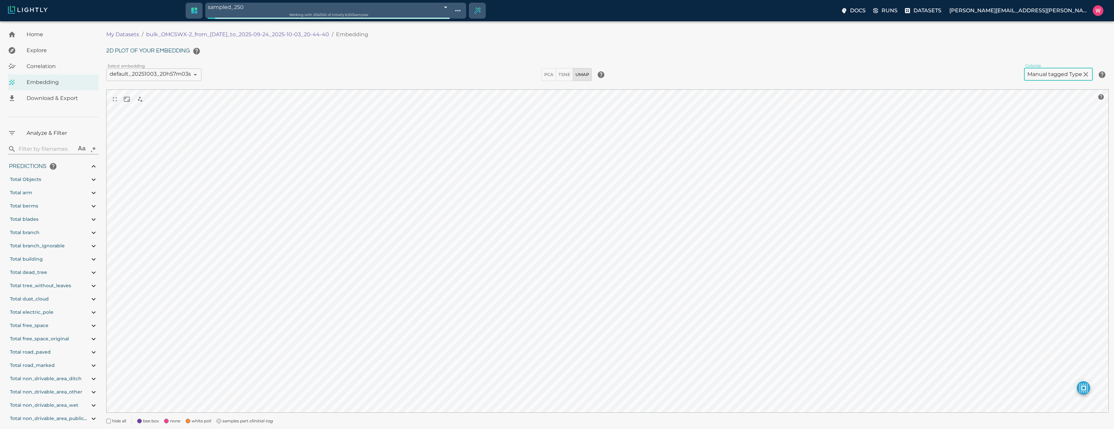
click at [245, 423] on span "samples part of initial-tag" at bounding box center [247, 421] width 50 height 7
click at [174, 421] on span "none" at bounding box center [175, 421] width 10 height 7
click at [226, 421] on span "samples part of initial-tag" at bounding box center [247, 421] width 50 height 7
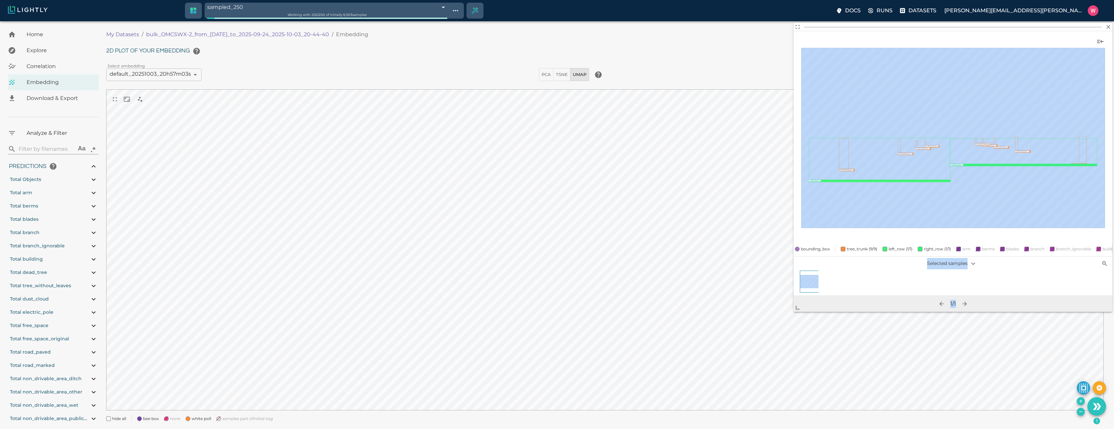
click at [793, 312] on span at bounding box center [799, 304] width 13 height 13
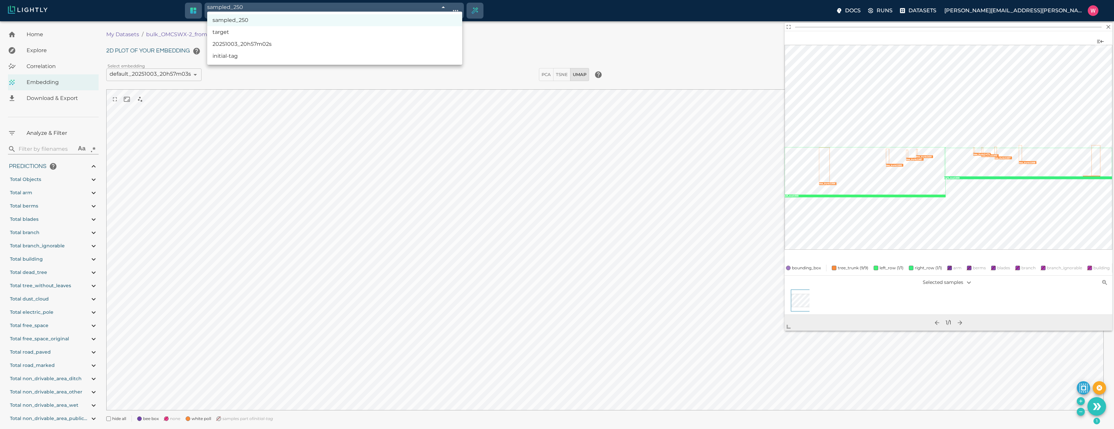
click at [313, 21] on body "sampled_250 68e06081476f0ec4f6f2e77e Working with 250 / 250 of initially 6,303 …" at bounding box center [557, 233] width 1114 height 424
click at [288, 54] on li "initial-tag" at bounding box center [334, 56] width 255 height 12
type input "68e0389e476f0ec4f6c52c6a"
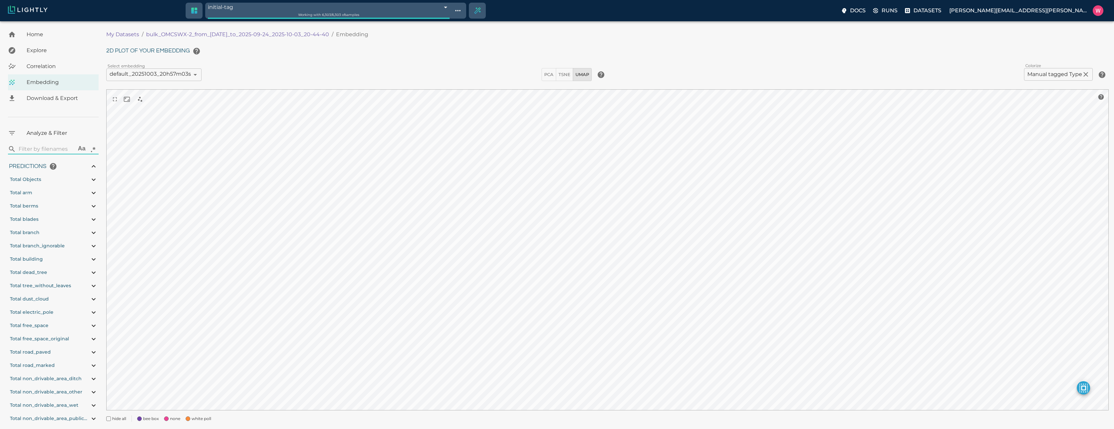
click at [206, 416] on span "white poll" at bounding box center [202, 418] width 20 height 7
click at [169, 419] on div "none" at bounding box center [170, 416] width 22 height 12
click at [188, 418] on span at bounding box center [188, 418] width 5 height 5
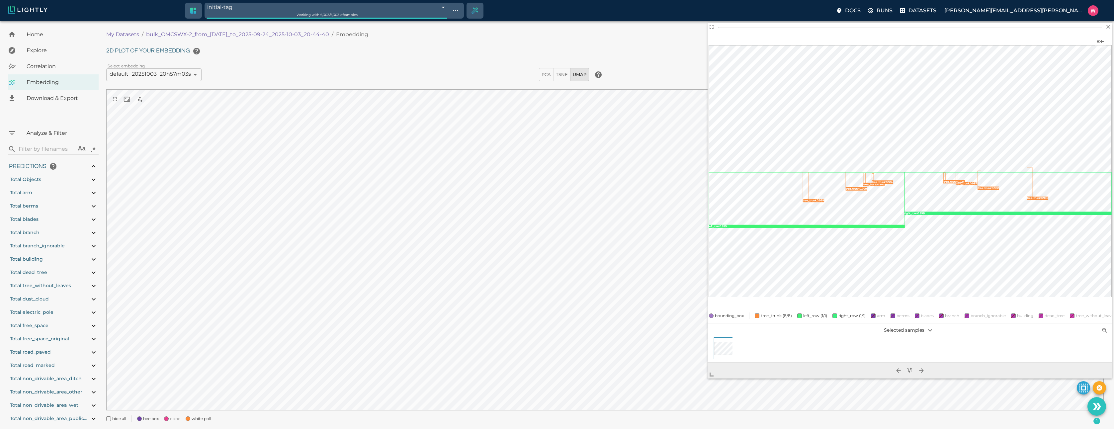
drag, startPoint x: 848, startPoint y: 217, endPoint x: 707, endPoint y: 373, distance: 210.3
click at [707, 373] on span at bounding box center [713, 371] width 13 height 13
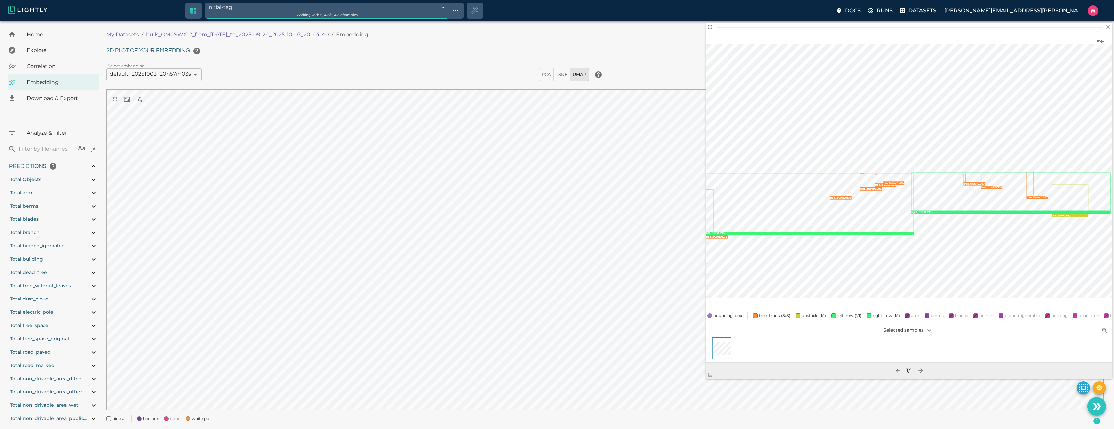
click at [64, 69] on span "Correlation" at bounding box center [60, 66] width 67 height 8
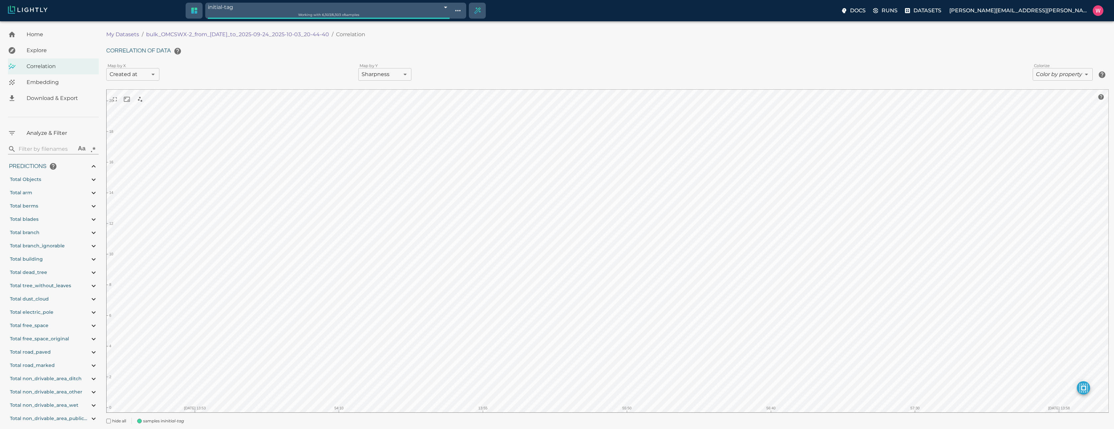
click at [150, 74] on body "initial-tag 68e0389e476f0ec4f6c52c6a Working with 6,303 / 6,303 of samples Docs…" at bounding box center [557, 234] width 1114 height 426
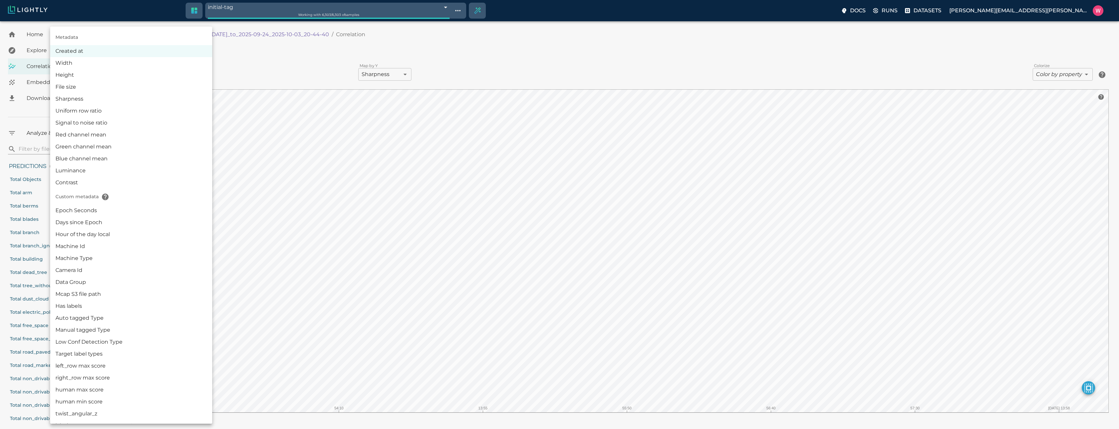
click at [123, 207] on li "Epoch Seconds" at bounding box center [131, 210] width 162 height 12
type input "userDefined|NUMERIC_FLOAT|Epoch Seconds"
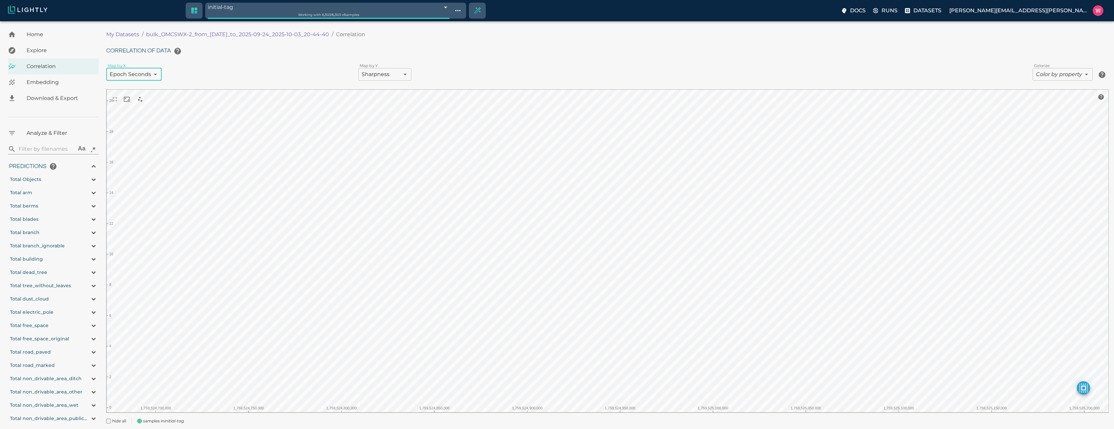
click at [374, 76] on div "Metadata Created at Width Height File size Sharpness Uniform row ratio Signal t…" at bounding box center [557, 214] width 1114 height 429
click at [385, 72] on body "initial-tag 68e0389e476f0ec4f6c52c6a Working with 6,303 / 6,303 of samples Docs…" at bounding box center [557, 234] width 1114 height 426
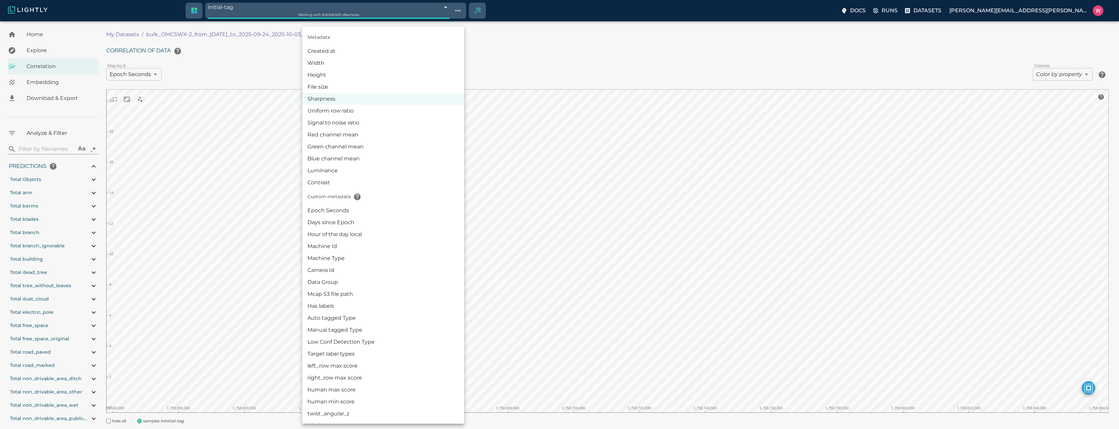
click at [351, 211] on li "Epoch Seconds" at bounding box center [383, 210] width 162 height 12
type input "userDefined|NUMERIC_FLOAT|Epoch Seconds"
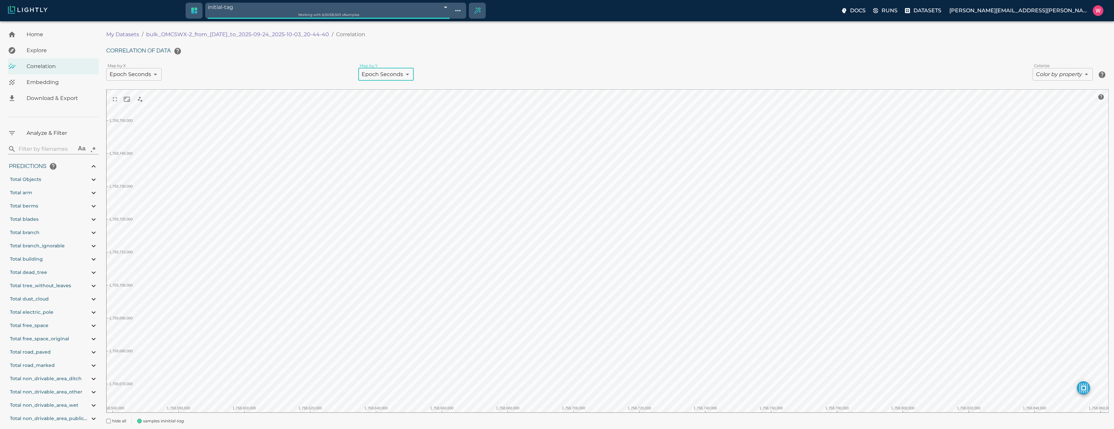
click at [1055, 76] on body "initial-tag 68e0389e476f0ec4f6c52c6a Working with 6,303 / 6,303 of samples Docs…" at bounding box center [557, 234] width 1114 height 426
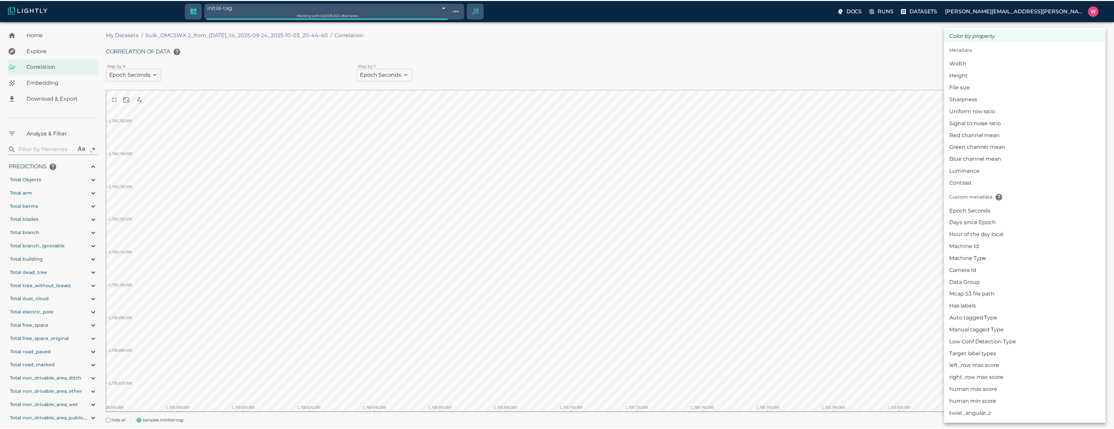
scroll to position [159, 0]
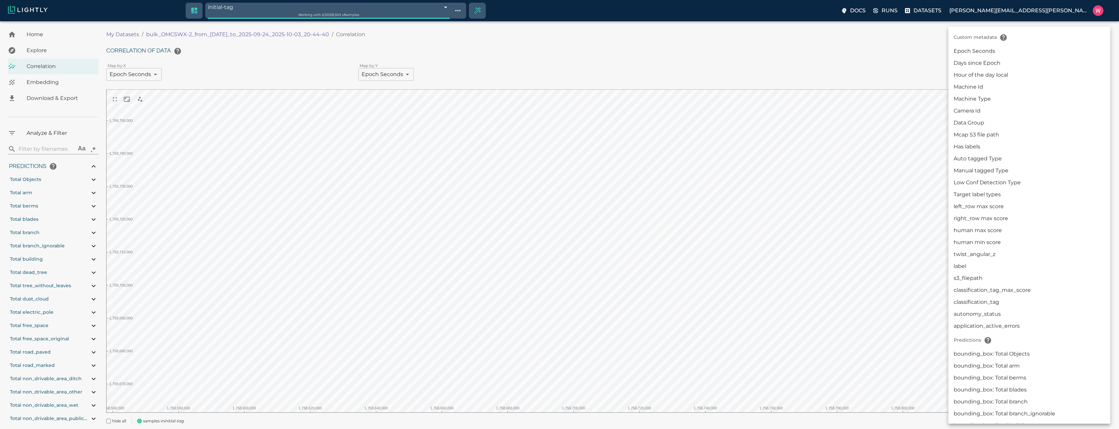
click at [989, 168] on li "Manual tagged Type" at bounding box center [1029, 171] width 162 height 12
type input "userDefined|CATEGORICAL_STRING|Manual tagged Type"
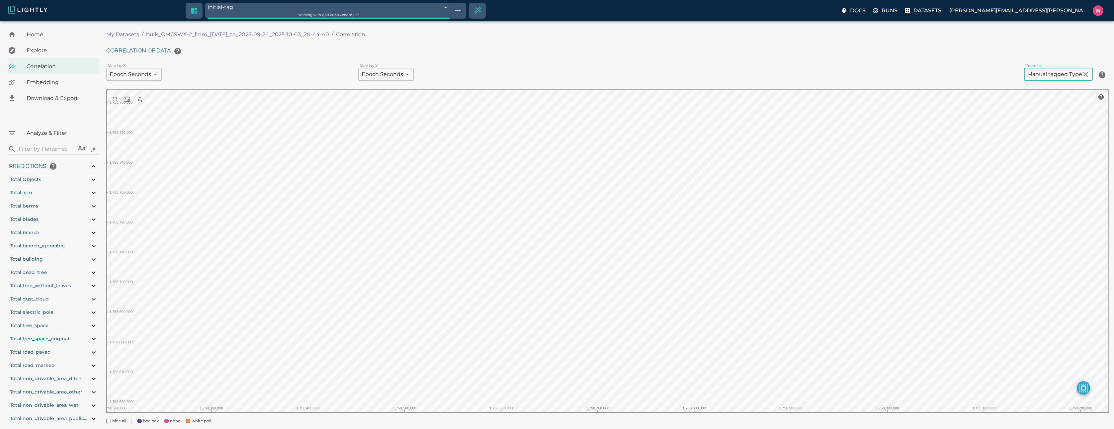
click at [173, 421] on span "none" at bounding box center [175, 421] width 10 height 7
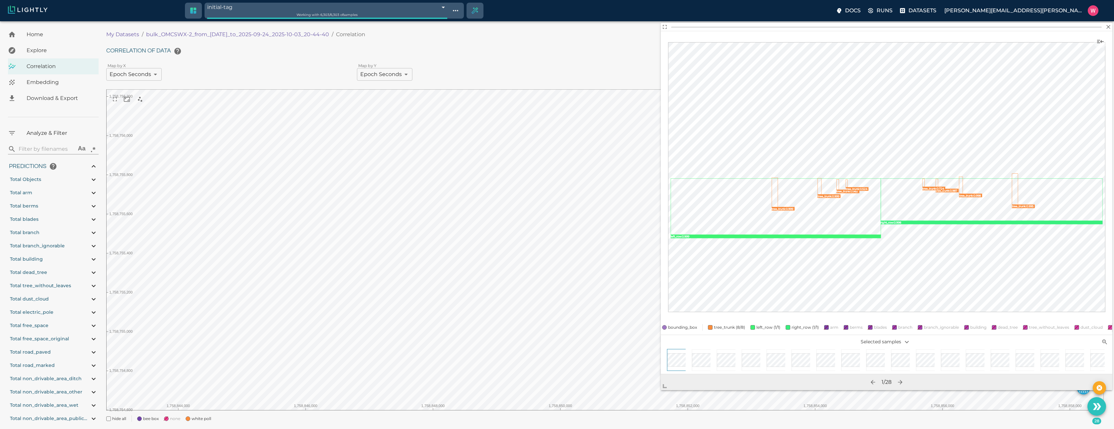
drag, startPoint x: 854, startPoint y: 217, endPoint x: 662, endPoint y: 385, distance: 255.2
click at [663, 389] on span at bounding box center [666, 383] width 13 height 13
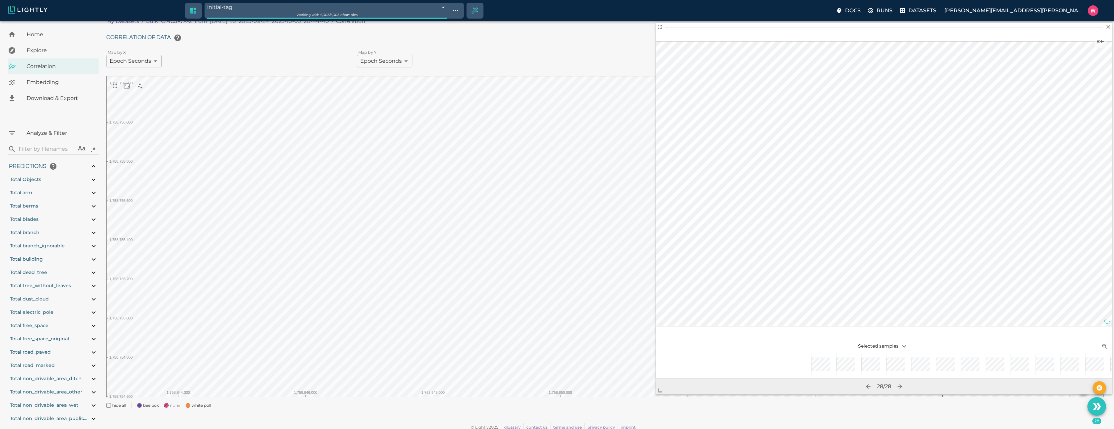
scroll to position [0, 241]
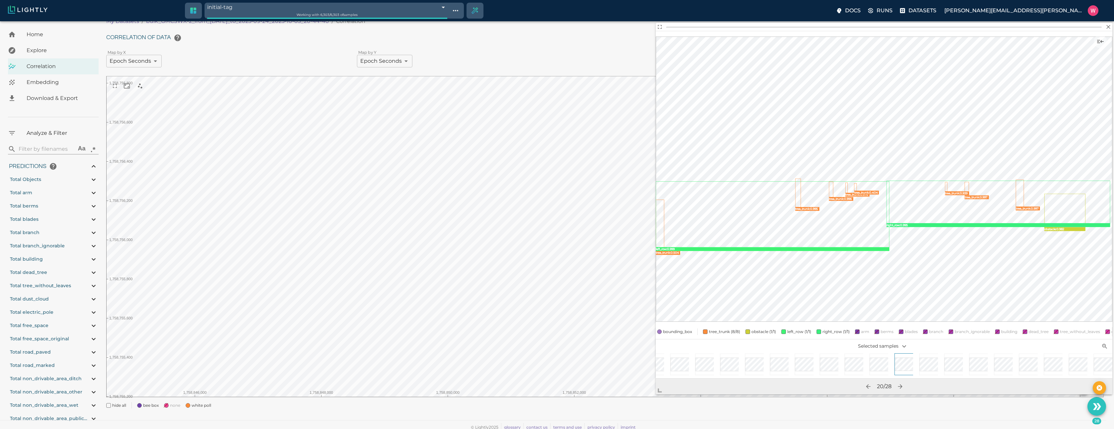
click at [366, 403] on div "Correlation of data Map by X Epoch Seconds userDefined|NUMERIC_FLOAT|Epoch Seco…" at bounding box center [604, 219] width 997 height 377
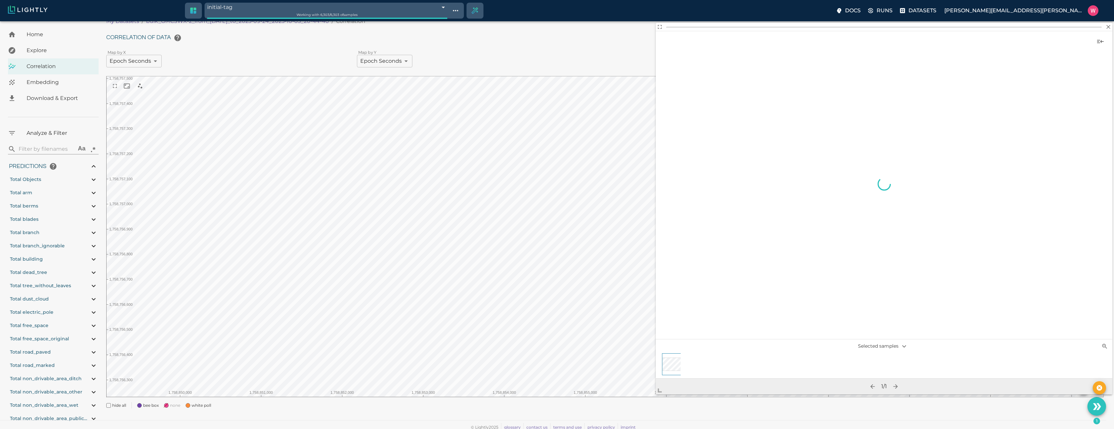
scroll to position [0, 0]
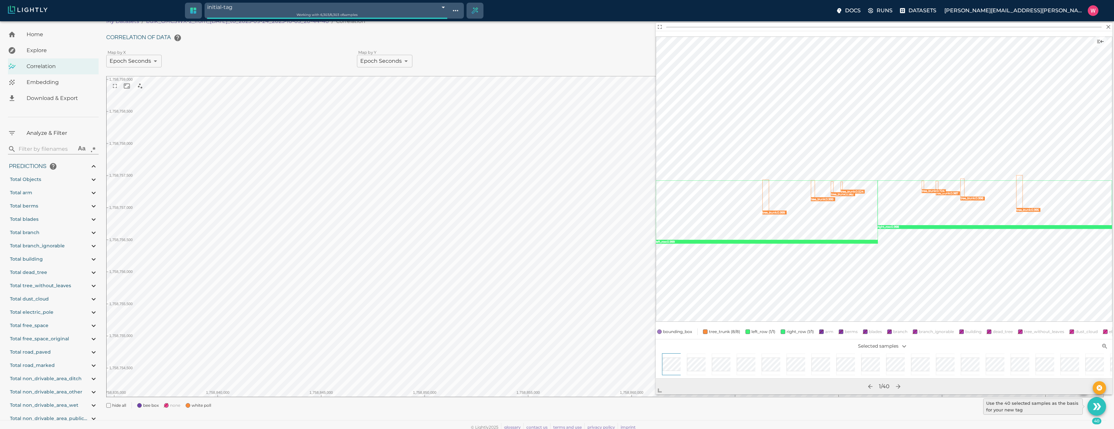
click at [1097, 406] on icon "Use the 40 selected samples as the basis for your new tag" at bounding box center [1097, 407] width 12 height 12
type input "1758665701.56137"
type input "1758754995.58337"
type input "0.999"
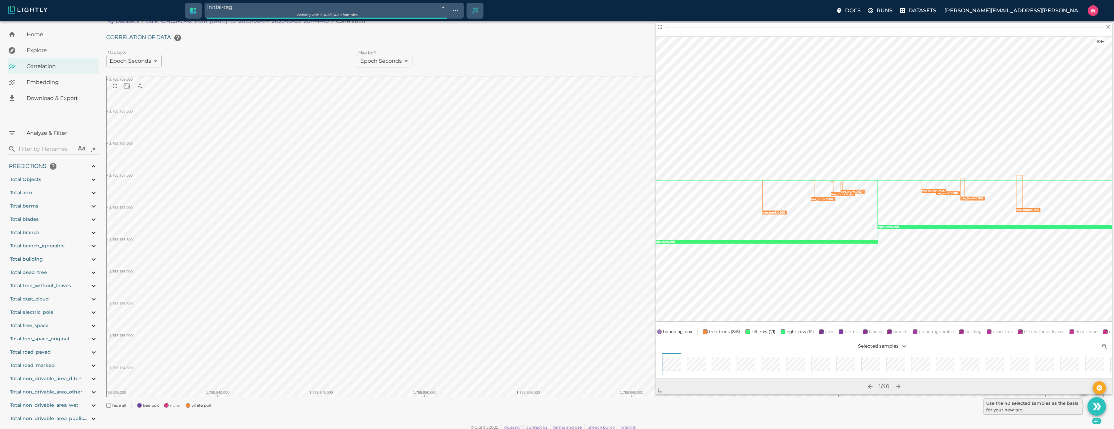
type input "0.993"
type input "0.99"
type input "9007199254740991"
type input "0.687832593917847"
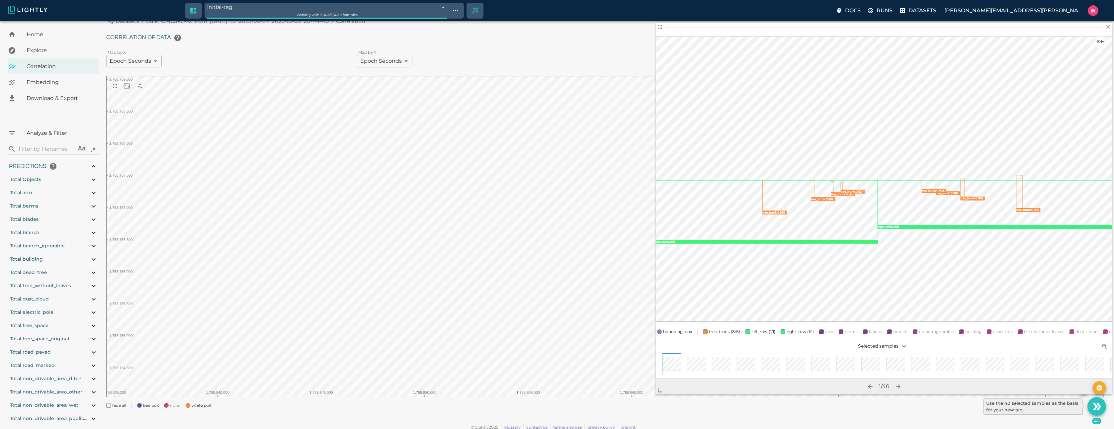
type input "12.1248325939178"
type input "0.609569072723389"
type input "19.7825690727234"
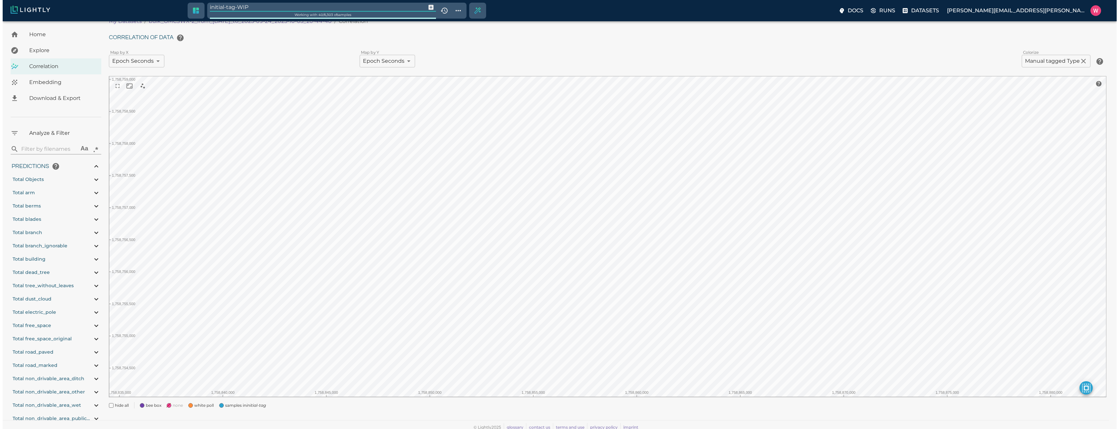
type input "1758665701.56137"
type input "1758754995.58337"
type input "0.999"
type input "0.993"
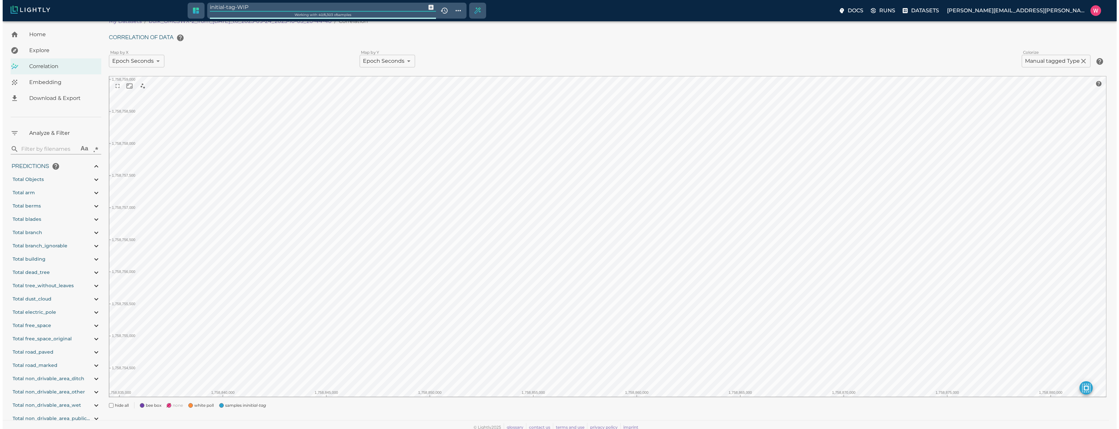
type input "0.99"
type input "9007199254740991"
type input "0.687832593917847"
type input "12.1248325939178"
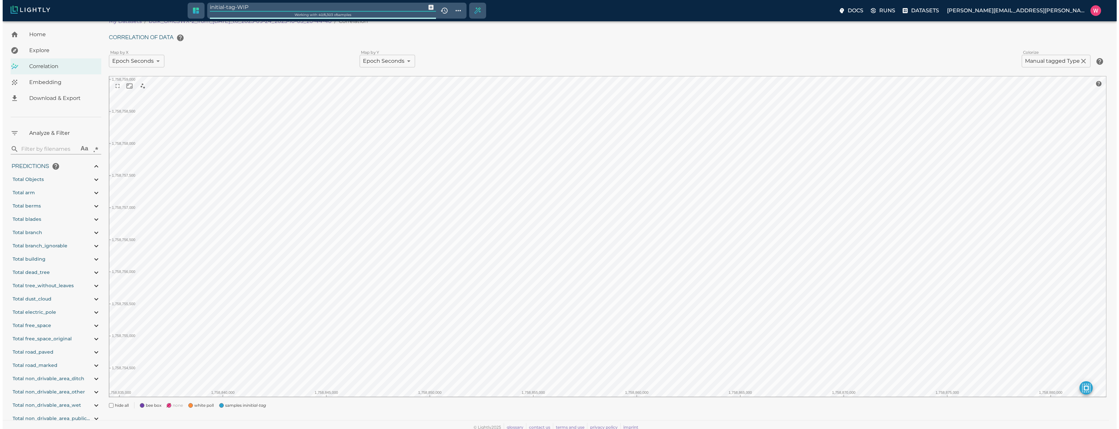
type input "0.609569072723389"
type input "19.7825690727234"
type input "1758665701.56137"
type input "1758754995.58337"
type input "0.999"
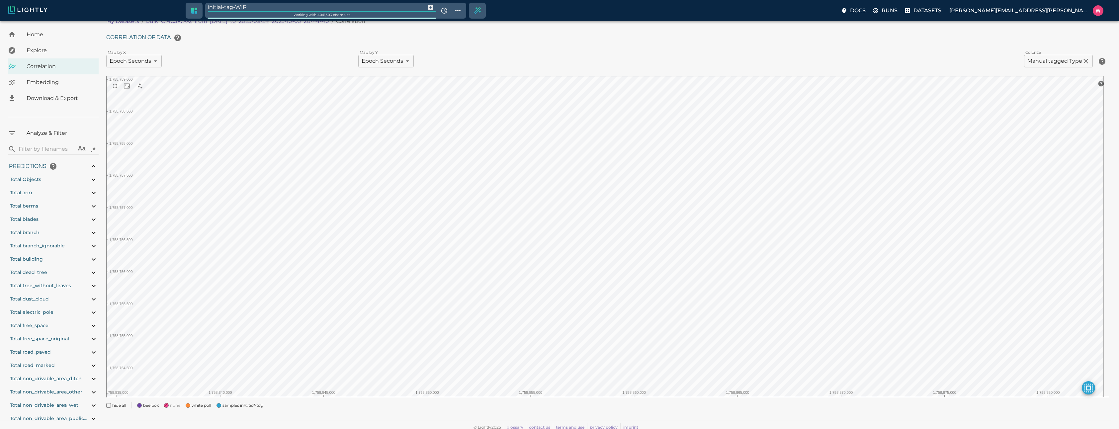
type input "0.999"
type input "0.993"
type input "0.99"
type input "0.687832593917847"
type input "12.1248325939178"
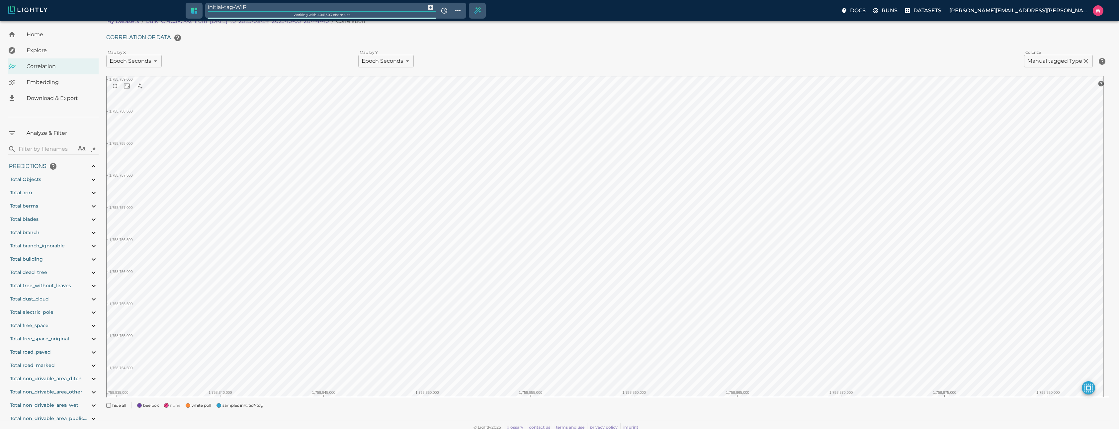
type input "0.609569072723389"
type input "19.7825690727234"
type input "1758665701.56137"
type input "1758754995.58337"
type input "0.999"
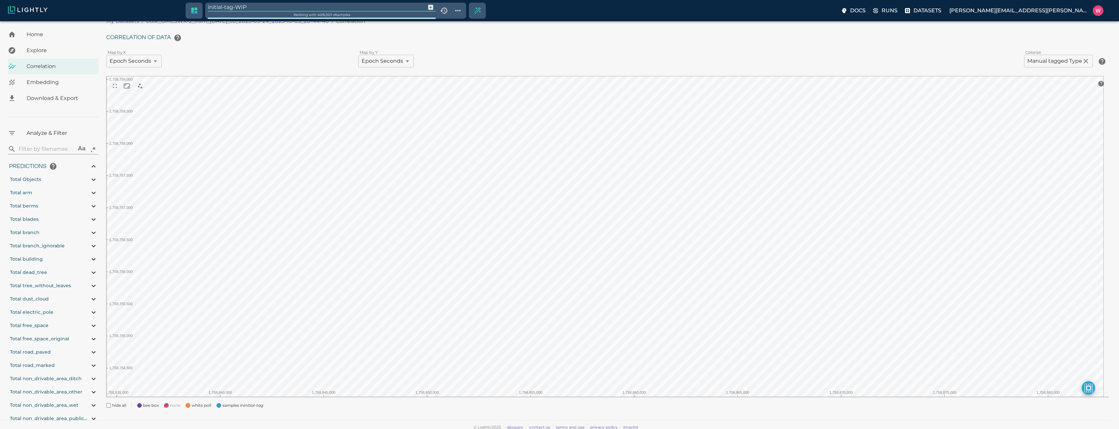
type input "0.999"
type input "0.993"
type input "0.99"
type input "0.687832593917847"
type input "12.1248325939178"
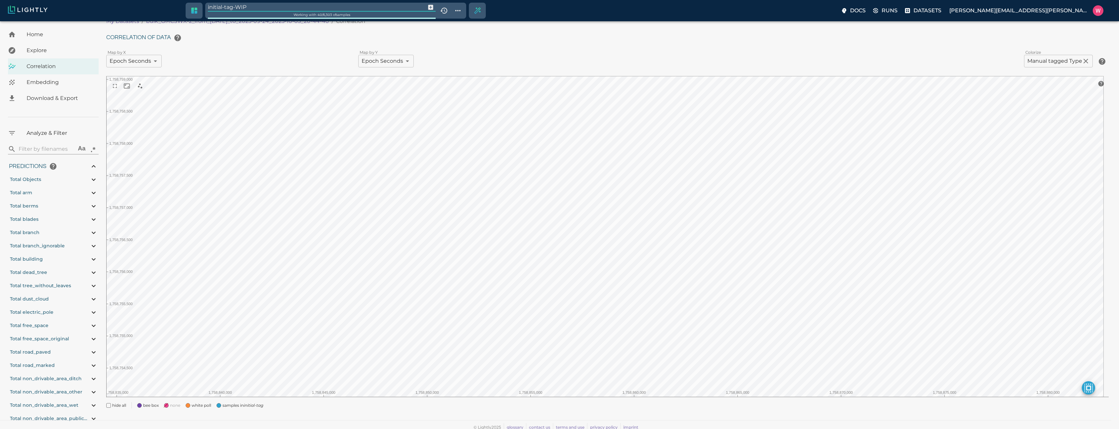
type input "0.609569072723389"
type input "19.7825690727234"
click at [305, 8] on input "initial-tag-WIP" at bounding box center [315, 7] width 215 height 9
type input "manual"
click at [55, 78] on span "Embedding" at bounding box center [60, 82] width 67 height 8
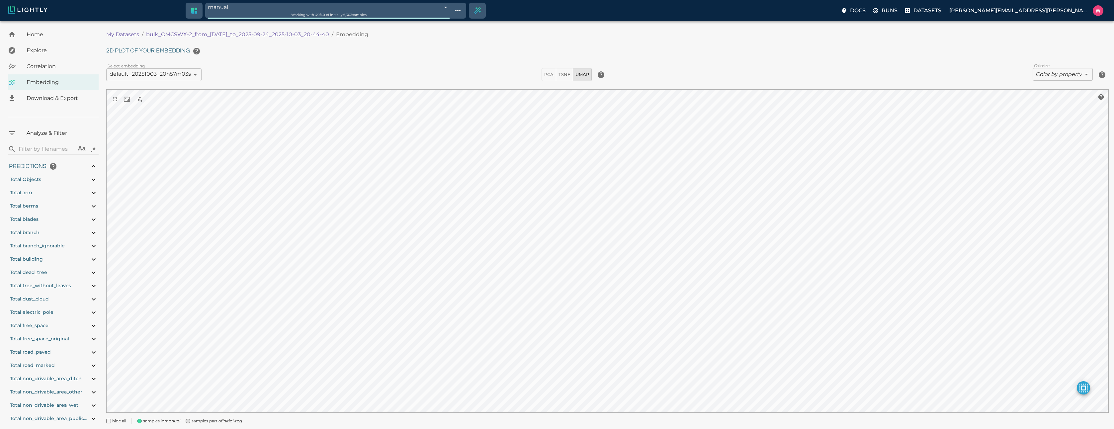
click at [322, 13] on span "Working with 40 / 40 of initially 6,303 samples" at bounding box center [328, 15] width 75 height 4
click at [462, 11] on icon "Show tag tree" at bounding box center [458, 11] width 8 height 8
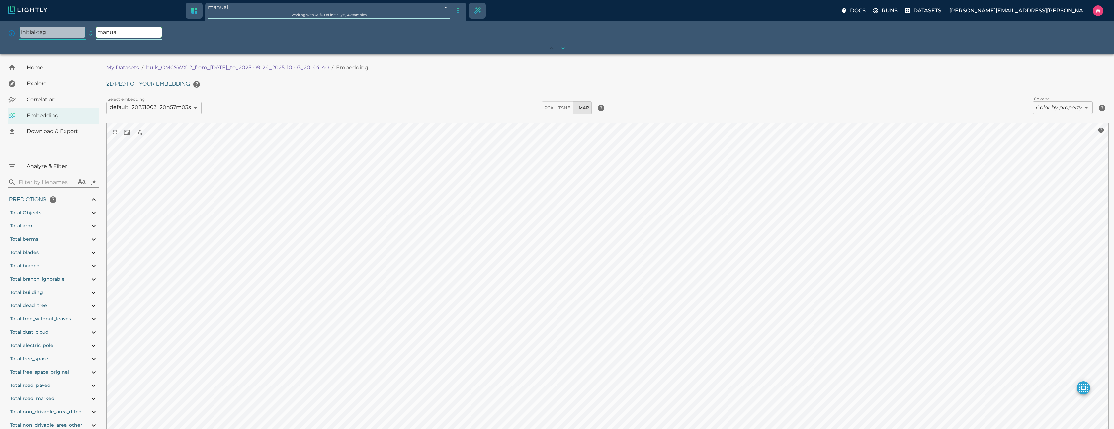
click at [459, 54] on body "manual 68e06119476f0ec4f6f2f602 Working with 40 / 40 of initially 6,303 samples…" at bounding box center [557, 267] width 1114 height 426
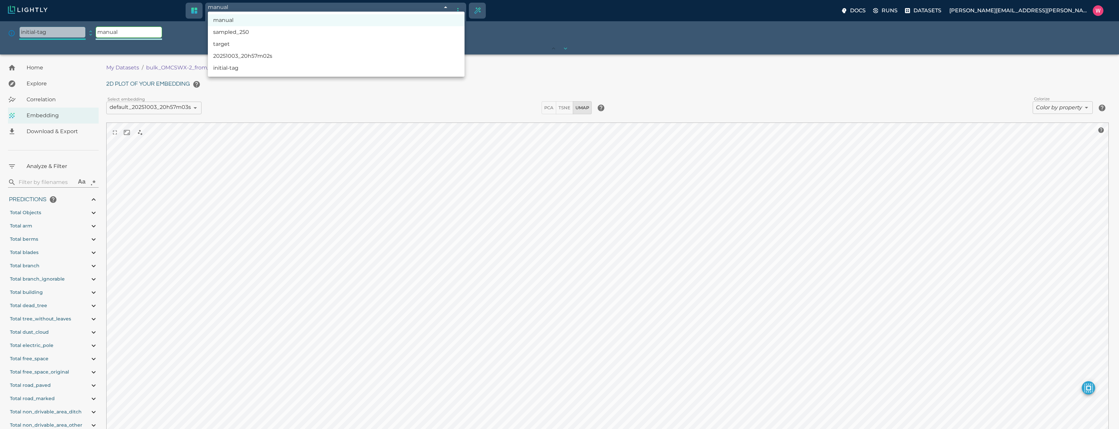
click at [340, 133] on div at bounding box center [559, 214] width 1119 height 429
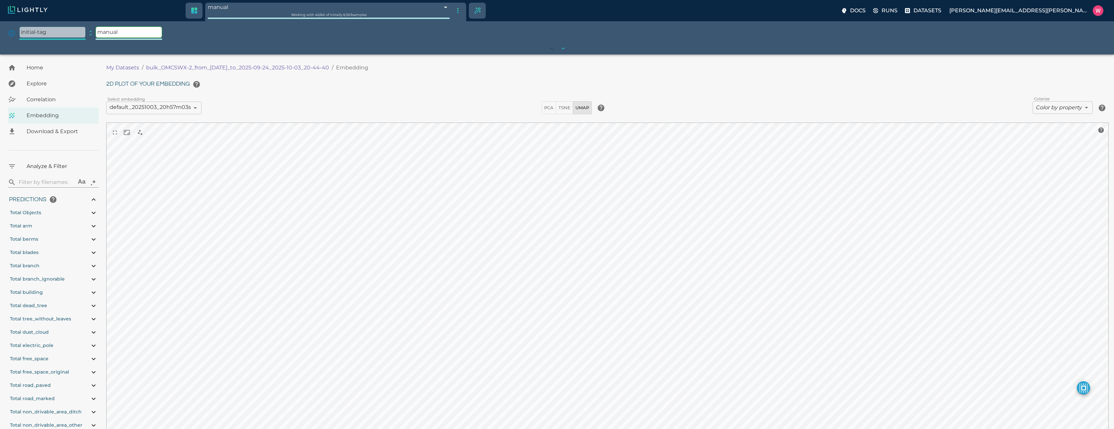
click at [89, 36] on icon "expand" at bounding box center [90, 33] width 7 height 7
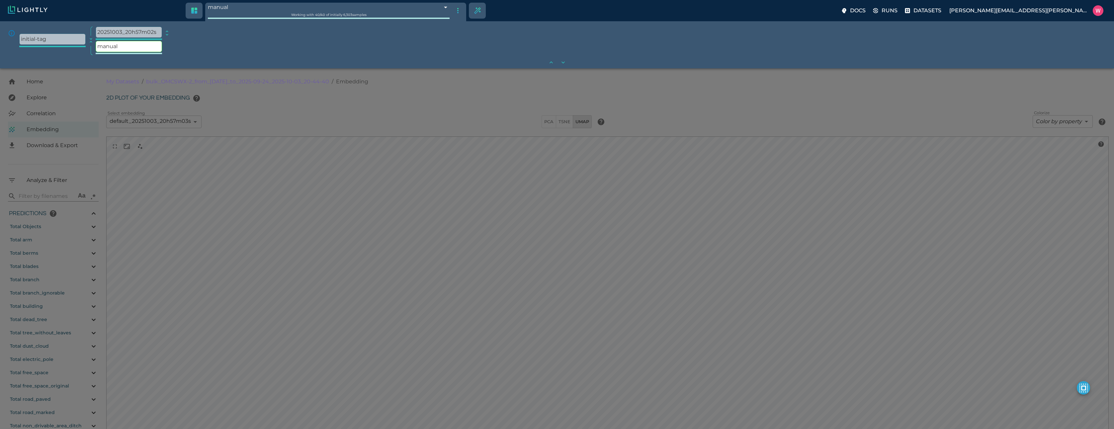
click at [169, 31] on icon "expand" at bounding box center [167, 33] width 7 height 7
click at [244, 33] on icon "expand" at bounding box center [243, 33] width 7 height 7
click at [284, 35] on p "sampled_250" at bounding box center [282, 32] width 66 height 11
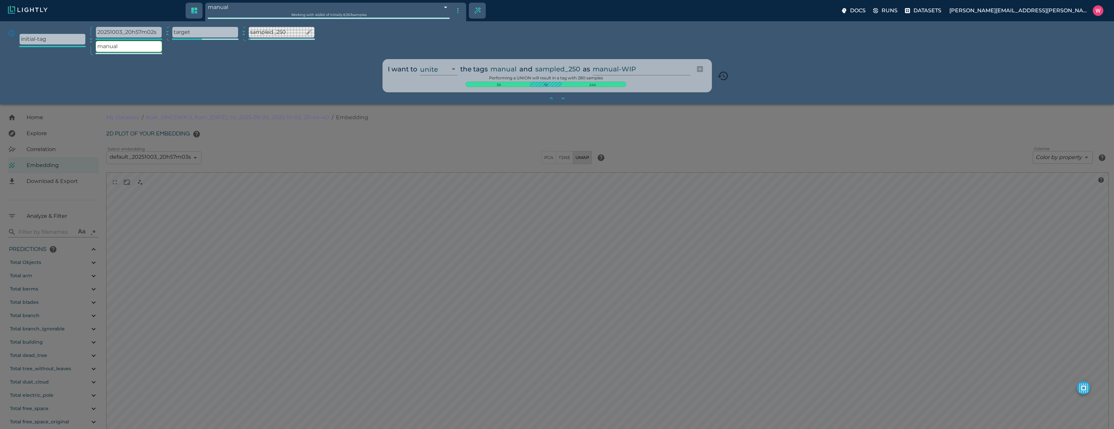
type input "1758665701.56137"
type input "1758754995.58337"
type input "0.999"
type input "0.993"
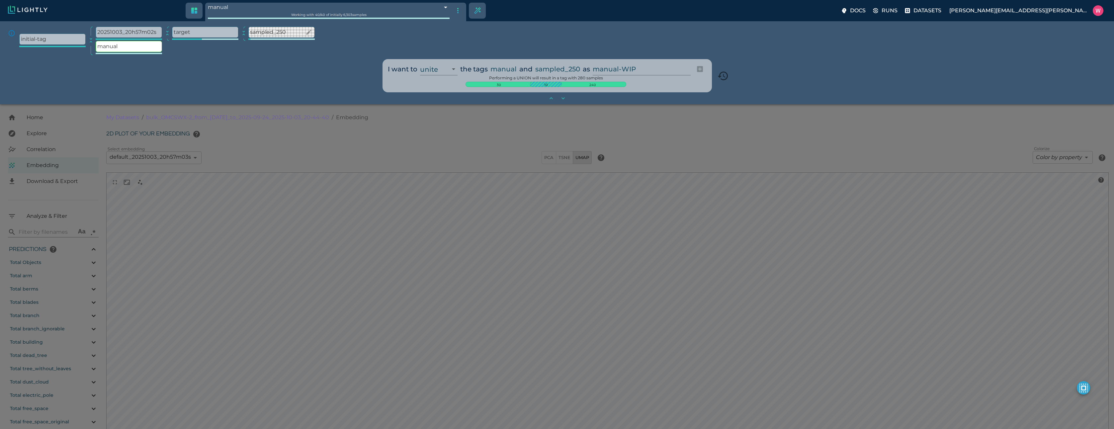
type input "0.99"
type input "9007199254740991"
type input "0.687832593917847"
type input "12.1248325939178"
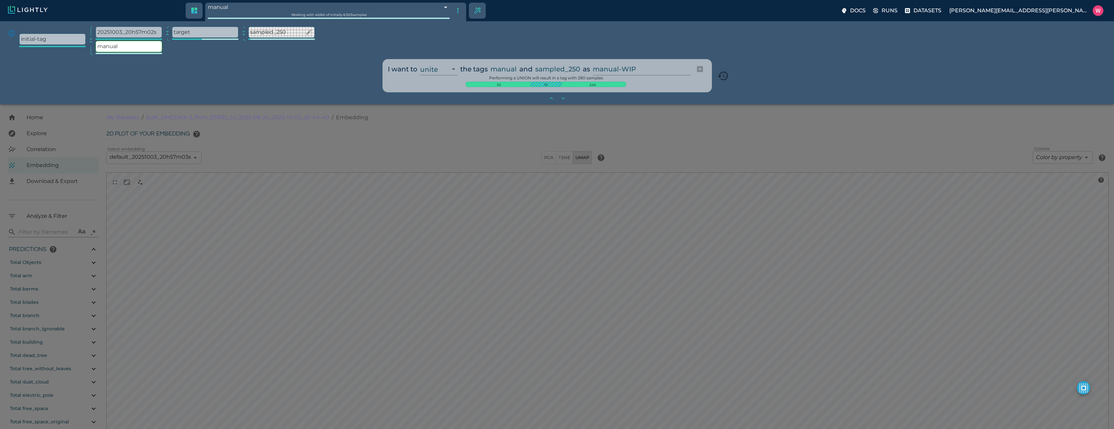
type input "0.609569072723389"
type input "19.7825690727234"
type input "1758665701.56137"
type input "1758754995.58337"
type input "0.999"
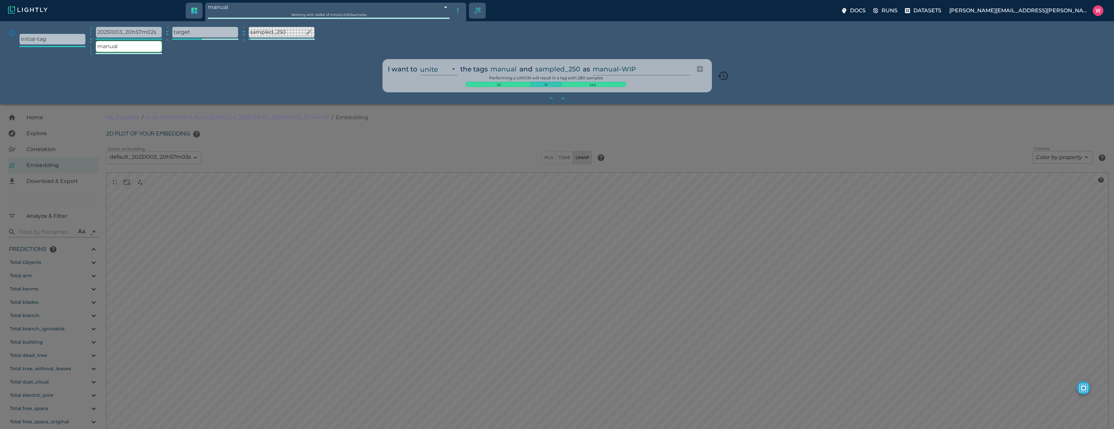
type input "0.999"
type input "0.993"
type input "0.99"
type input "9007199254740991"
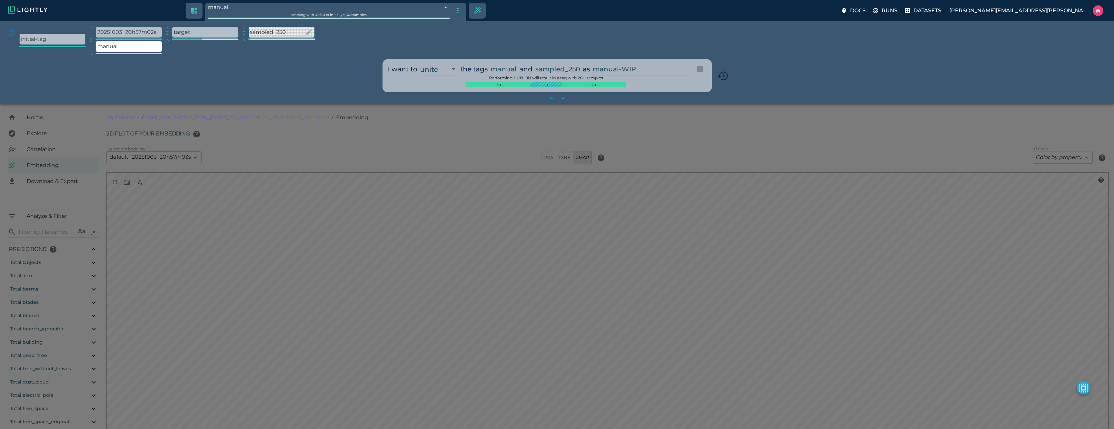
type input "0.687832593917847"
type input "12.1248325939178"
type input "0.609569072723389"
click at [614, 70] on input "manual-WIP" at bounding box center [639, 69] width 95 height 13
click at [465, 139] on div at bounding box center [557, 214] width 1114 height 429
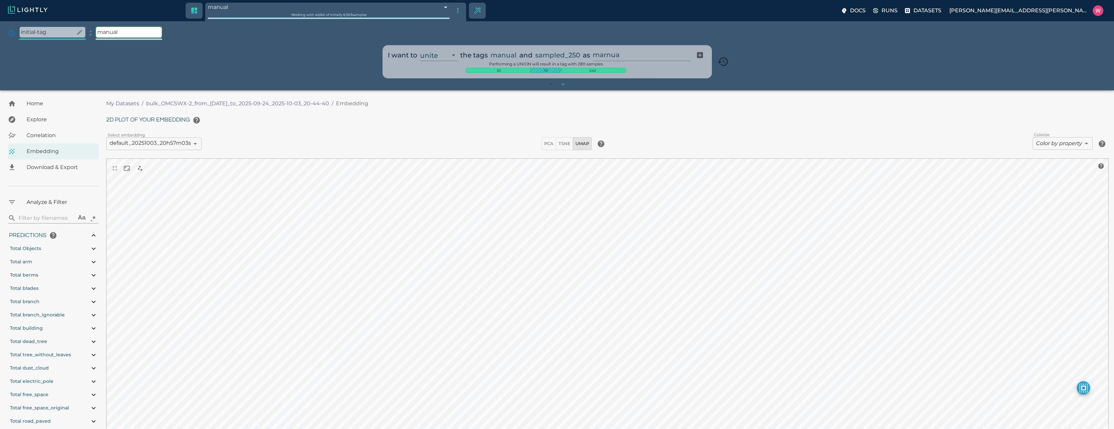
click at [50, 31] on p "initial-tag" at bounding box center [53, 32] width 66 height 11
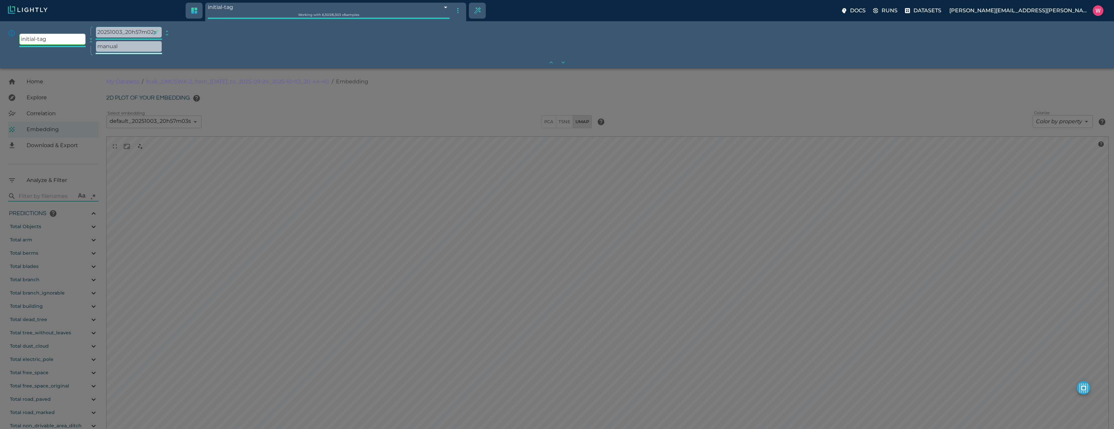
click at [114, 32] on p "20251003_20h57m02s" at bounding box center [129, 32] width 66 height 11
click at [182, 32] on p "target" at bounding box center [205, 32] width 66 height 11
click at [256, 33] on p "sampled_250" at bounding box center [282, 32] width 66 height 11
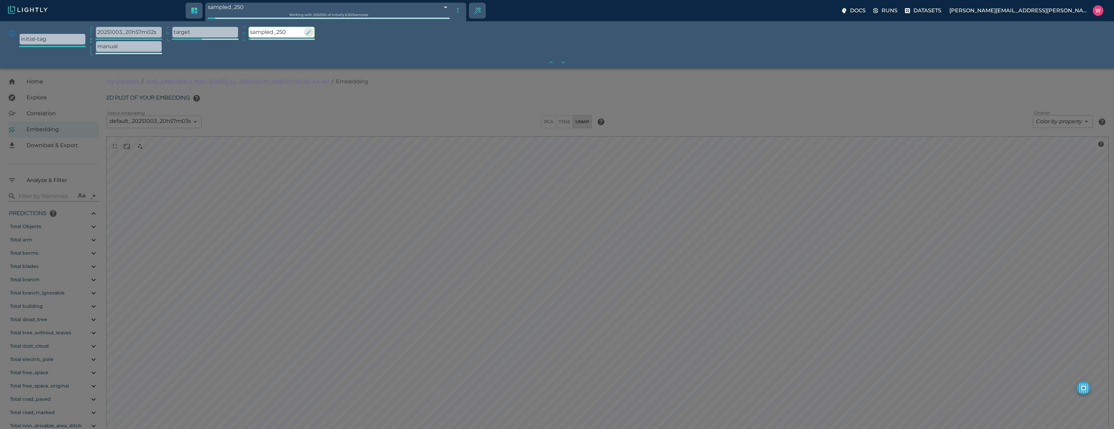
click at [305, 33] on icon "button" at bounding box center [308, 32] width 7 height 7
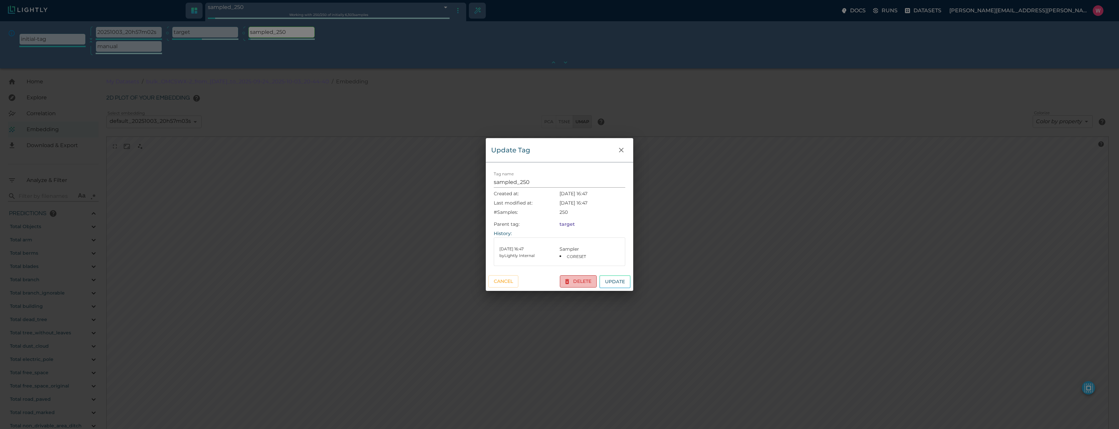
click at [572, 282] on button "Delete" at bounding box center [578, 281] width 37 height 12
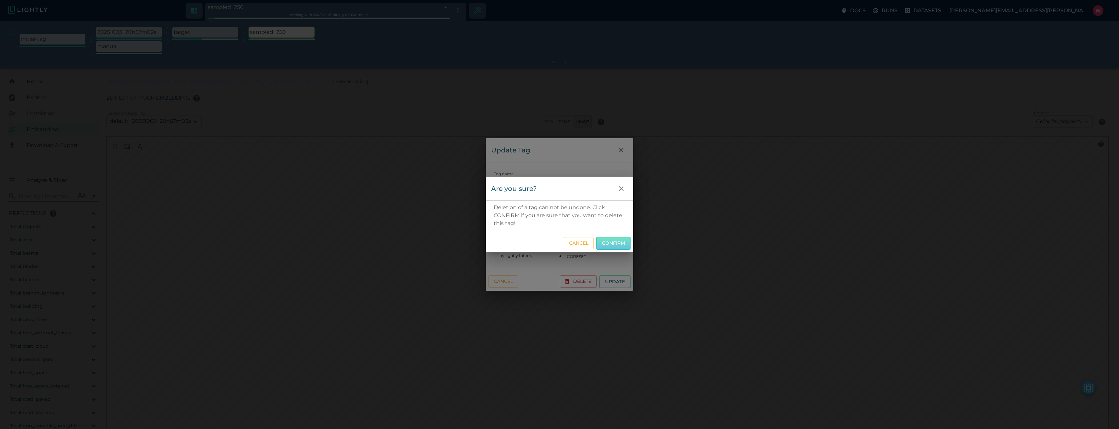
click at [610, 244] on button "Confirm" at bounding box center [613, 243] width 34 height 13
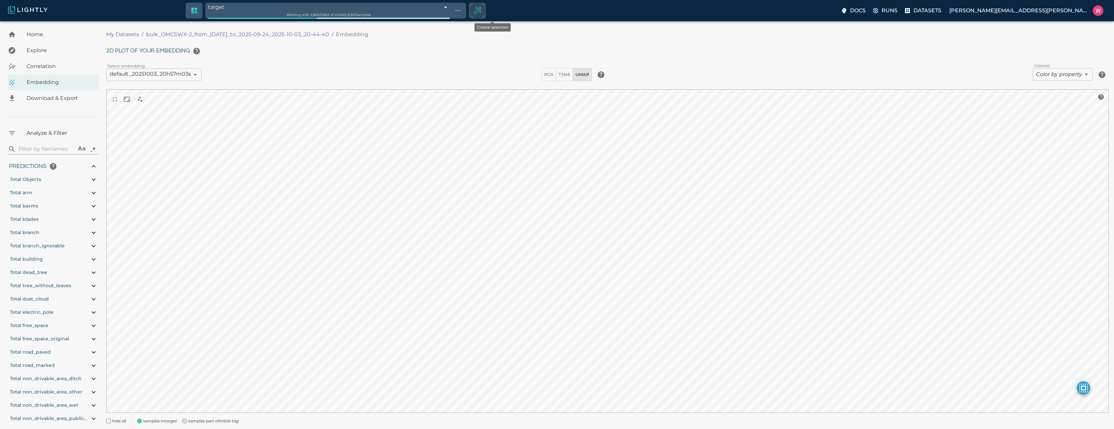
click at [482, 12] on icon "Create selection" at bounding box center [477, 11] width 10 height 10
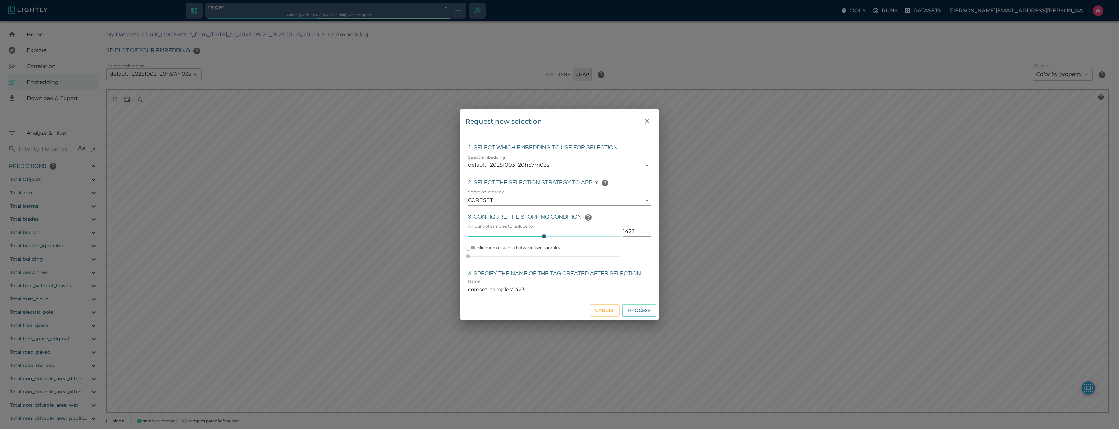
click at [633, 233] on input "1423" at bounding box center [637, 231] width 28 height 11
drag, startPoint x: 633, startPoint y: 233, endPoint x: 592, endPoint y: 224, distance: 41.7
click at [592, 224] on div "Amount of samples to reduce to 1423 1423" at bounding box center [558, 232] width 186 height 22
click button "Process" at bounding box center [639, 310] width 34 height 13
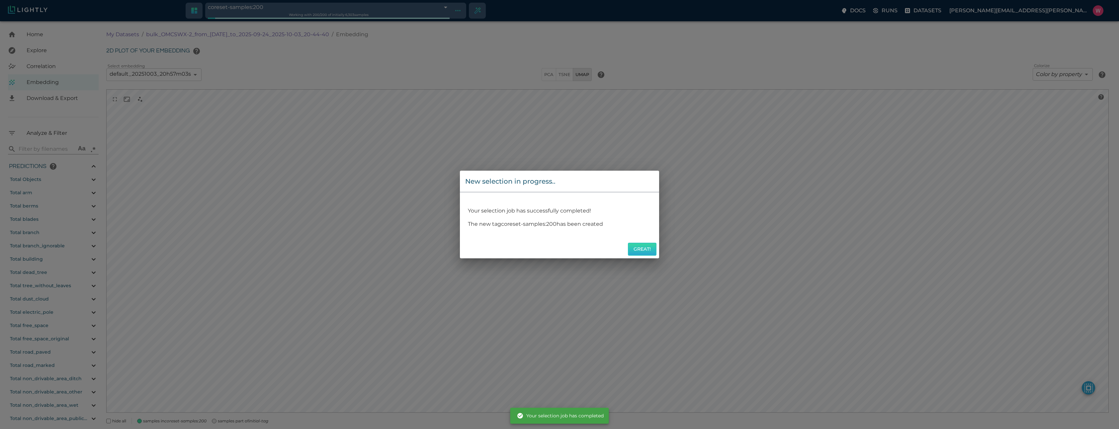
click at [649, 247] on button "Great!" at bounding box center [642, 249] width 29 height 13
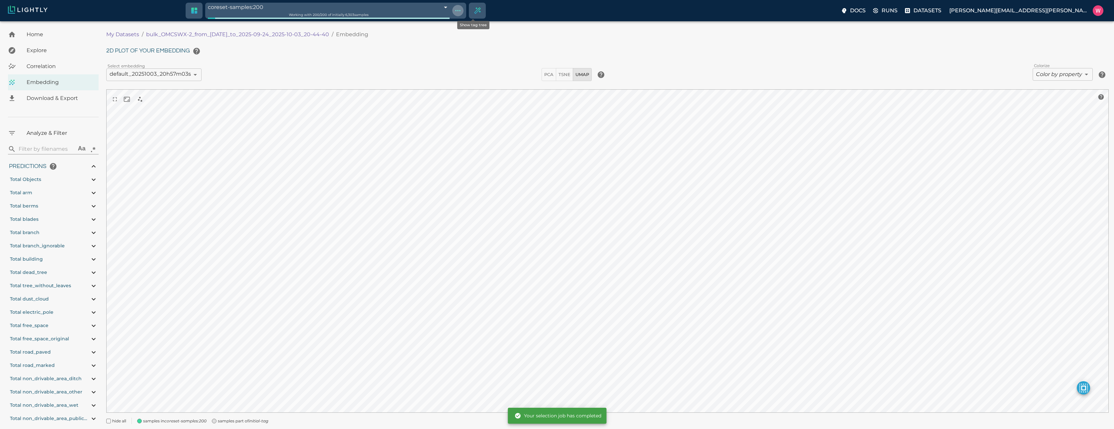
click at [462, 14] on icon "Show tag tree" at bounding box center [458, 11] width 8 height 8
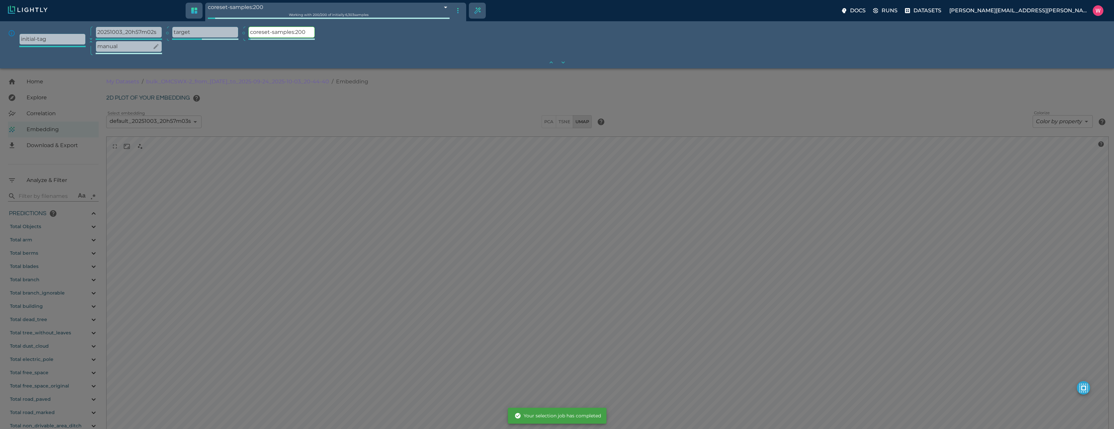
click at [138, 49] on p "manual" at bounding box center [129, 46] width 66 height 11
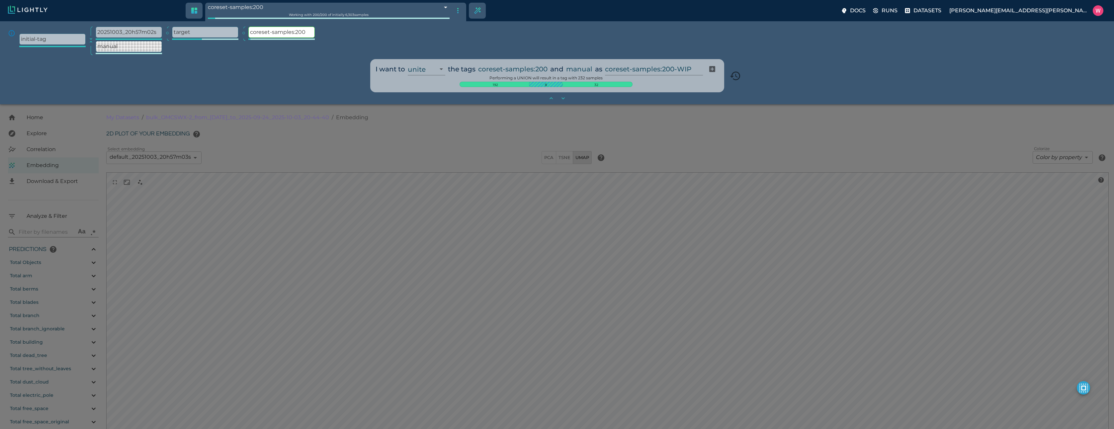
click at [632, 71] on input "coreset-samples:200-WIP" at bounding box center [652, 69] width 95 height 13
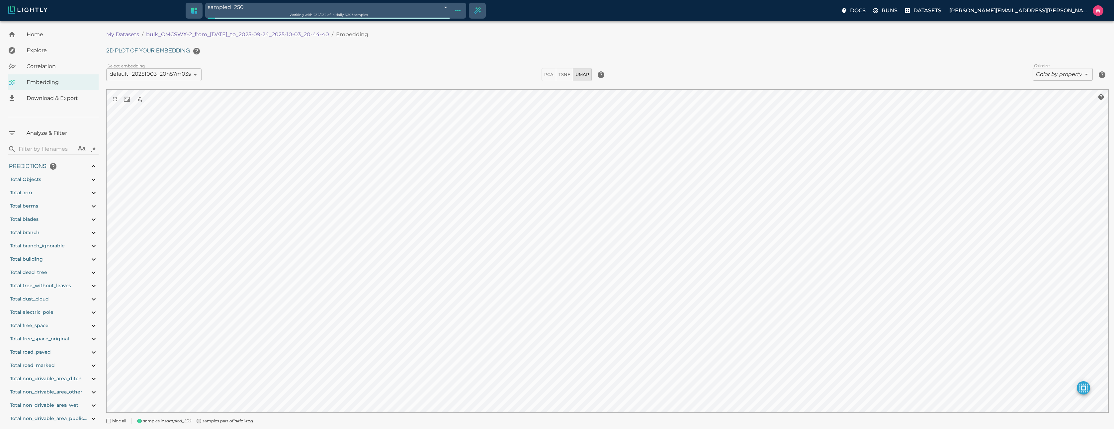
click at [236, 422] on span "samples part of initial-tag" at bounding box center [227, 421] width 50 height 7
click at [462, 9] on icon "Show tag tree" at bounding box center [458, 11] width 8 height 8
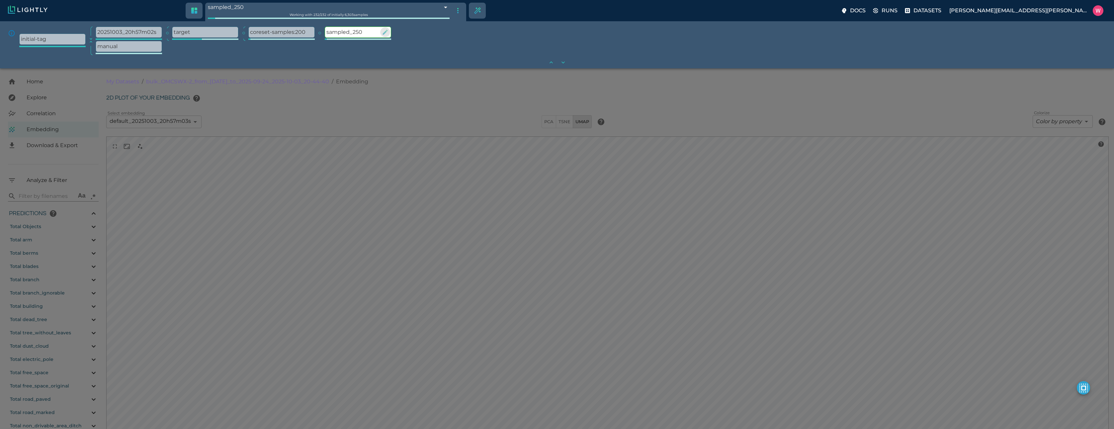
click at [388, 34] on icon "button" at bounding box center [385, 32] width 7 height 7
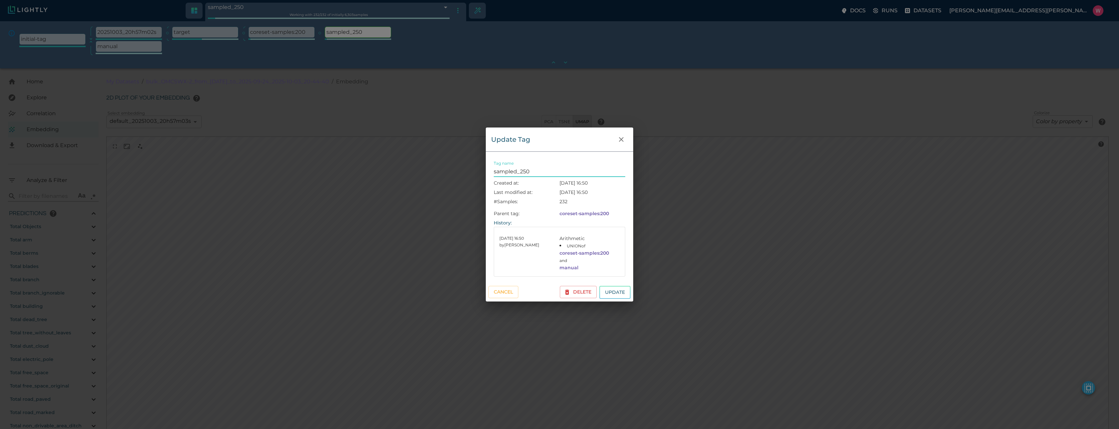
drag, startPoint x: 520, startPoint y: 171, endPoint x: 555, endPoint y: 174, distance: 34.6
click at [555, 174] on input "sampled_250" at bounding box center [559, 171] width 131 height 11
click at [509, 200] on p "#Samples:" at bounding box center [527, 201] width 66 height 7
click at [608, 289] on button "Update" at bounding box center [614, 292] width 31 height 13
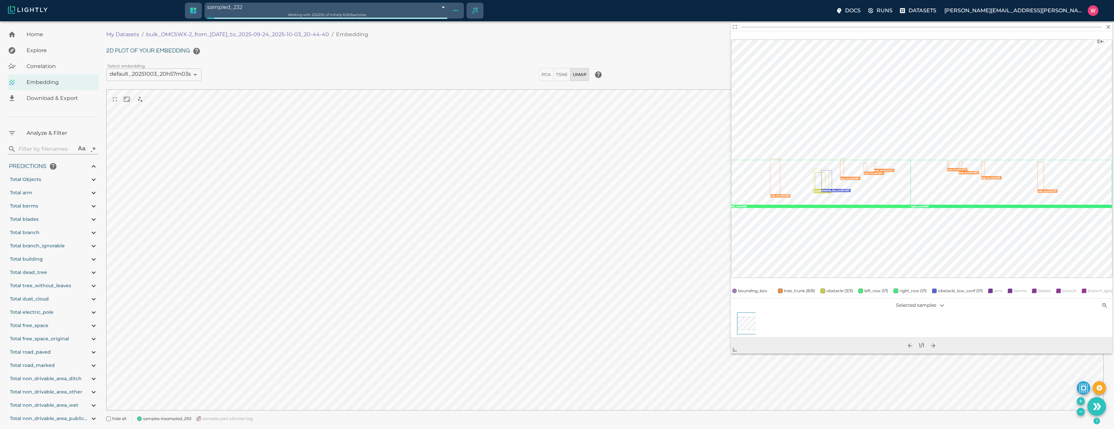
drag, startPoint x: 850, startPoint y: 220, endPoint x: 735, endPoint y: 351, distance: 174.5
click at [735, 351] on span at bounding box center [737, 346] width 13 height 13
click at [760, 287] on span "bounding_box" at bounding box center [752, 290] width 29 height 7
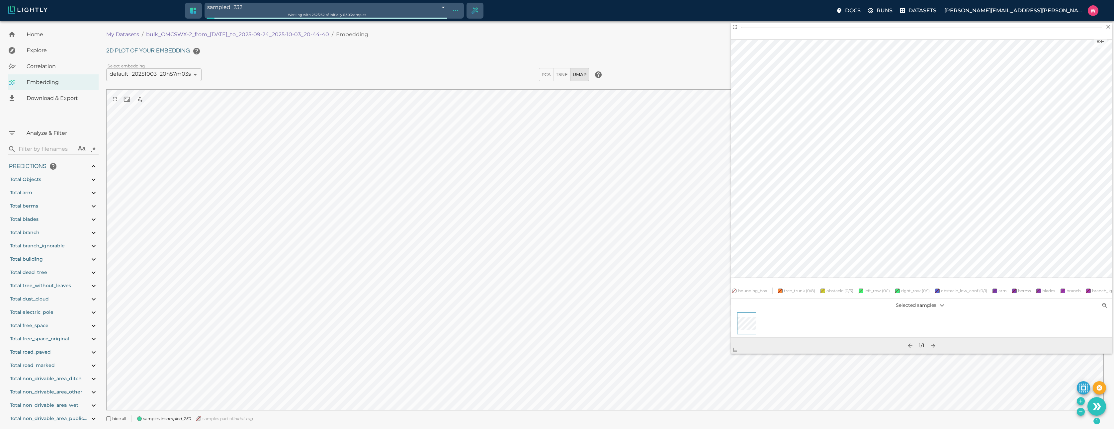
drag, startPoint x: 141, startPoint y: 34, endPoint x: 268, endPoint y: 33, distance: 126.5
click at [268, 33] on ol "My Datasets / bulk_OMCSWX-2_from_2025-09-23_to_2025-09-24_2025-10-03_20-44-40 /…" at bounding box center [354, 35] width 496 height 8
drag, startPoint x: 336, startPoint y: 34, endPoint x: 295, endPoint y: 30, distance: 41.1
click at [205, 33] on ol "My Datasets / bulk_OMCSWX-2_from_2025-09-23_to_2025-09-24_2025-10-03_20-44-40 /…" at bounding box center [354, 35] width 496 height 8
drag, startPoint x: 339, startPoint y: 35, endPoint x: 163, endPoint y: 35, distance: 176.2
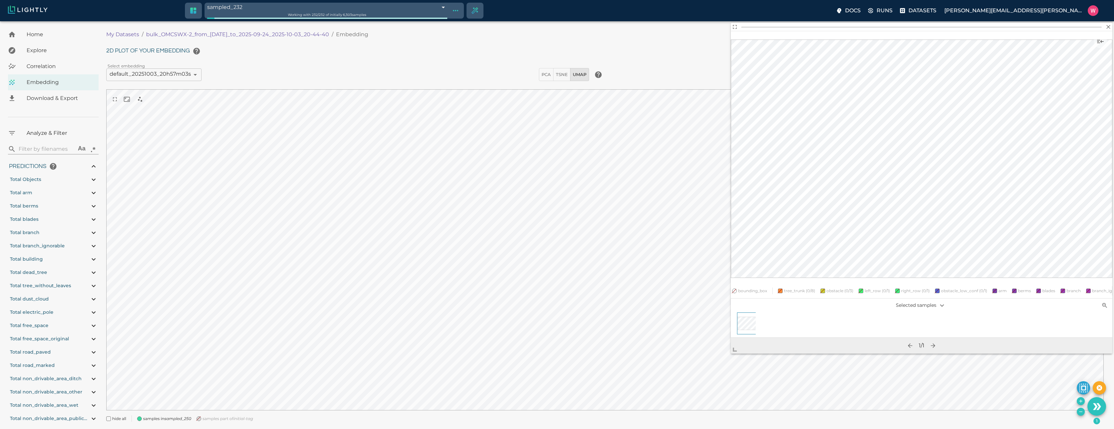
click at [163, 35] on ol "My Datasets / bulk_OMCSWX-2_from_2025-09-23_to_2025-09-24_2025-10-03_20-44-40 /…" at bounding box center [354, 35] width 496 height 8
copy p "OMCSWX-2_from_2025-09-23_to_2025-09-24_2025-10-03_20-44-40"
